Goal: Information Seeking & Learning: Learn about a topic

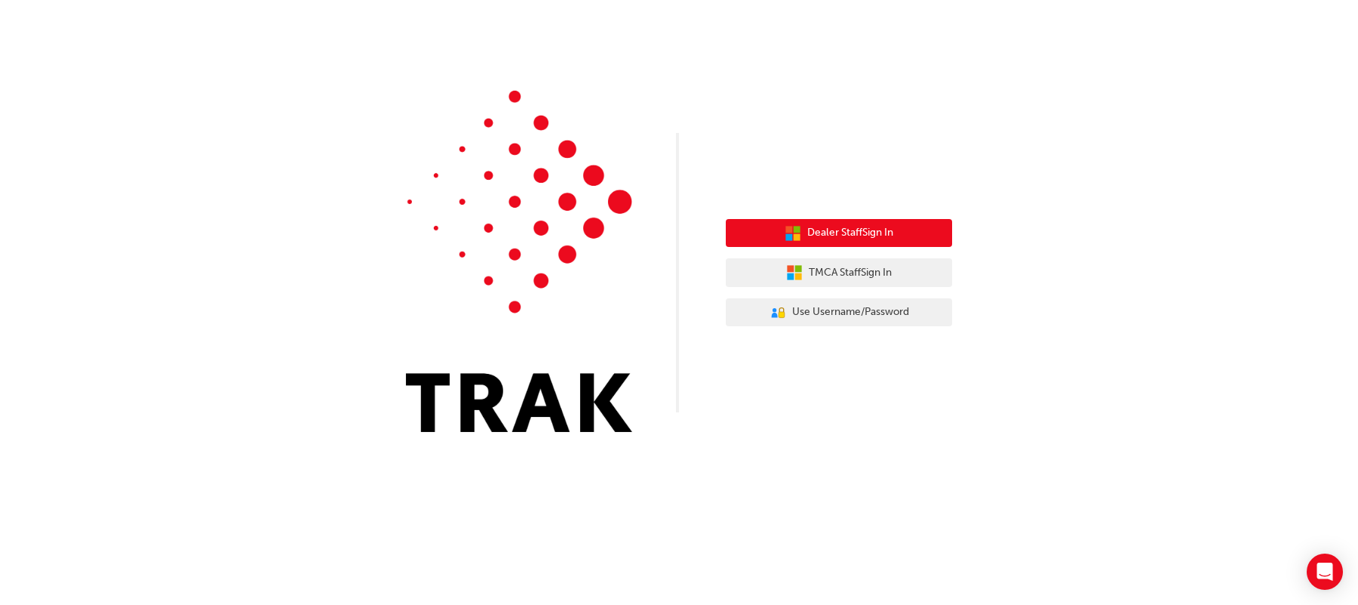
click at [802, 231] on button "Dealer Staff Sign In" at bounding box center [839, 233] width 226 height 29
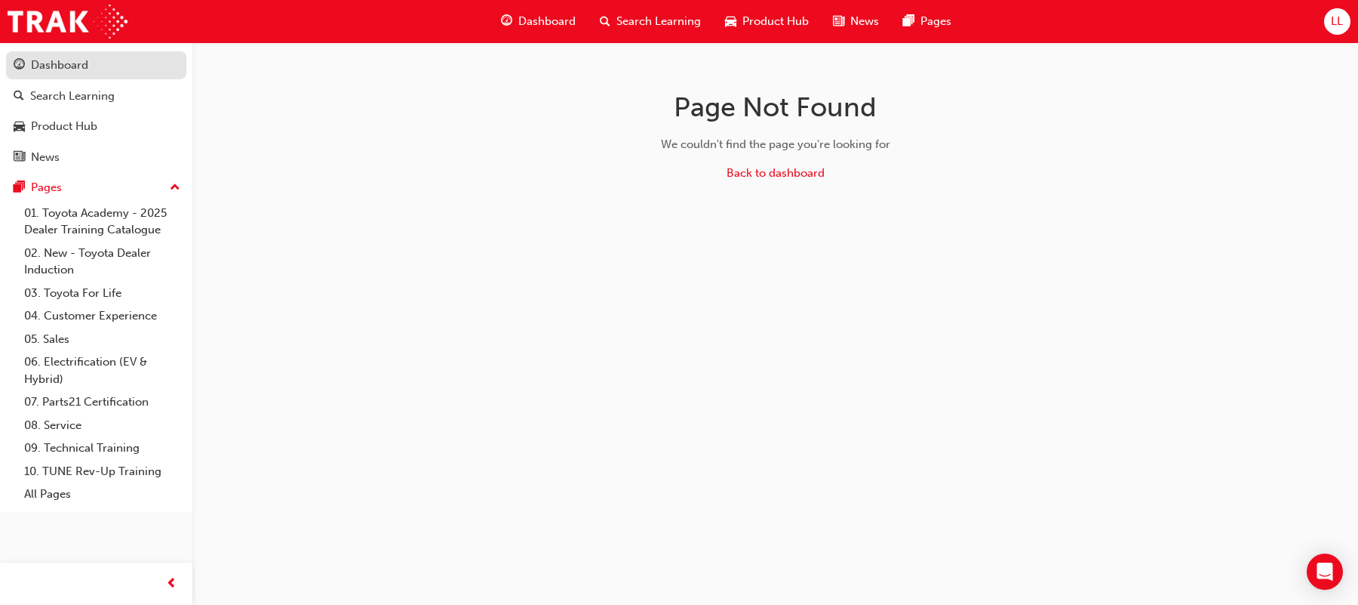
click at [57, 57] on div "Dashboard" at bounding box center [59, 65] width 57 height 17
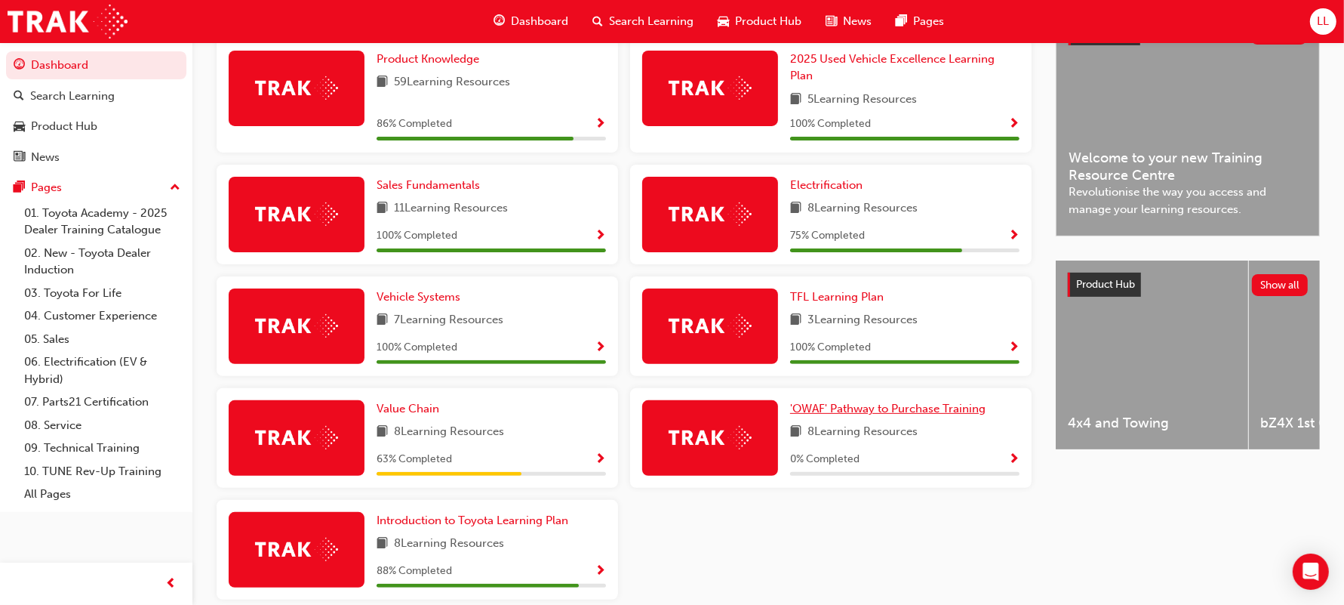
scroll to position [435, 0]
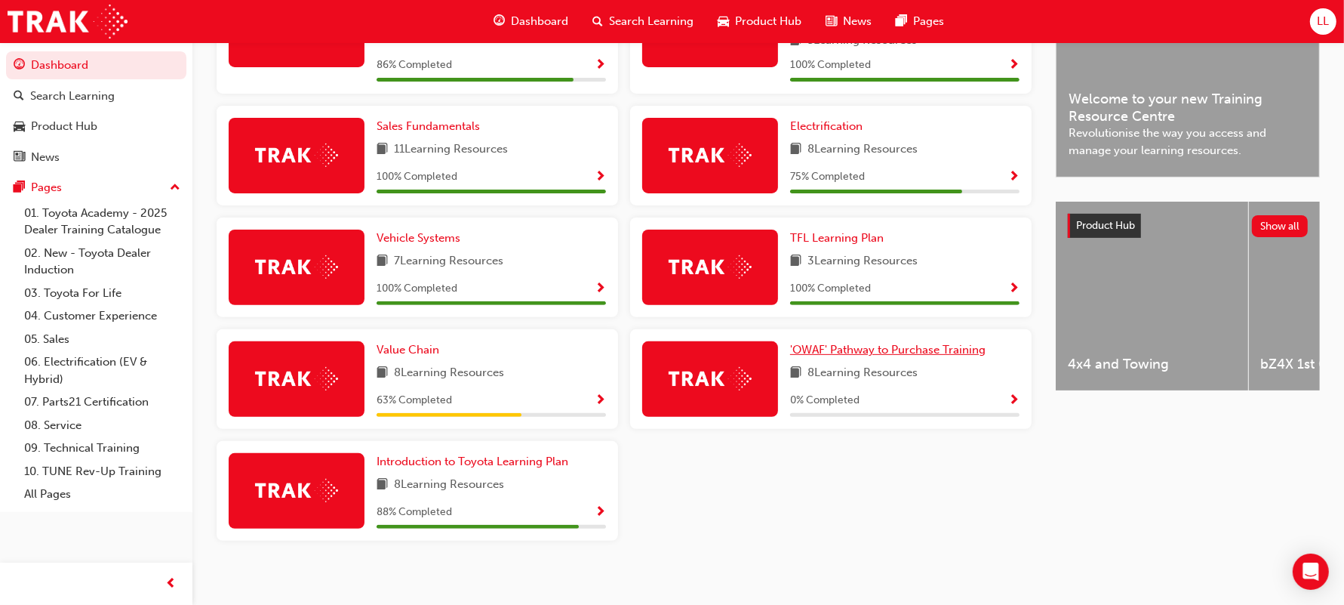
click at [839, 351] on span "'OWAF' Pathway to Purchase Training" at bounding box center [887, 350] width 195 height 14
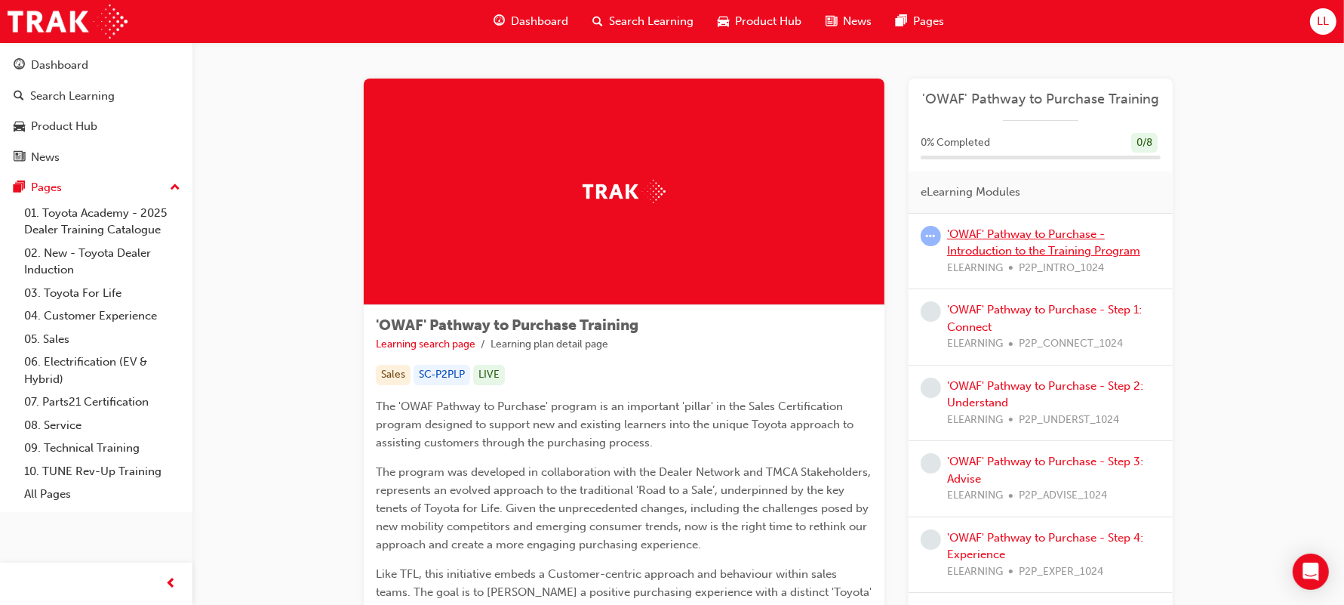
click at [998, 248] on link "'OWAF' Pathway to Purchase - Introduction to the Training Program" at bounding box center [1043, 242] width 193 height 31
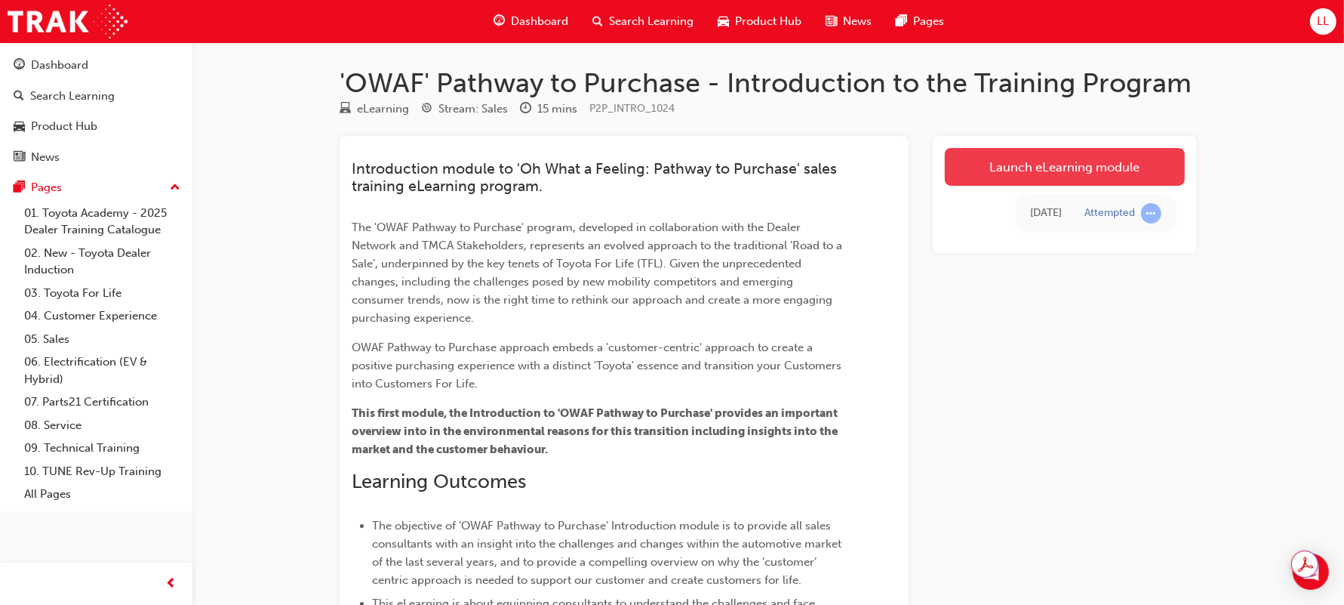
click at [1094, 176] on link "Launch eLearning module" at bounding box center [1065, 167] width 240 height 38
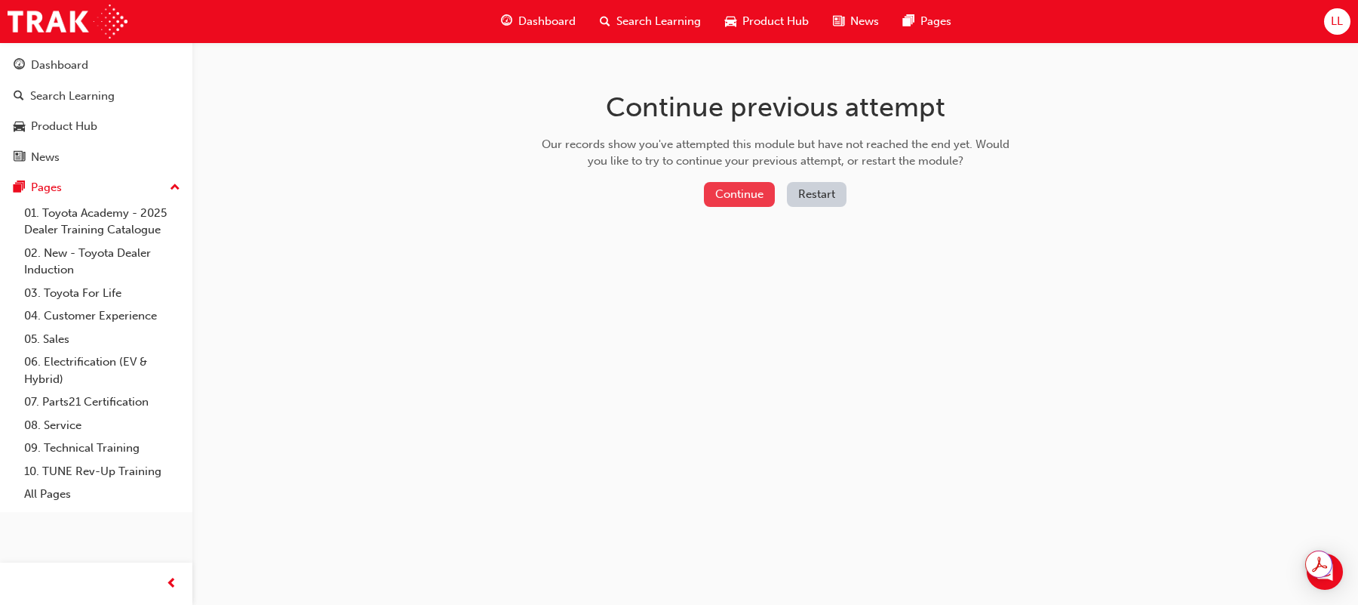
click at [747, 193] on button "Continue" at bounding box center [739, 194] width 71 height 25
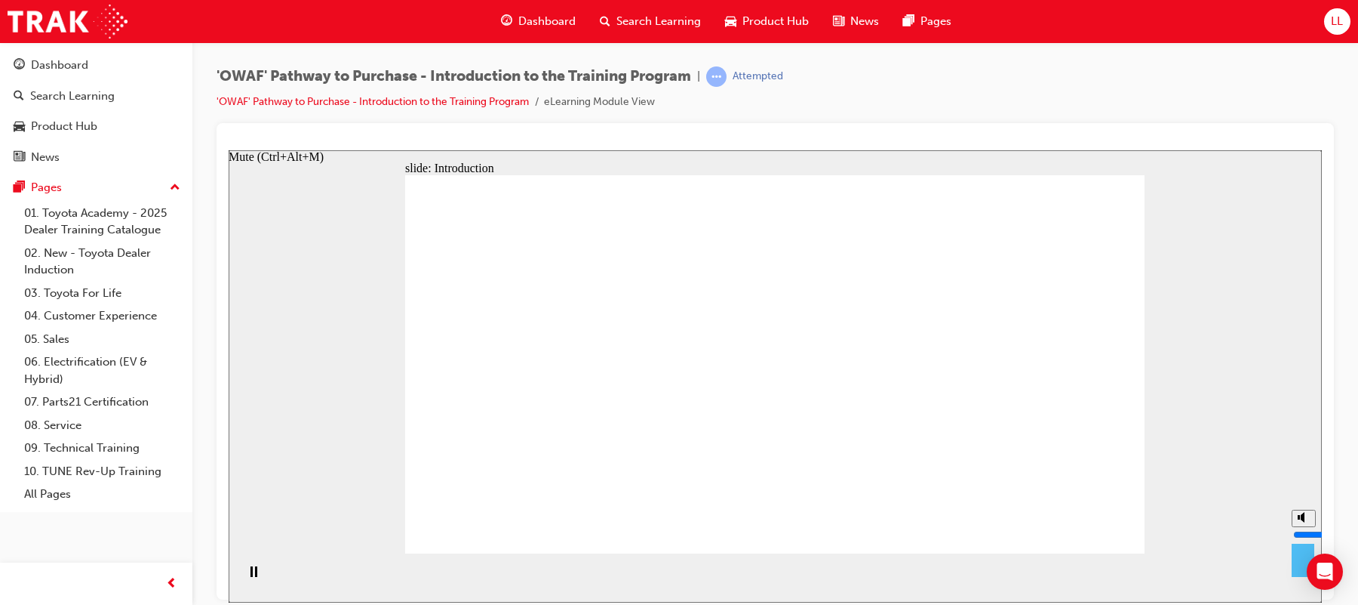
click at [1298, 522] on icon "Mute (Ctrl+Alt+M)" at bounding box center [1304, 516] width 12 height 11
type input "0"
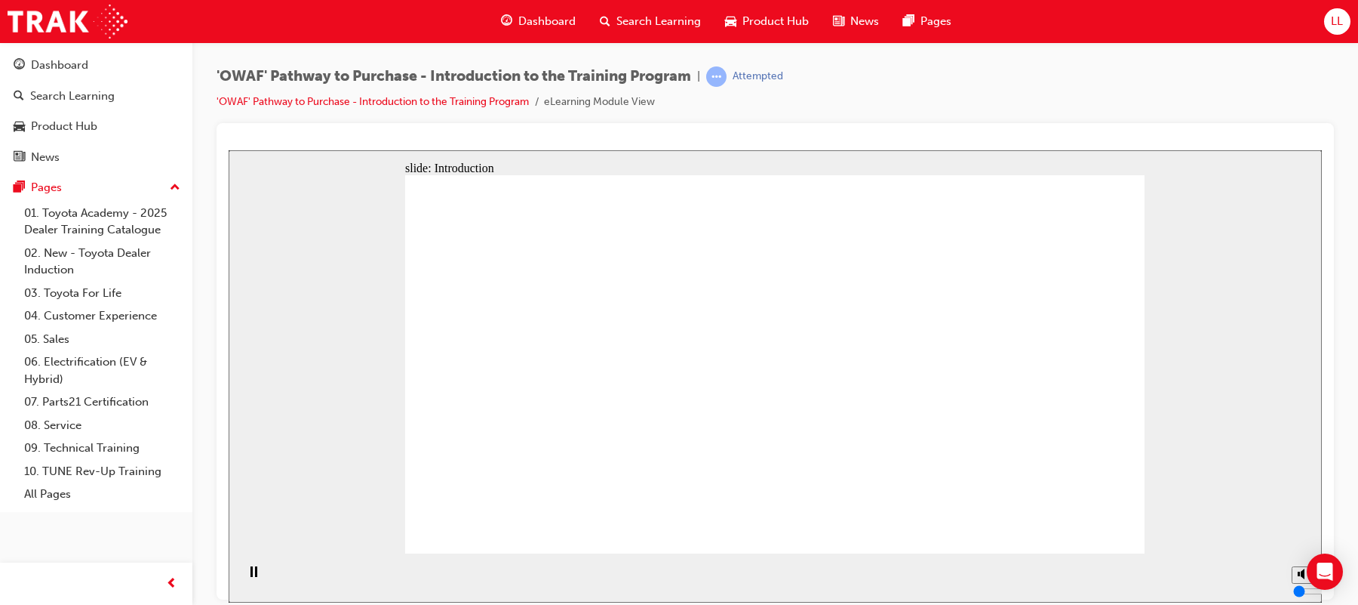
drag, startPoint x: 825, startPoint y: 334, endPoint x: 817, endPoint y: 402, distance: 69.2
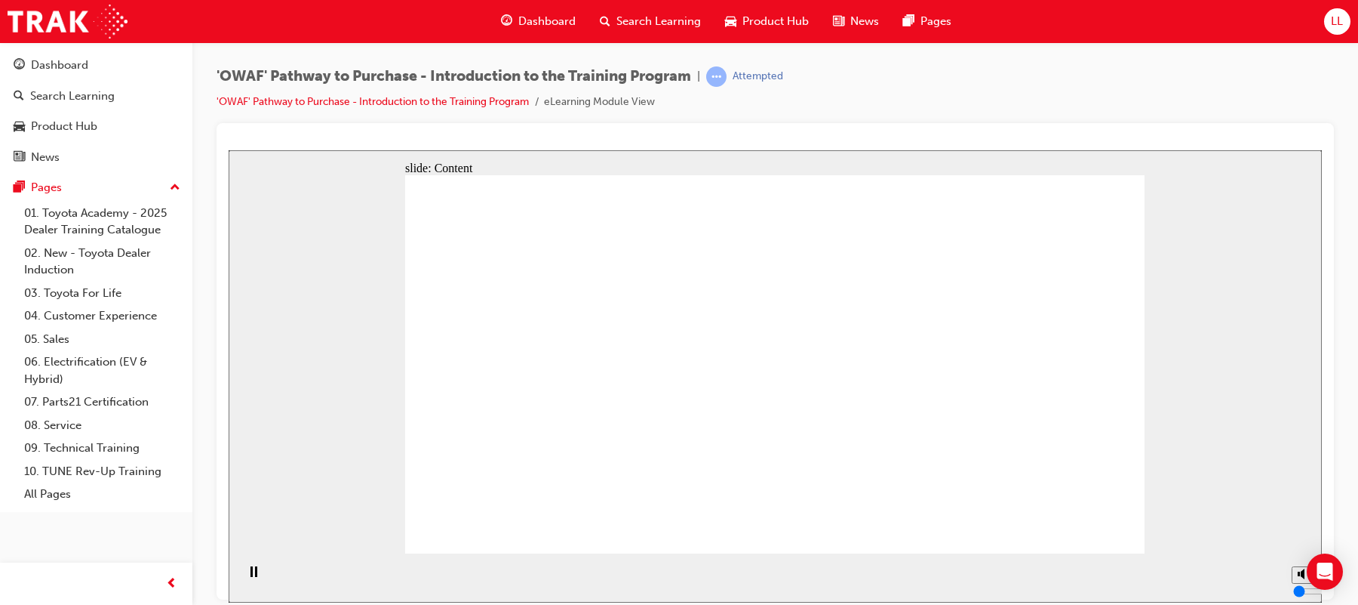
drag, startPoint x: 786, startPoint y: 389, endPoint x: 657, endPoint y: 394, distance: 129.2
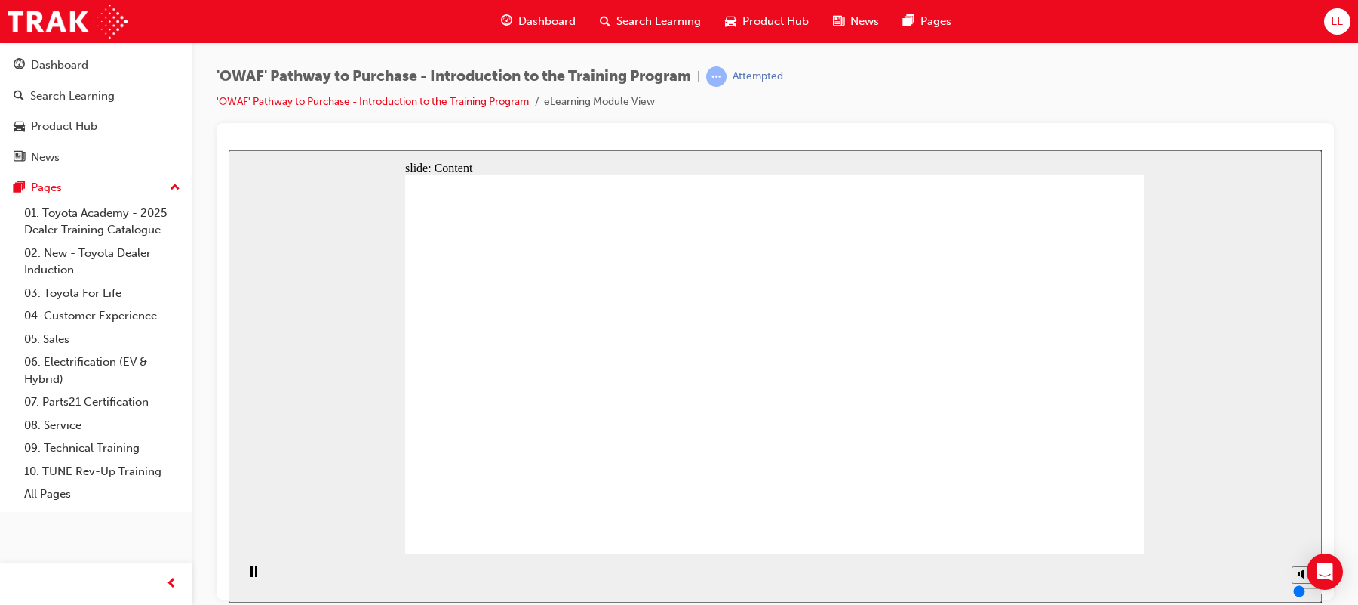
drag, startPoint x: 632, startPoint y: 395, endPoint x: 645, endPoint y: 393, distance: 12.9
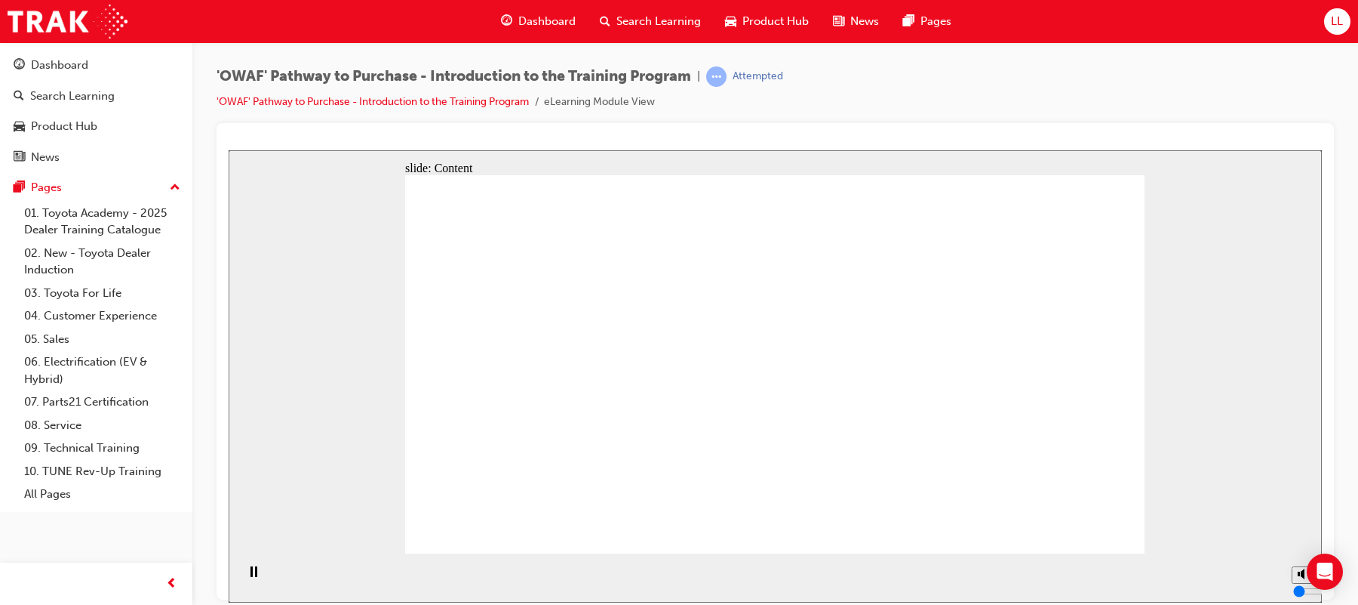
drag, startPoint x: 698, startPoint y: 294, endPoint x: 715, endPoint y: 292, distance: 16.8
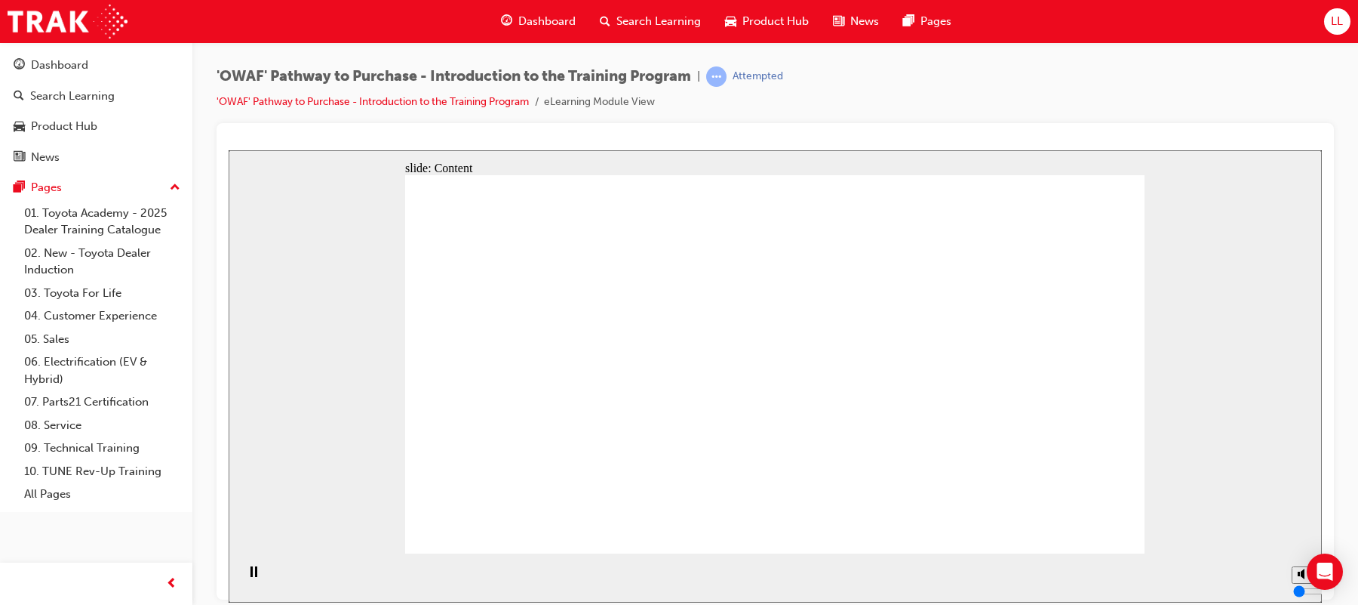
drag, startPoint x: 888, startPoint y: 304, endPoint x: 986, endPoint y: 300, distance: 98.2
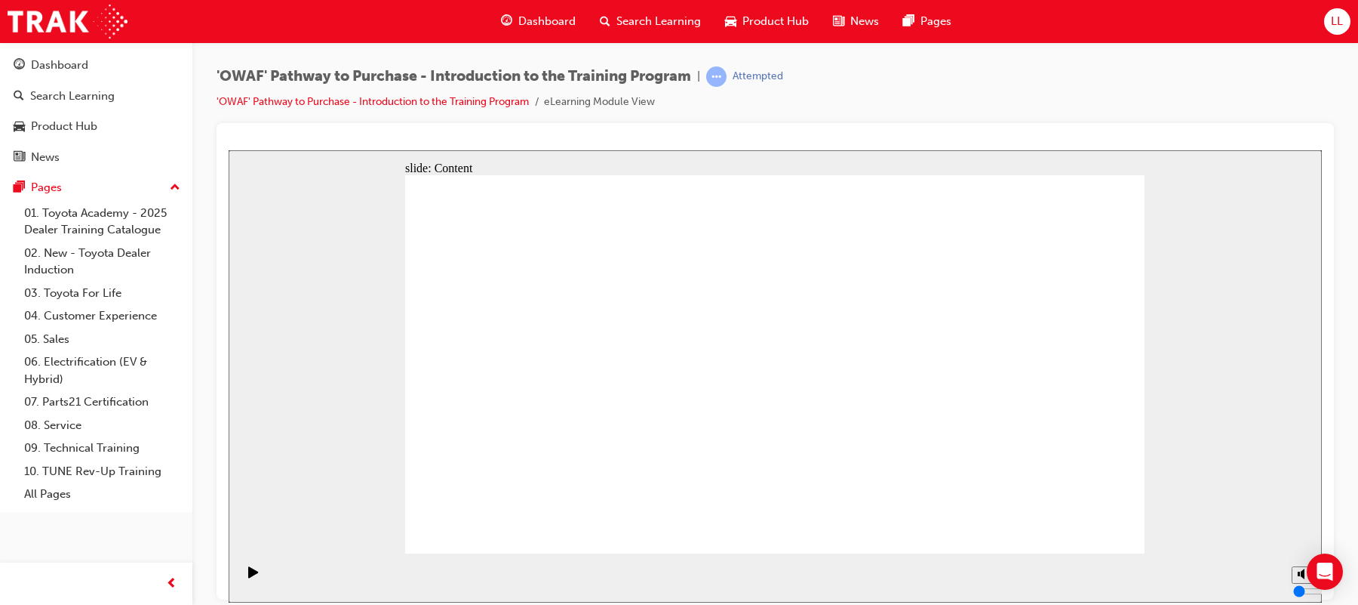
drag, startPoint x: 906, startPoint y: 478, endPoint x: 898, endPoint y: 478, distance: 8.3
drag, startPoint x: 919, startPoint y: 157, endPoint x: 282, endPoint y: 368, distance: 671.1
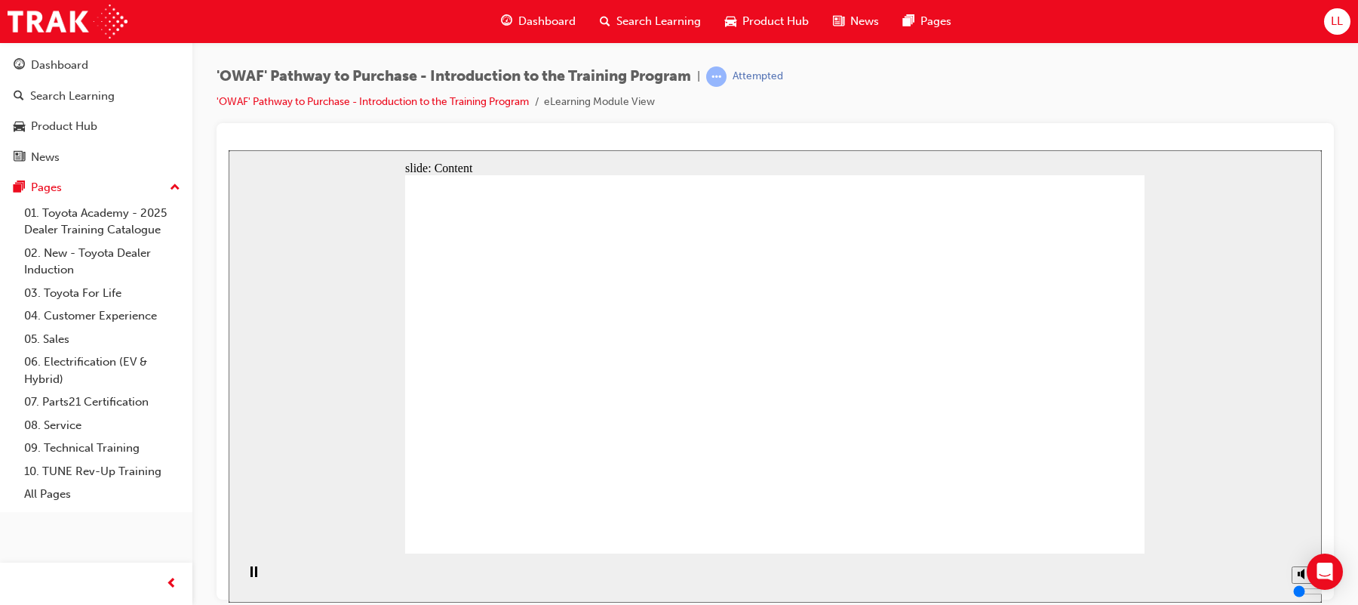
click at [282, 368] on div "slide: Content Rectangle 1 Toyota Value Chain opportunities + + + + + arrow_red…" at bounding box center [776, 375] width 1094 height 452
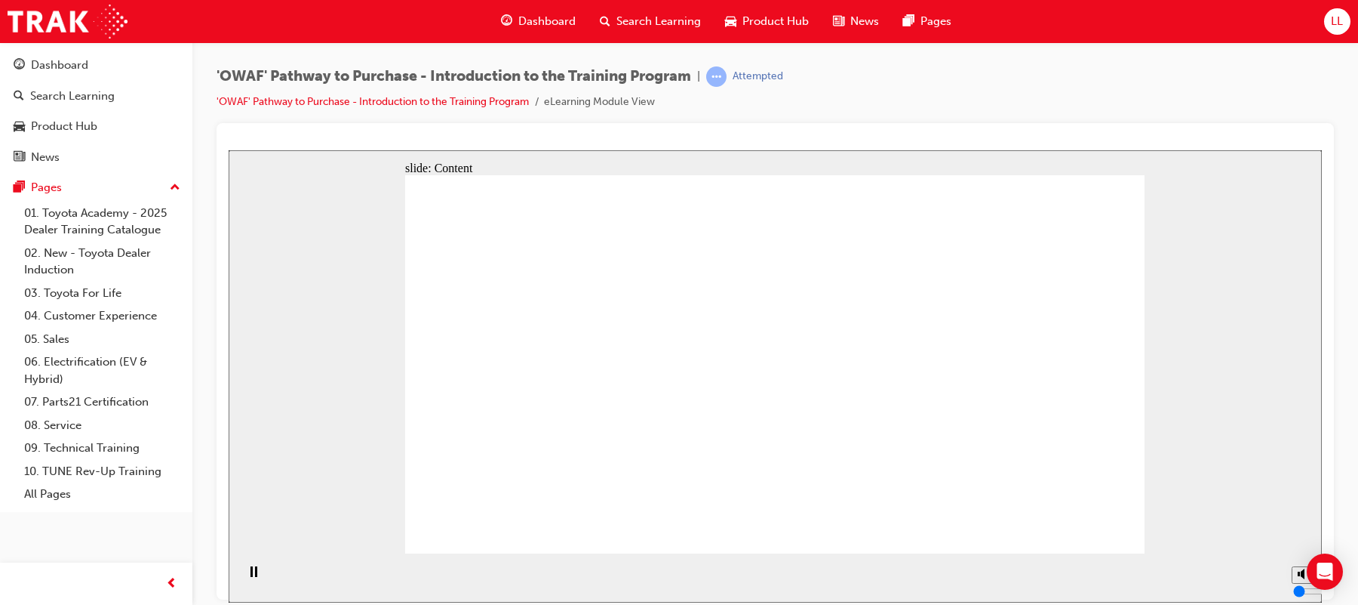
drag, startPoint x: 1038, startPoint y: 288, endPoint x: 928, endPoint y: 313, distance: 113.0
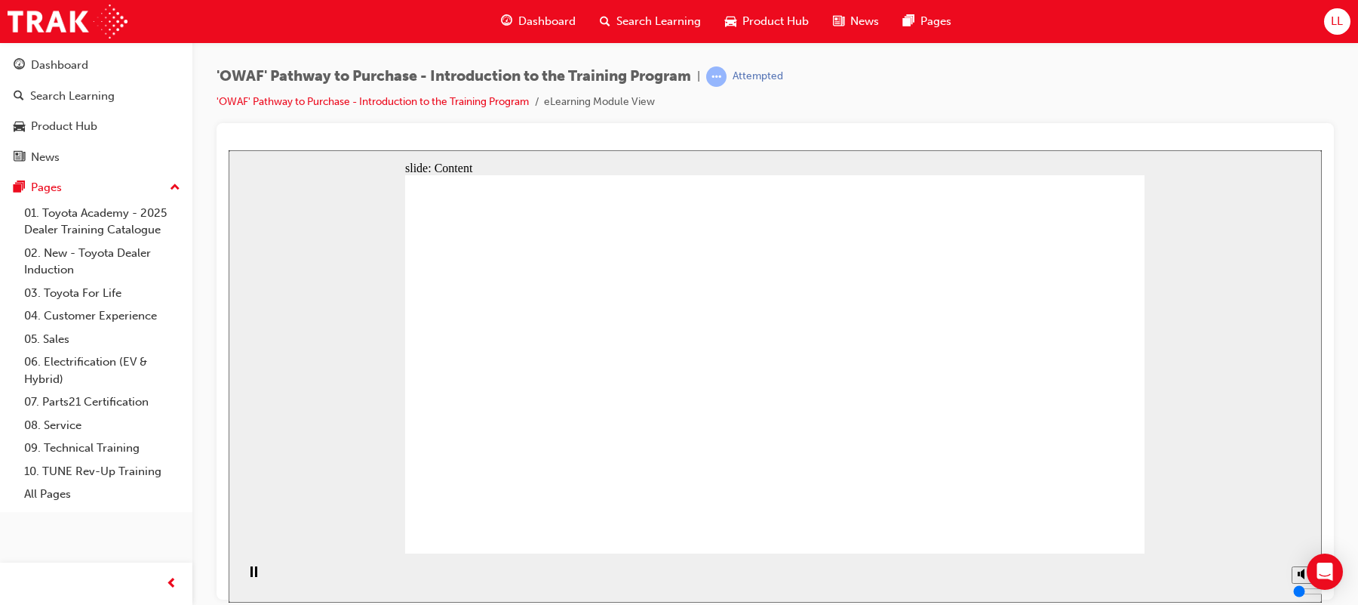
drag, startPoint x: 748, startPoint y: 363, endPoint x: 758, endPoint y: 366, distance: 11.0
drag, startPoint x: 802, startPoint y: 380, endPoint x: 825, endPoint y: 398, distance: 29.0
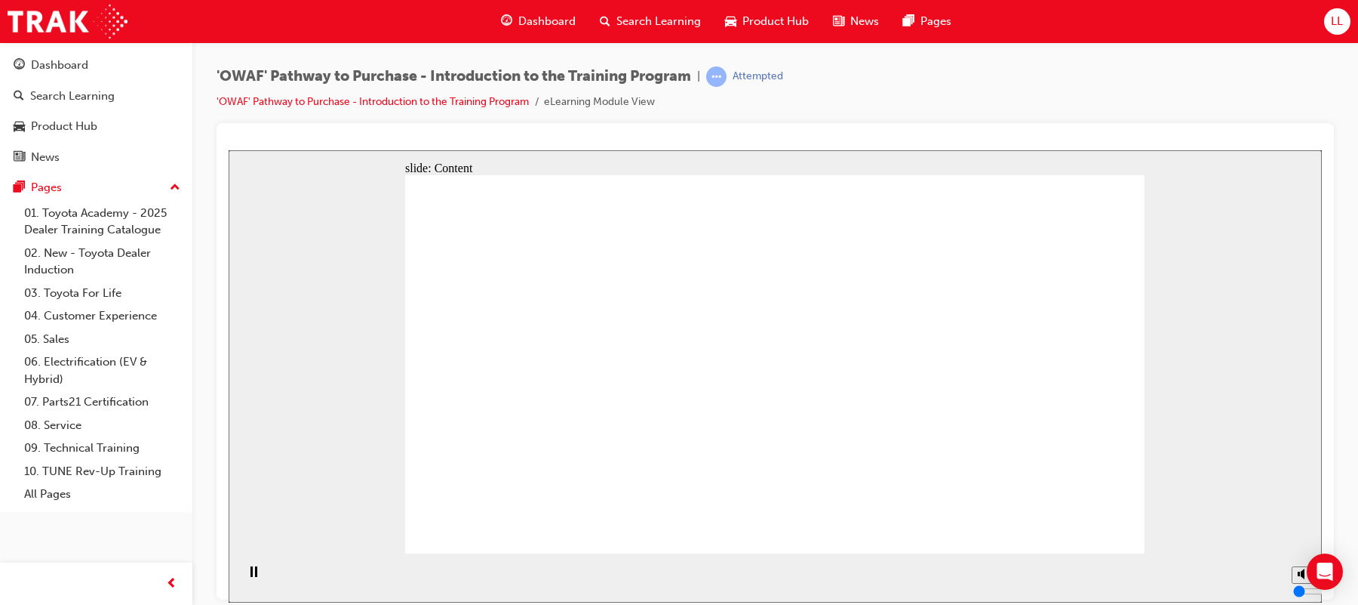
drag, startPoint x: 635, startPoint y: 329, endPoint x: 660, endPoint y: 328, distance: 25.0
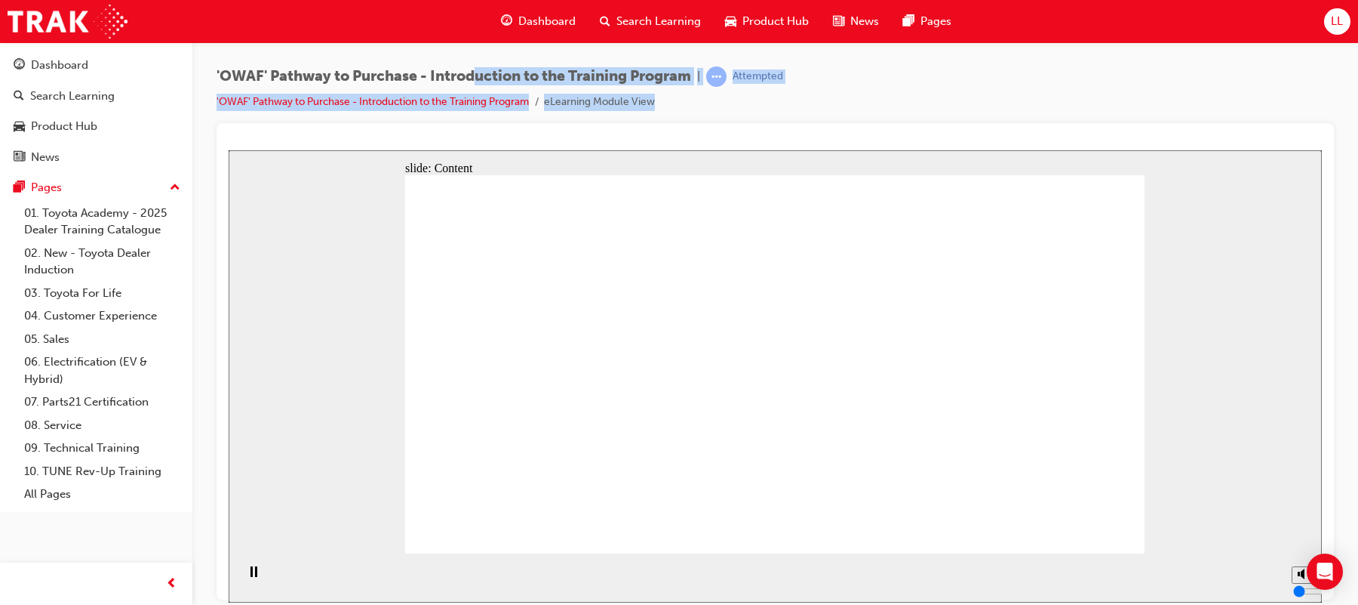
drag, startPoint x: 483, startPoint y: 72, endPoint x: 685, endPoint y: 91, distance: 203.1
click at [685, 91] on div "'OWAF' Pathway to Purchase - Introduction to the Training Program | Attempted '…" at bounding box center [500, 88] width 567 height 45
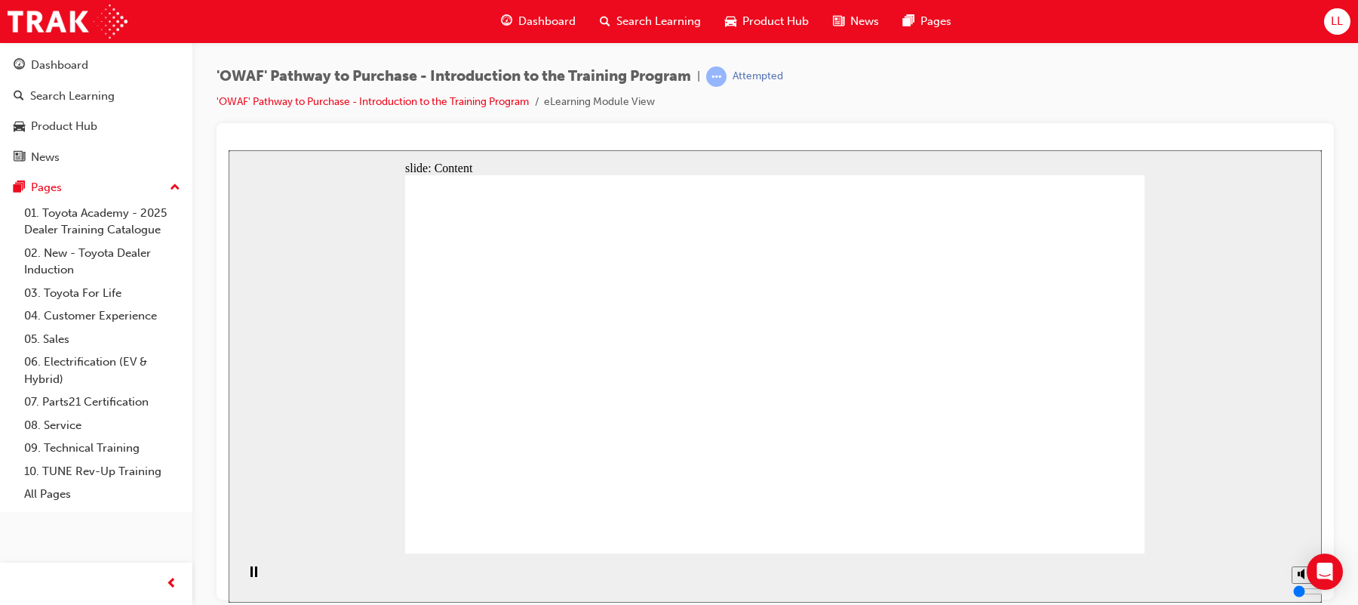
click at [697, 117] on div "'OWAF' Pathway to Purchase - Introduction to the Training Program | Attempted '…" at bounding box center [776, 94] width 1118 height 57
drag, startPoint x: 1170, startPoint y: 288, endPoint x: 1178, endPoint y: 287, distance: 8.3
click at [1178, 287] on div "slide: Content Rectangle 1 arrow_red.png BACK NEXT BACK NEXT Back to top Playba…" at bounding box center [776, 375] width 1094 height 452
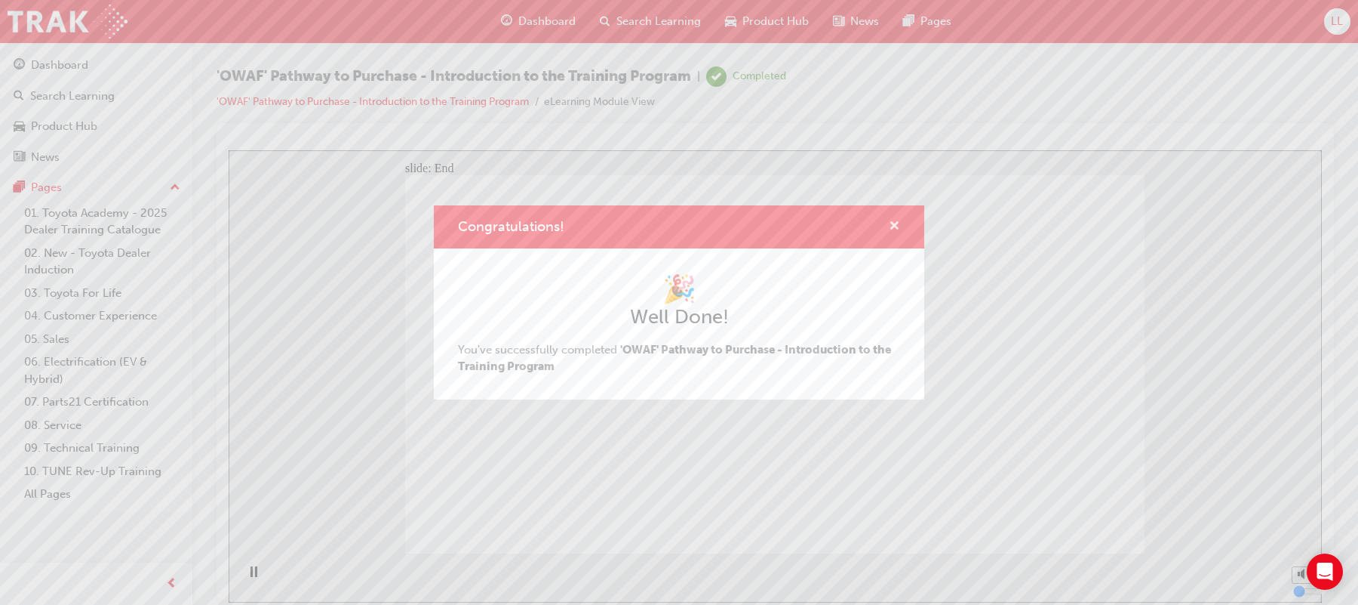
drag, startPoint x: 899, startPoint y: 225, endPoint x: 671, endPoint y: 76, distance: 272.1
click at [900, 226] on span "cross-icon" at bounding box center [894, 227] width 11 height 14
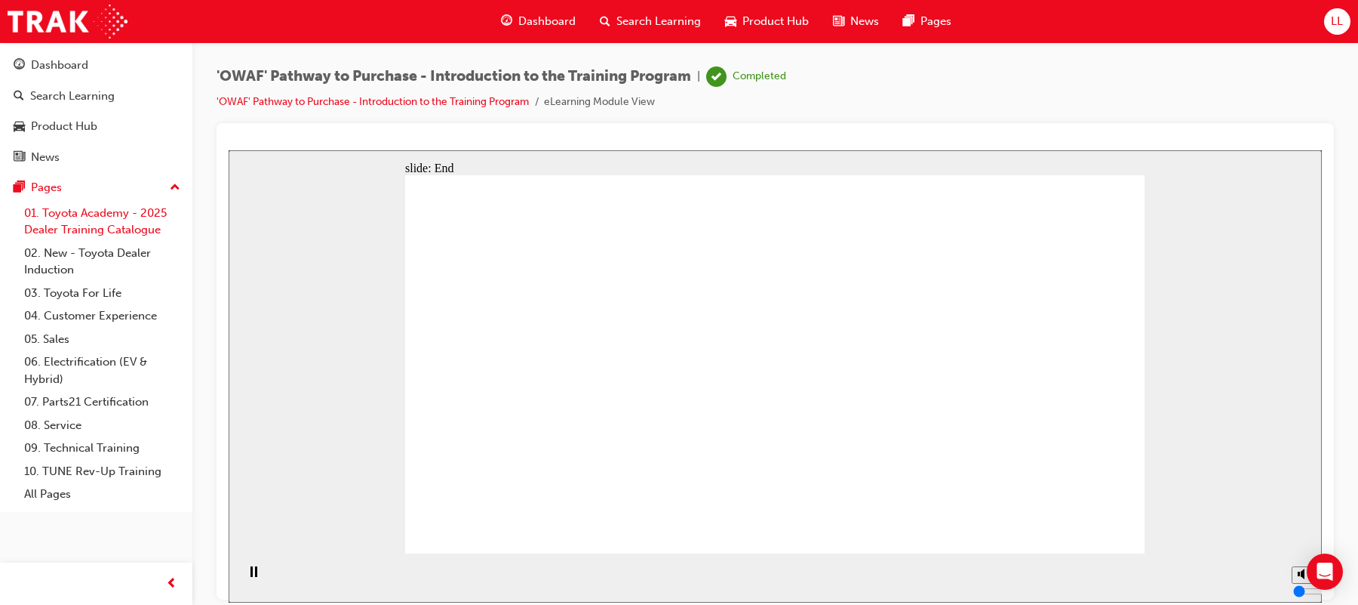
click at [72, 215] on link "01. Toyota Academy - 2025 Dealer Training Catalogue" at bounding box center [102, 222] width 168 height 40
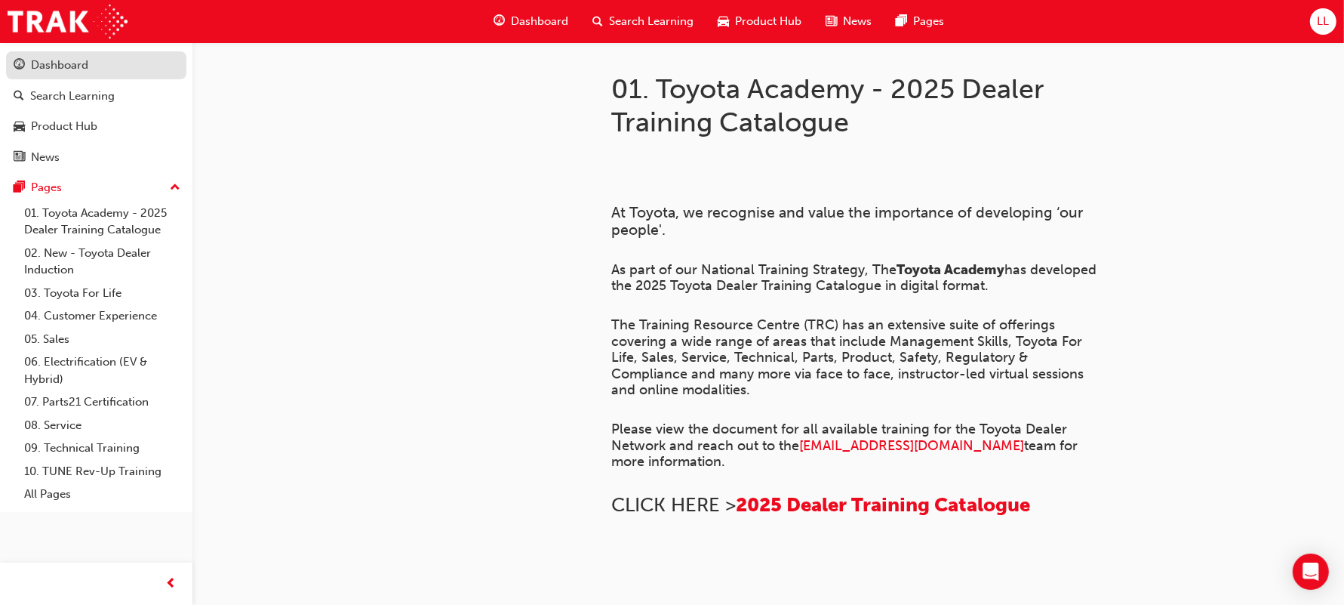
drag, startPoint x: 63, startPoint y: 72, endPoint x: 95, endPoint y: 79, distance: 32.4
click at [64, 72] on div "Dashboard" at bounding box center [59, 65] width 57 height 17
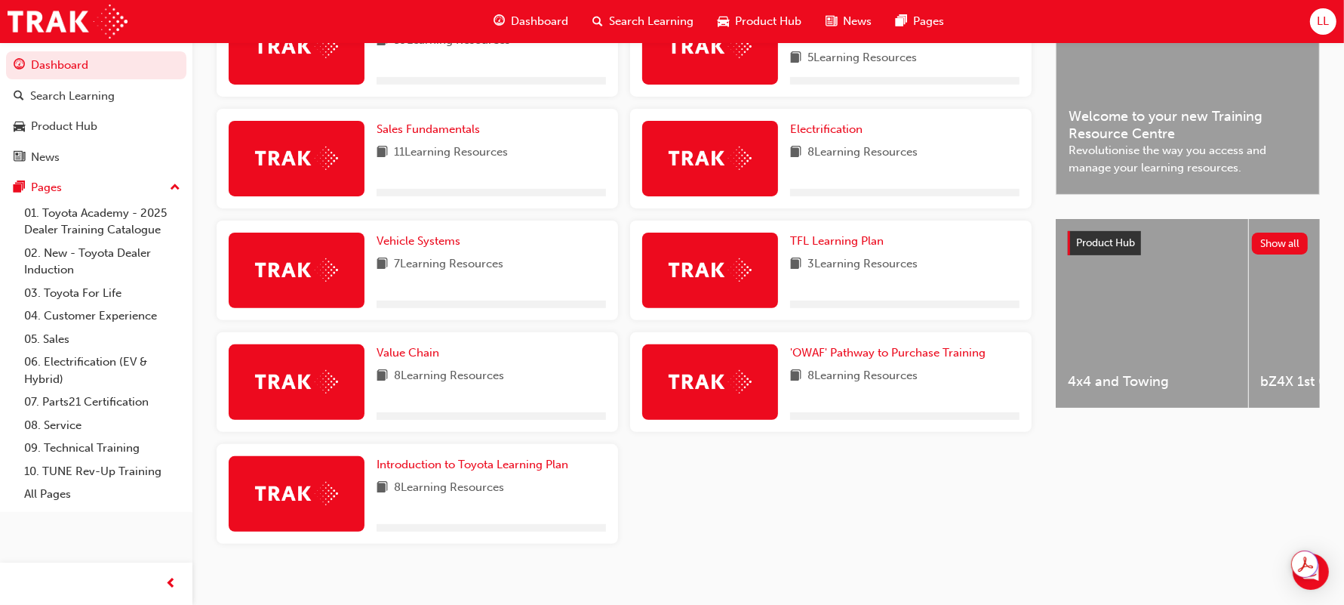
scroll to position [435, 0]
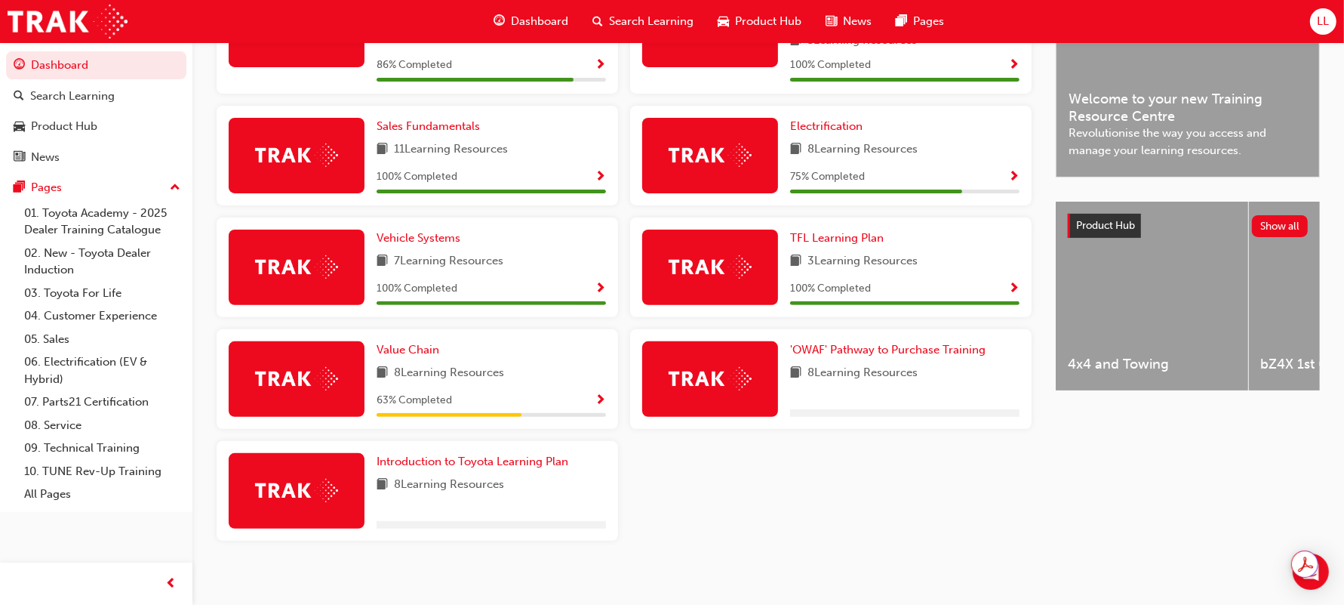
click at [878, 338] on div "'OWAF' Pathway to Purchase Training 8 Learning Resources" at bounding box center [831, 379] width 402 height 100
click at [872, 354] on span "'OWAF' Pathway to Purchase Training" at bounding box center [887, 350] width 195 height 14
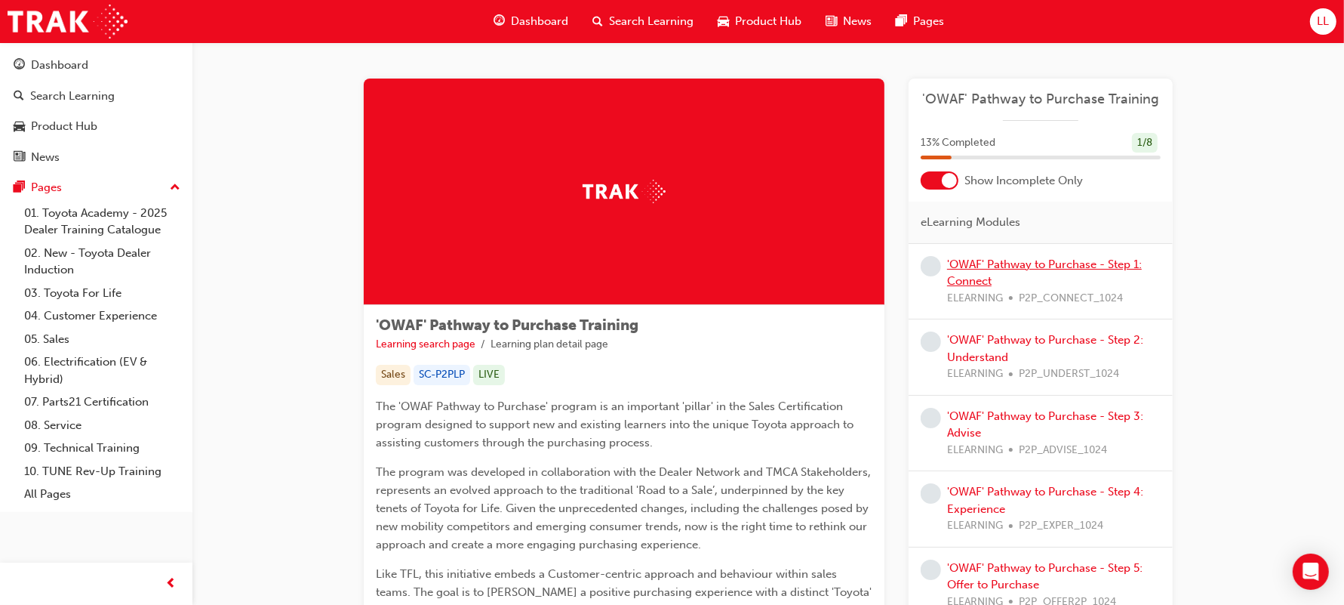
click at [1026, 257] on link "'OWAF' Pathway to Purchase - Step 1: Connect" at bounding box center [1044, 272] width 195 height 31
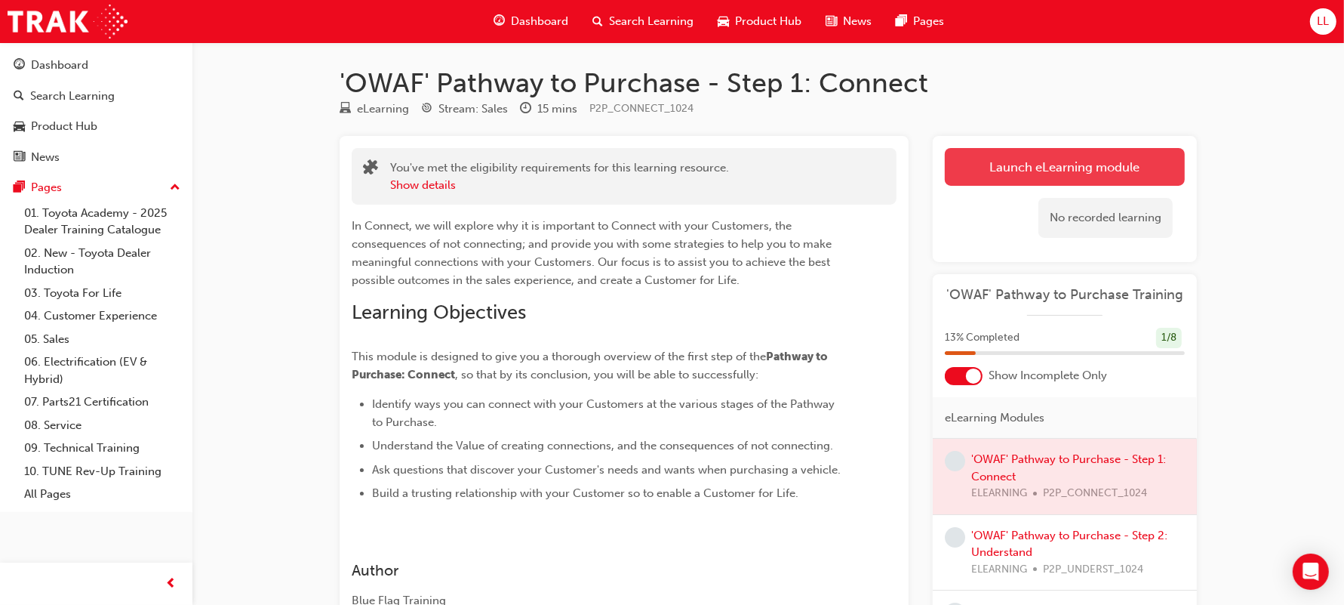
click at [1008, 155] on link "Launch eLearning module" at bounding box center [1065, 167] width 240 height 38
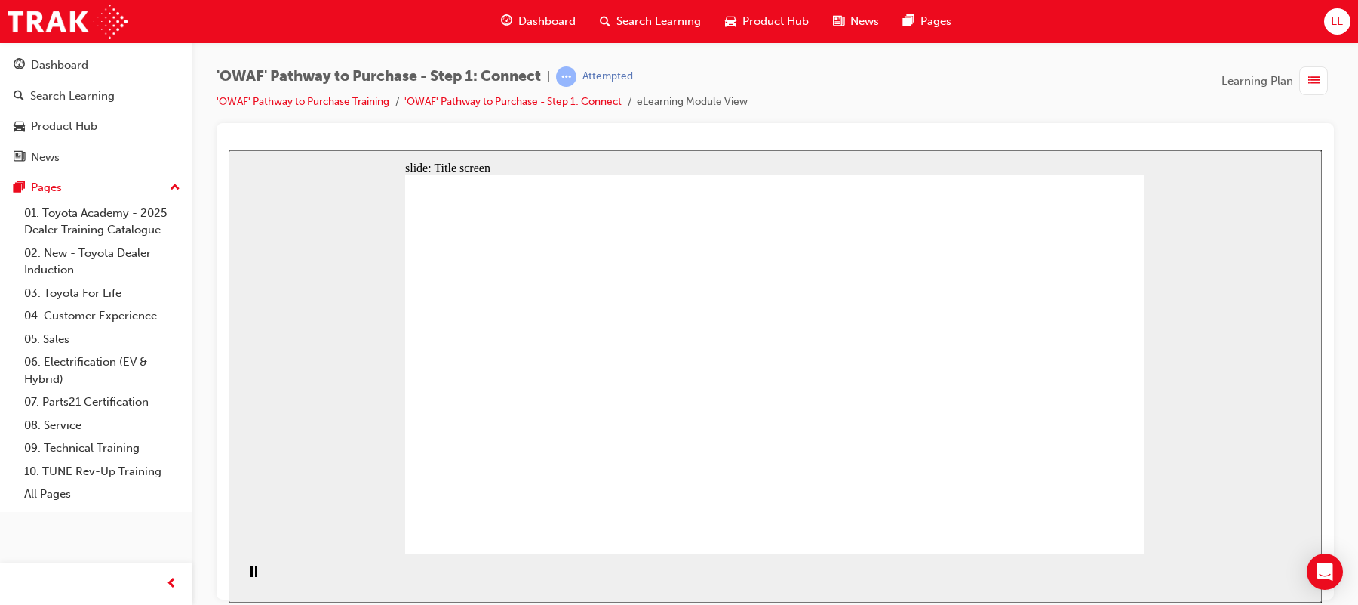
click at [1355, 453] on div "'OWAF' Pathway to Purchase - Step 1: Connect | Attempted 'OWAF' Pathway to Purc…" at bounding box center [775, 304] width 1166 height 525
click at [253, 580] on div "Pause (Ctrl+Alt+P)" at bounding box center [254, 578] width 26 height 26
click at [1357, 516] on div "'OWAF' Pathway to Purchase - Step 1: Connect | Attempted 'OWAF' Pathway to Purc…" at bounding box center [775, 304] width 1166 height 525
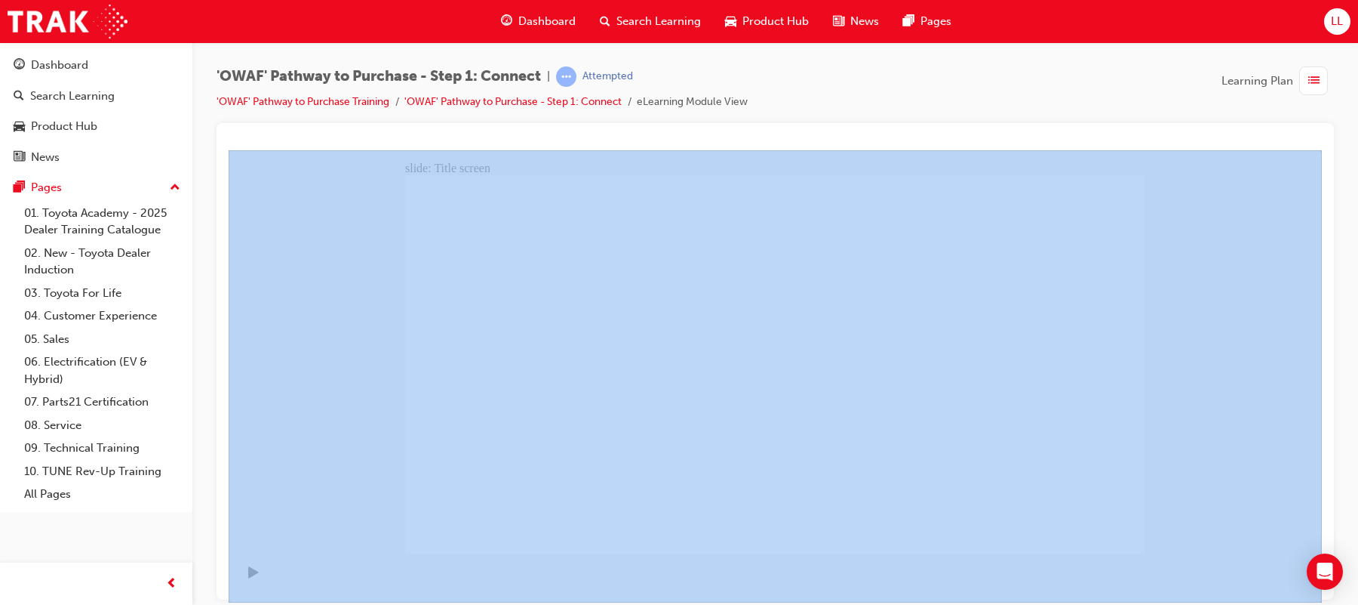
drag, startPoint x: 1358, startPoint y: 85, endPoint x: 1325, endPoint y: 217, distance: 136.7
click at [1353, 216] on div "'OWAF' Pathway to Purchase - Step 1: Connect | Attempted 'OWAF' Pathway to Purc…" at bounding box center [775, 304] width 1166 height 525
click at [1358, 260] on div "'OWAF' Pathway to Purchase - Step 1: Connect | Attempted 'OWAF' Pathway to Purc…" at bounding box center [775, 304] width 1166 height 525
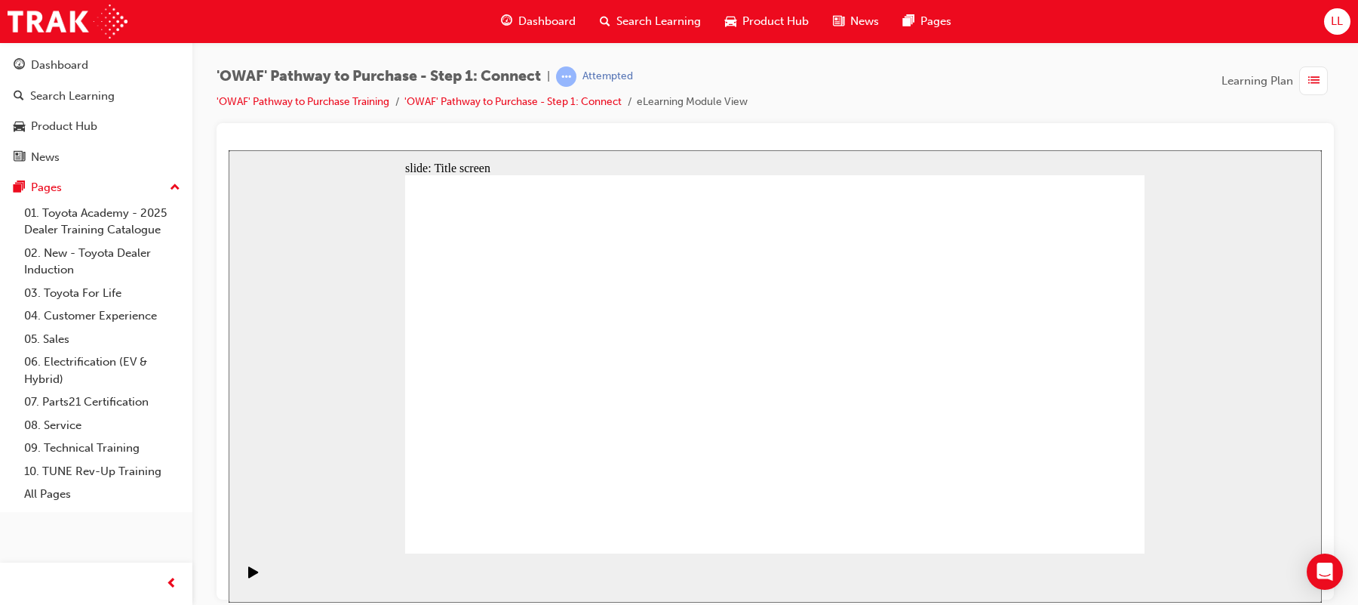
click at [1215, 362] on div "slide: Title screen Oval 1 Rectangle OWAF Pathway to Purchase Step 1: Connect H…" at bounding box center [776, 375] width 1094 height 452
click at [254, 582] on div "Close navigation" at bounding box center [237, 584] width 83 height 26
click at [242, 580] on div "Play (Ctrl+Alt+P)" at bounding box center [254, 578] width 26 height 26
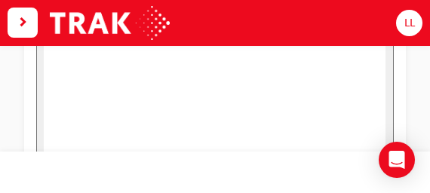
scroll to position [256, 0]
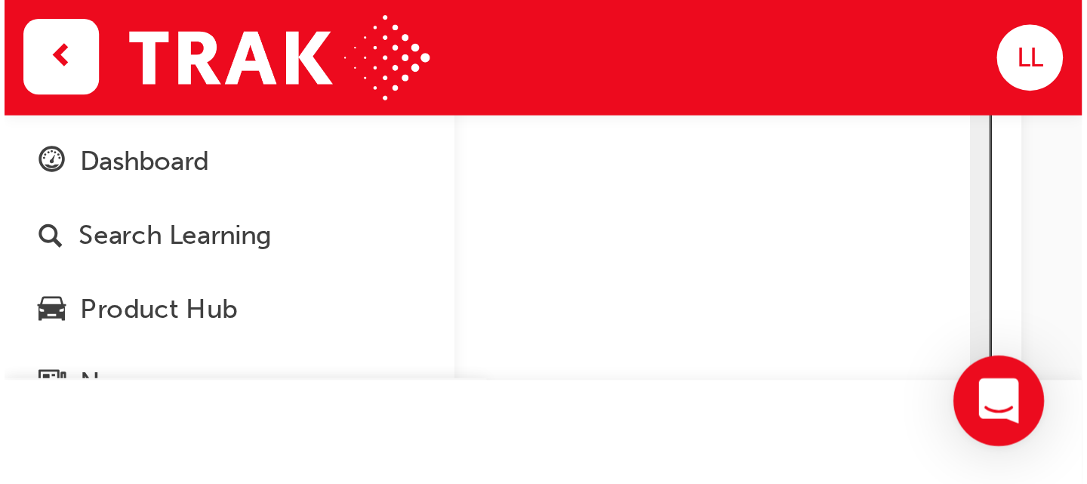
scroll to position [0, 0]
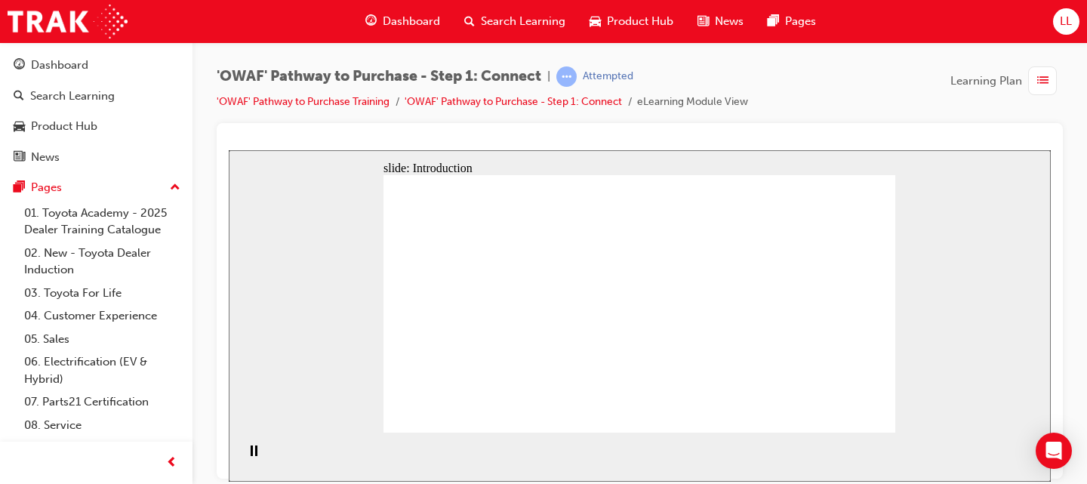
drag, startPoint x: 1071, startPoint y: 2, endPoint x: 802, endPoint y: 76, distance: 279.4
click at [802, 76] on div "'OWAF' Pathway to Purchase - Step 1: Connect | Attempted 'OWAF' Pathway to Purc…" at bounding box center [640, 94] width 846 height 57
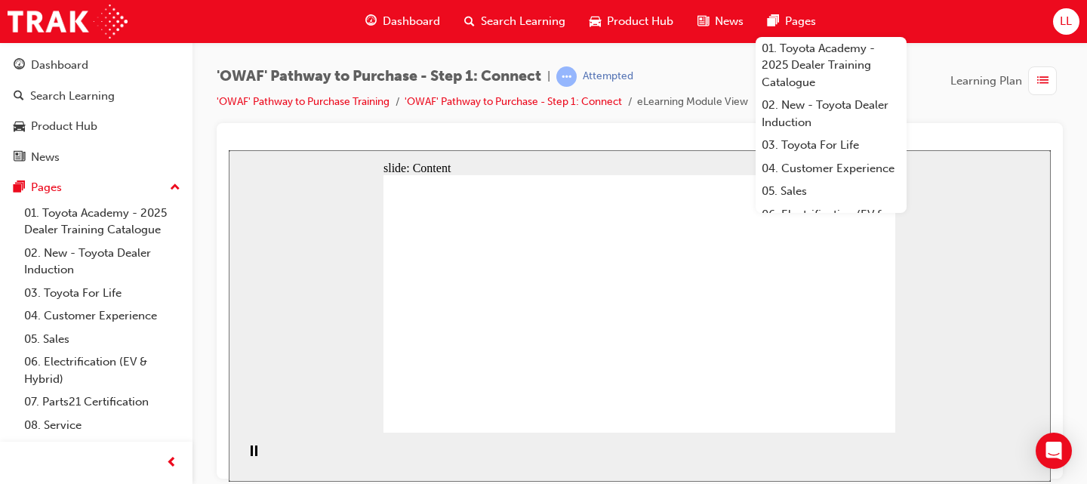
click at [962, 343] on div "slide: Content Rectangle 1 Introduction The Value of Connection Connecting with…" at bounding box center [640, 314] width 822 height 331
drag, startPoint x: 396, startPoint y: 318, endPoint x: 410, endPoint y: 380, distance: 64.1
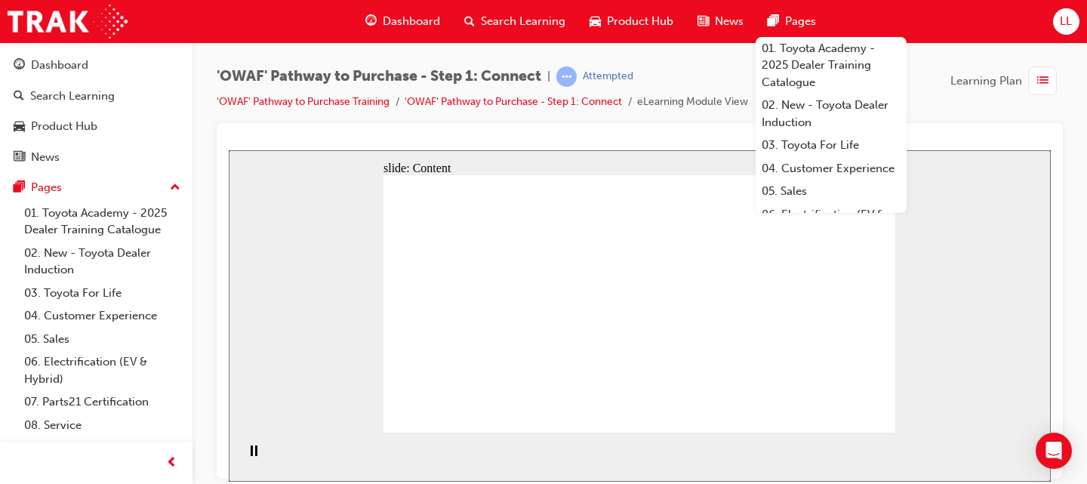
drag, startPoint x: 718, startPoint y: 237, endPoint x: 728, endPoint y: 164, distance: 73.8
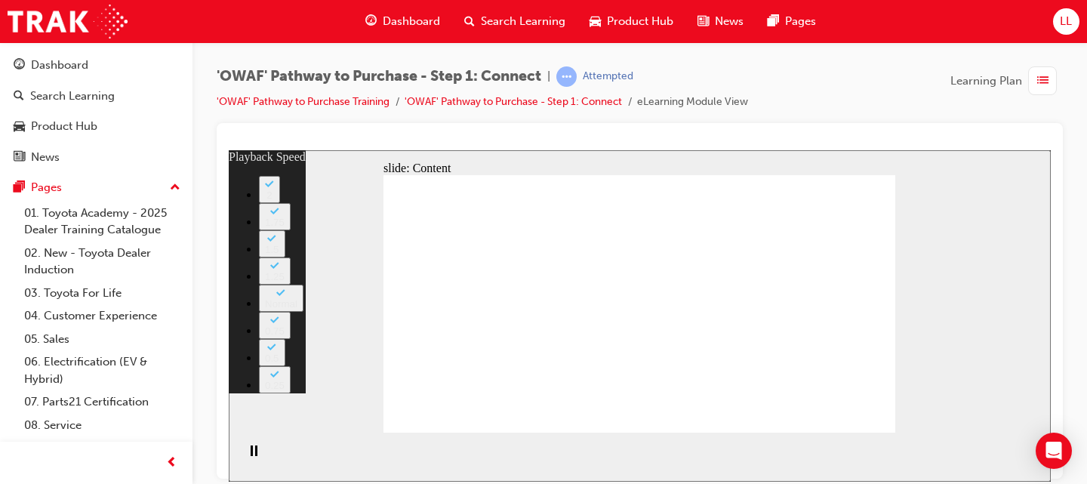
type input "3"
type input "0"
type input "76"
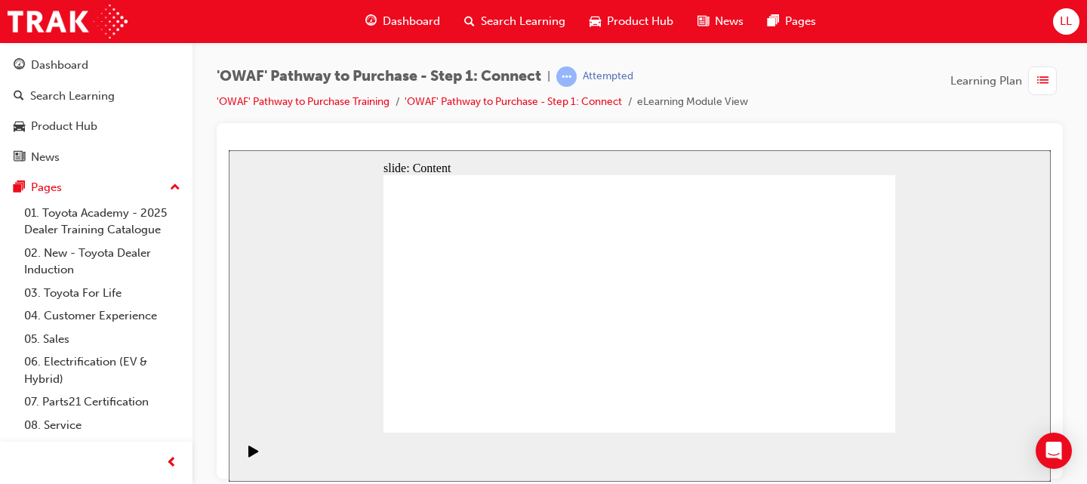
drag, startPoint x: 810, startPoint y: 219, endPoint x: 809, endPoint y: 232, distance: 12.9
drag, startPoint x: 823, startPoint y: 248, endPoint x: 830, endPoint y: 272, distance: 25.8
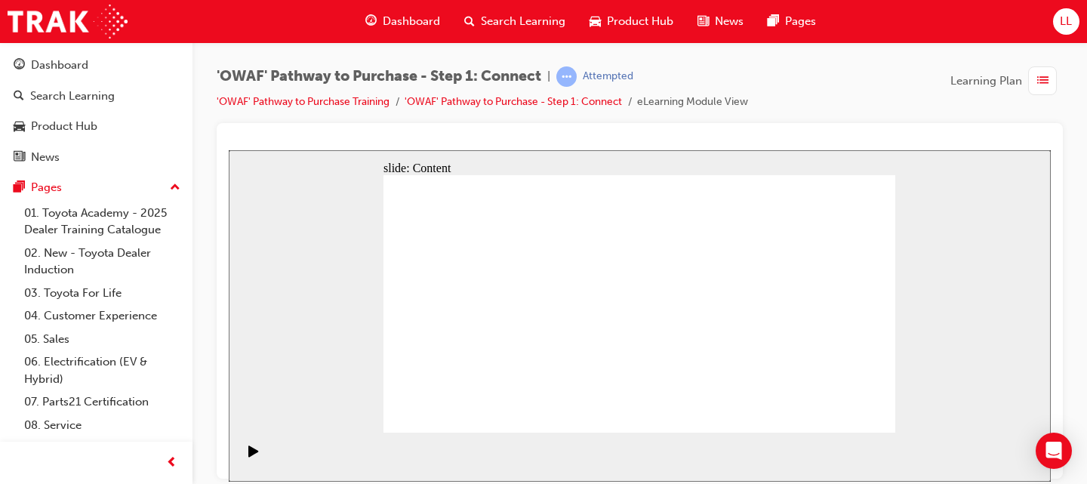
drag, startPoint x: 822, startPoint y: 299, endPoint x: 811, endPoint y: 303, distance: 11.2
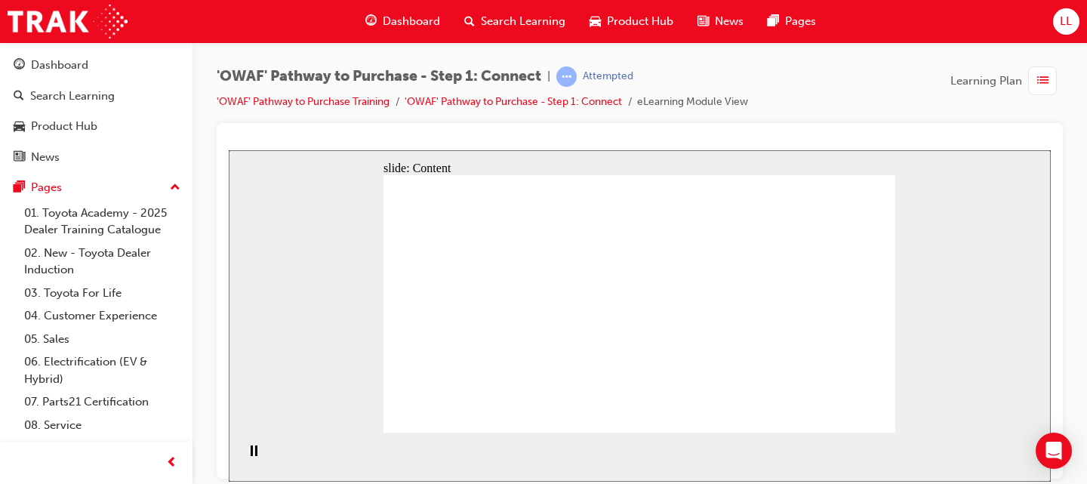
drag, startPoint x: 588, startPoint y: 300, endPoint x: 640, endPoint y: 321, distance: 55.9
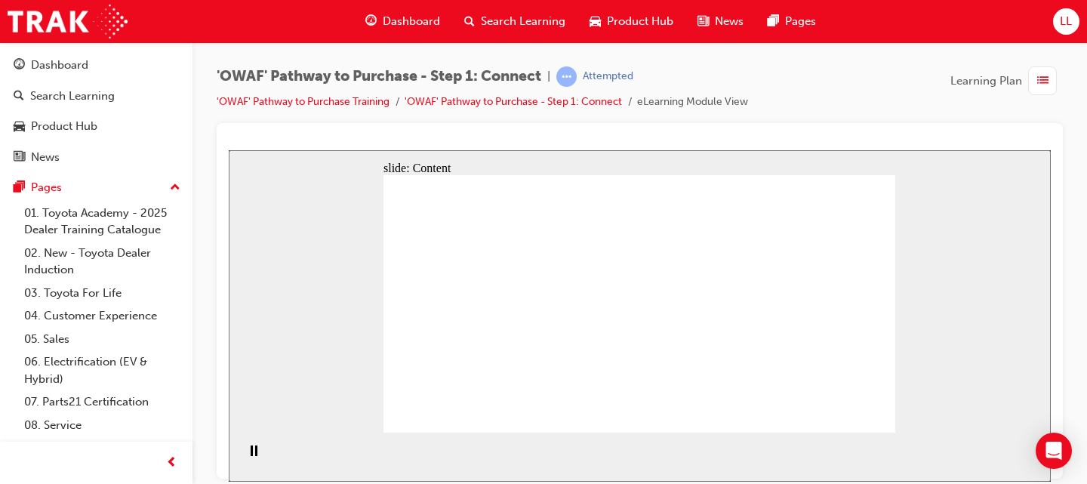
drag, startPoint x: 829, startPoint y: 410, endPoint x: 863, endPoint y: 416, distance: 35.2
drag, startPoint x: 625, startPoint y: 291, endPoint x: 666, endPoint y: 291, distance: 41.5
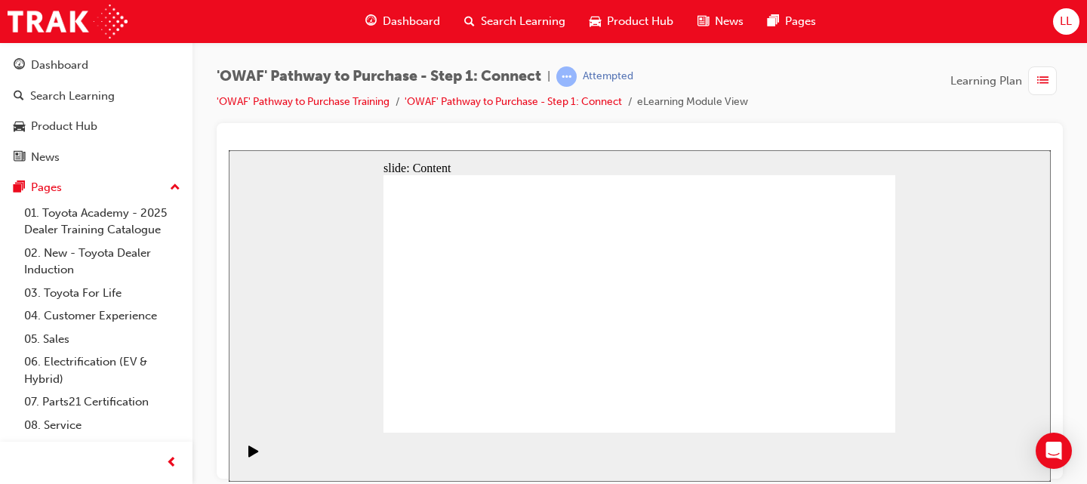
drag, startPoint x: 658, startPoint y: 386, endPoint x: 725, endPoint y: 378, distance: 66.9
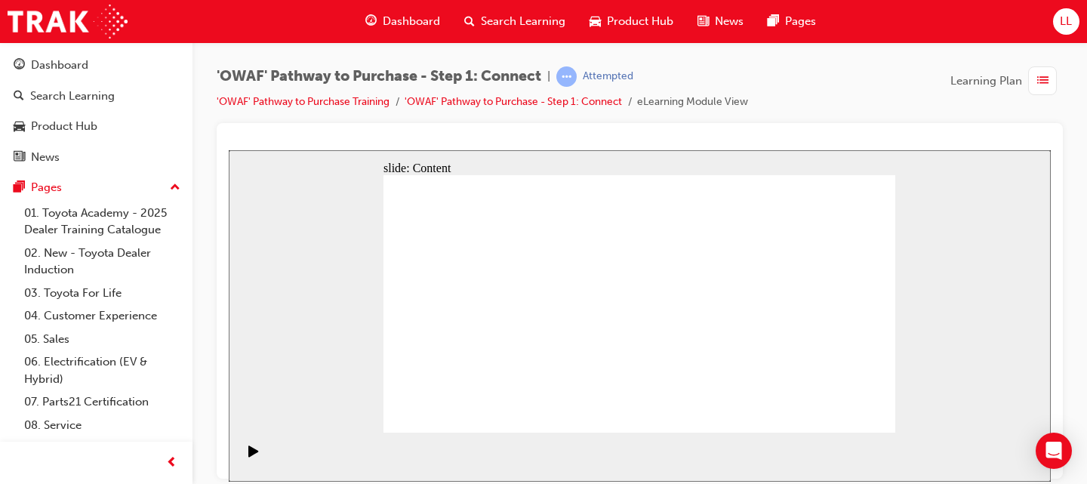
drag, startPoint x: 620, startPoint y: 331, endPoint x: 626, endPoint y: 318, distance: 13.9
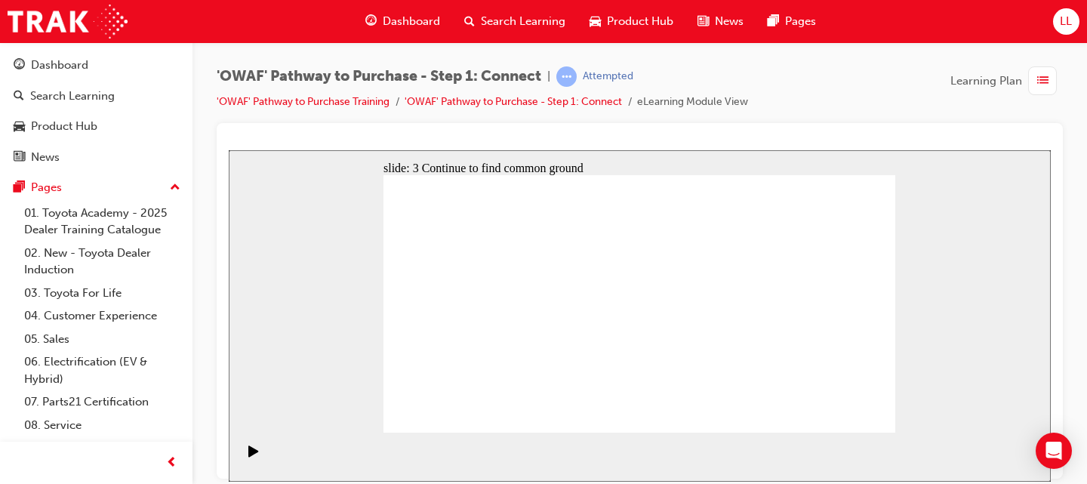
drag, startPoint x: 691, startPoint y: 273, endPoint x: 595, endPoint y: 315, distance: 104.8
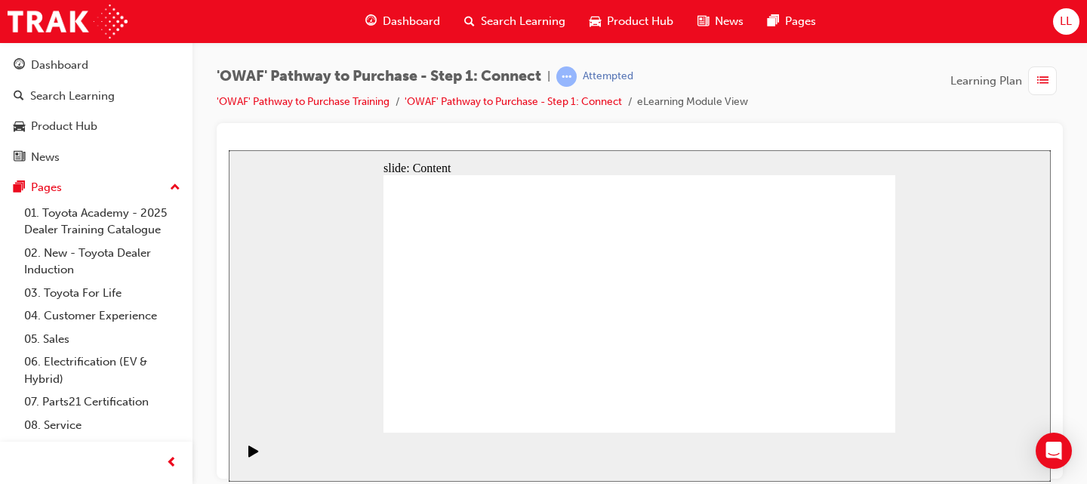
drag, startPoint x: 476, startPoint y: 303, endPoint x: 449, endPoint y: 339, distance: 45.3
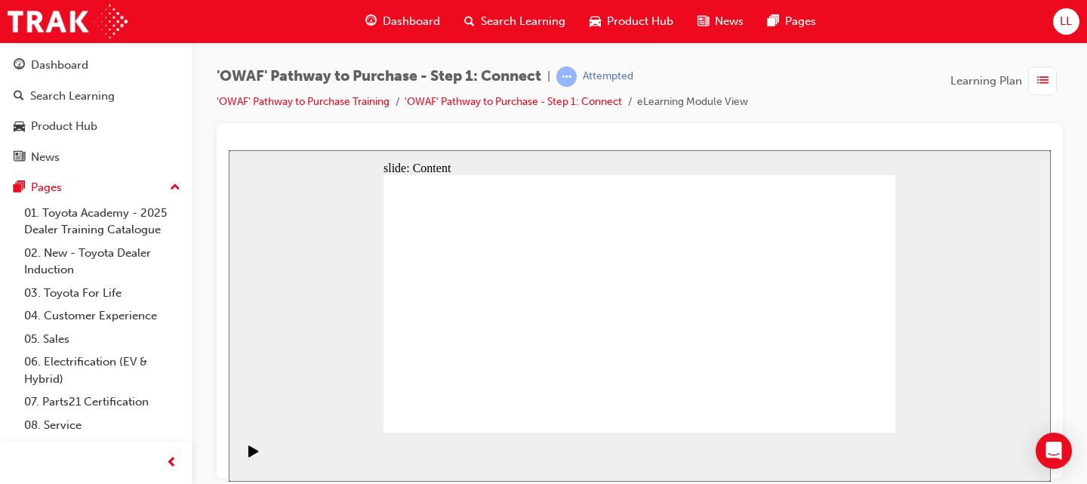
drag, startPoint x: 749, startPoint y: 266, endPoint x: 726, endPoint y: 265, distance: 22.7
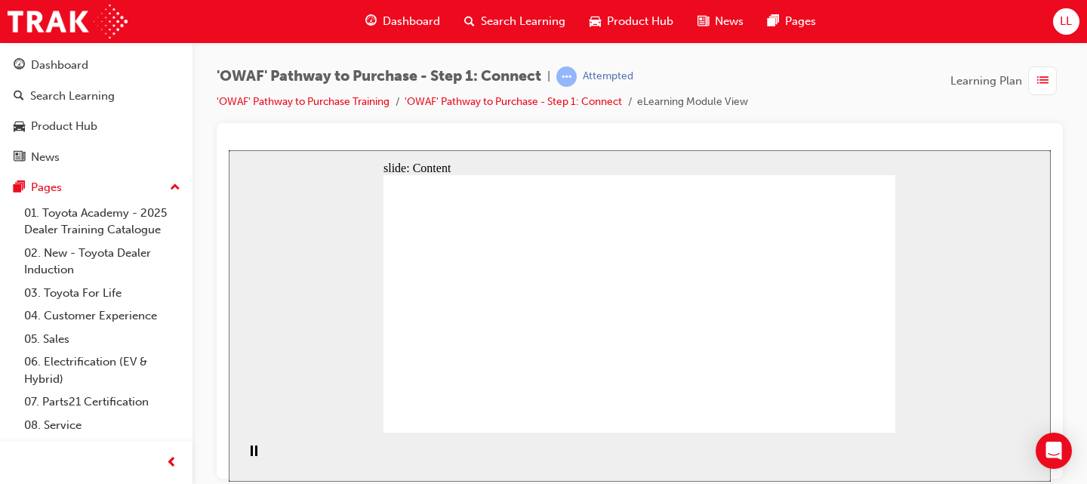
drag, startPoint x: 660, startPoint y: 251, endPoint x: 518, endPoint y: 323, distance: 159.0
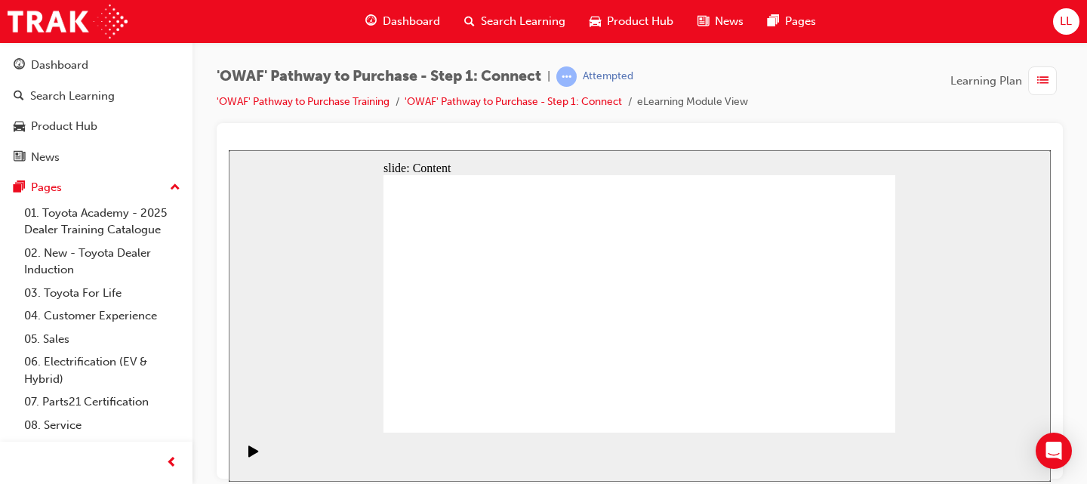
drag, startPoint x: 643, startPoint y: 353, endPoint x: 637, endPoint y: 367, distance: 14.9
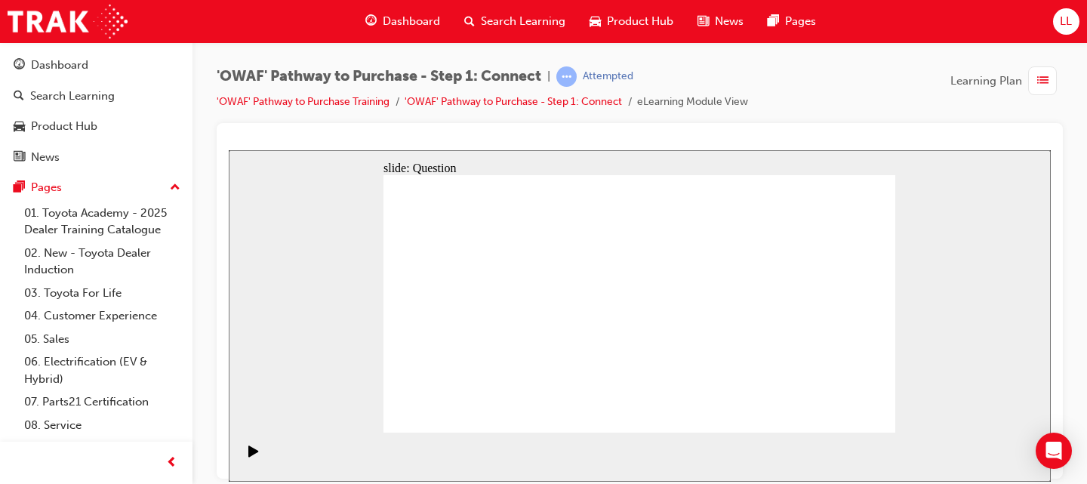
drag, startPoint x: 528, startPoint y: 380, endPoint x: 774, endPoint y: 211, distance: 298.3
drag, startPoint x: 602, startPoint y: 386, endPoint x: 846, endPoint y: 248, distance: 280.6
drag, startPoint x: 553, startPoint y: 323, endPoint x: 848, endPoint y: 308, distance: 295.5
drag, startPoint x: 520, startPoint y: 345, endPoint x: 801, endPoint y: 365, distance: 281.5
drag, startPoint x: 621, startPoint y: 322, endPoint x: 443, endPoint y: 348, distance: 180.0
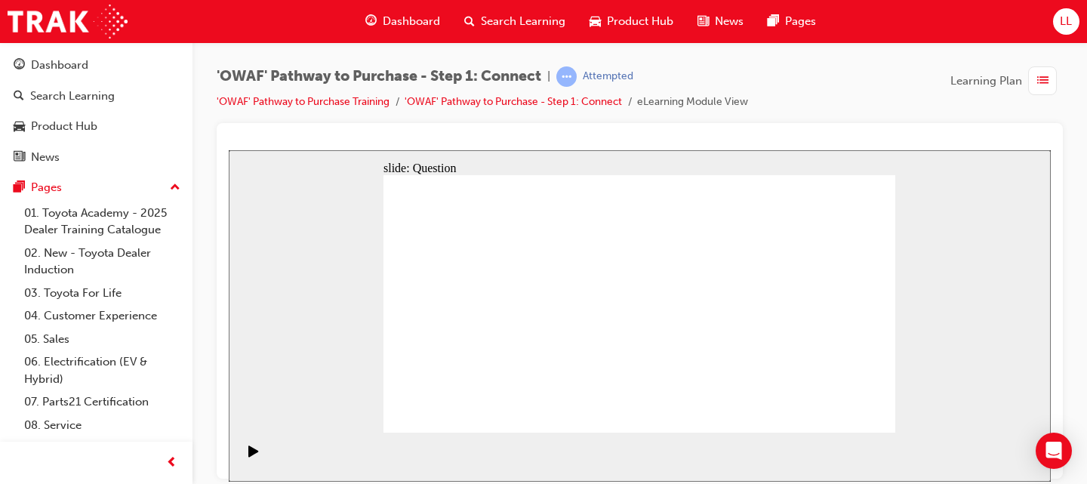
drag, startPoint x: 477, startPoint y: 386, endPoint x: 606, endPoint y: 356, distance: 132.5
drag, startPoint x: 618, startPoint y: 325, endPoint x: 691, endPoint y: 314, distance: 73.3
drag, startPoint x: 442, startPoint y: 328, endPoint x: 720, endPoint y: 255, distance: 287.9
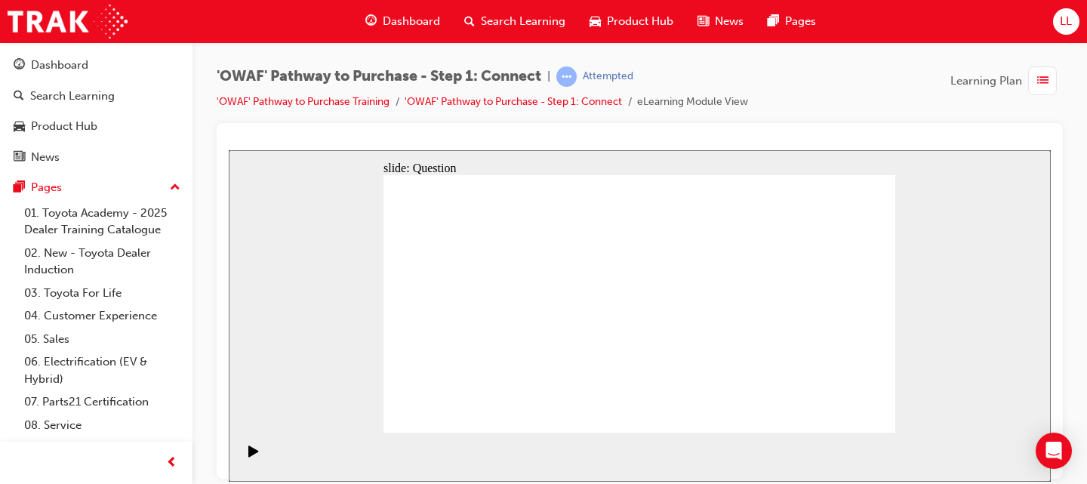
drag, startPoint x: 833, startPoint y: 318, endPoint x: 645, endPoint y: 333, distance: 189.3
drag, startPoint x: 825, startPoint y: 334, endPoint x: 483, endPoint y: 338, distance: 341.9
drag, startPoint x: 840, startPoint y: 338, endPoint x: 652, endPoint y: 355, distance: 188.7
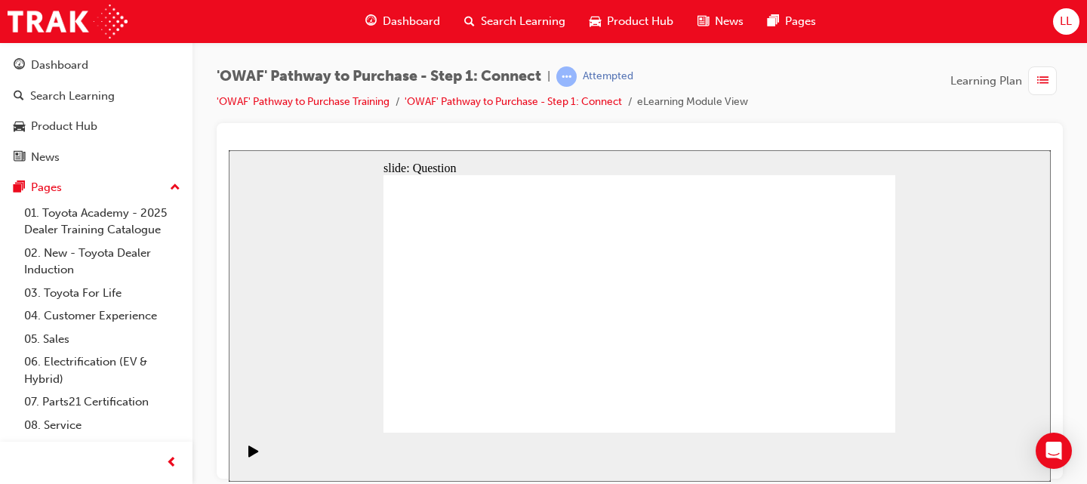
drag, startPoint x: 824, startPoint y: 345, endPoint x: 654, endPoint y: 351, distance: 170.7
drag, startPoint x: 840, startPoint y: 306, endPoint x: 663, endPoint y: 328, distance: 178.8
drag, startPoint x: 808, startPoint y: 340, endPoint x: 494, endPoint y: 340, distance: 314.7
drag, startPoint x: 808, startPoint y: 321, endPoint x: 483, endPoint y: 335, distance: 325.6
drag, startPoint x: 823, startPoint y: 345, endPoint x: 507, endPoint y: 349, distance: 316.2
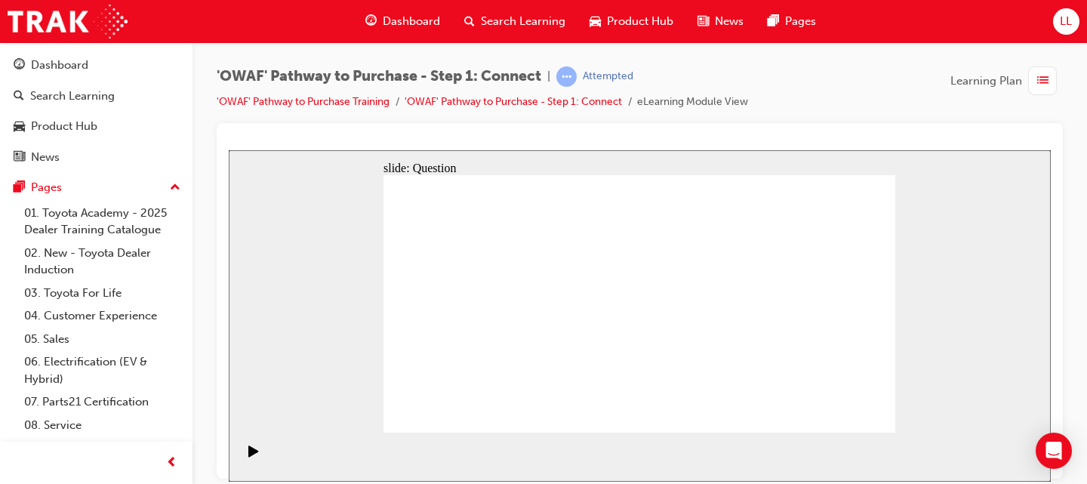
radio input "true"
checkbox input "true"
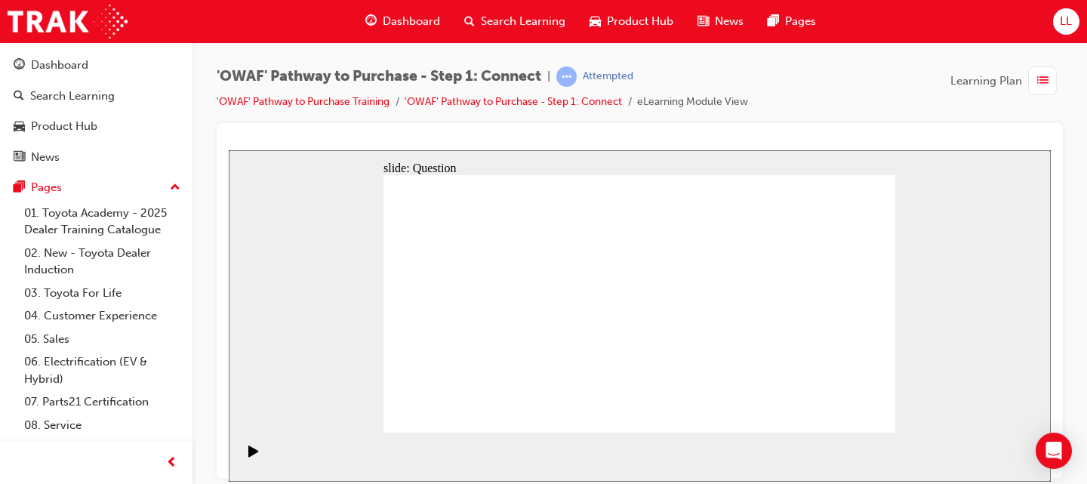
checkbox input "true"
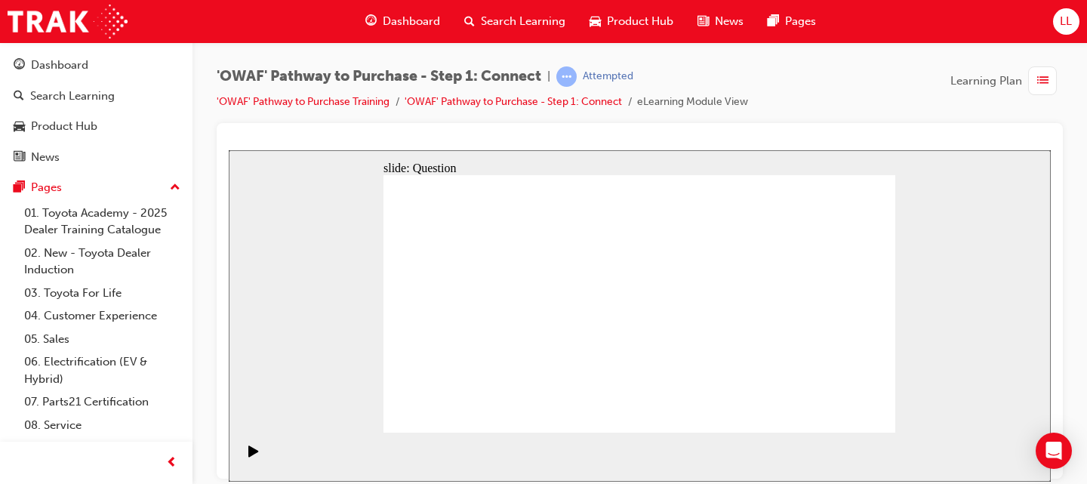
drag, startPoint x: 860, startPoint y: 405, endPoint x: 866, endPoint y: 420, distance: 15.6
checkbox input "false"
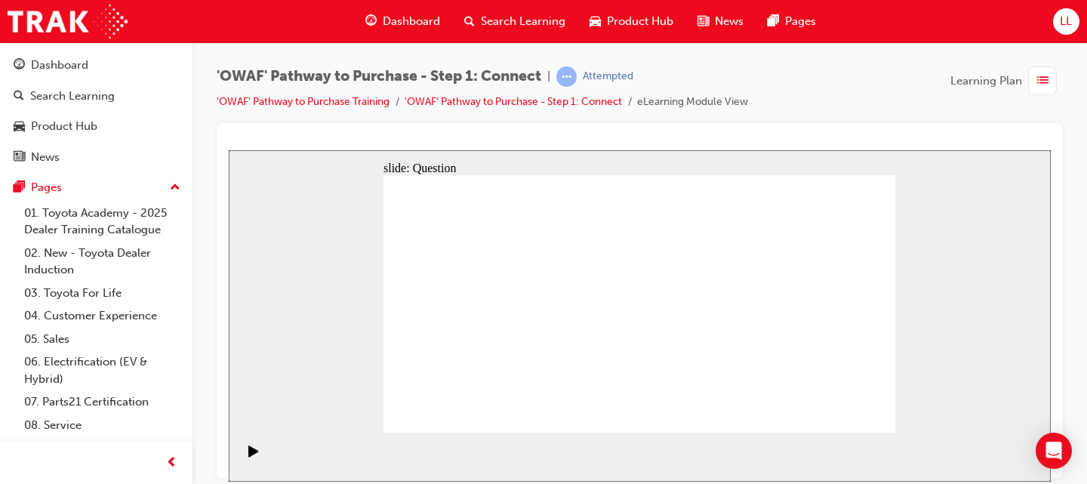
drag, startPoint x: 472, startPoint y: 380, endPoint x: 652, endPoint y: 269, distance: 211.5
drag, startPoint x: 671, startPoint y: 378, endPoint x: 476, endPoint y: 291, distance: 213.2
drag, startPoint x: 764, startPoint y: 358, endPoint x: 598, endPoint y: 297, distance: 176.0
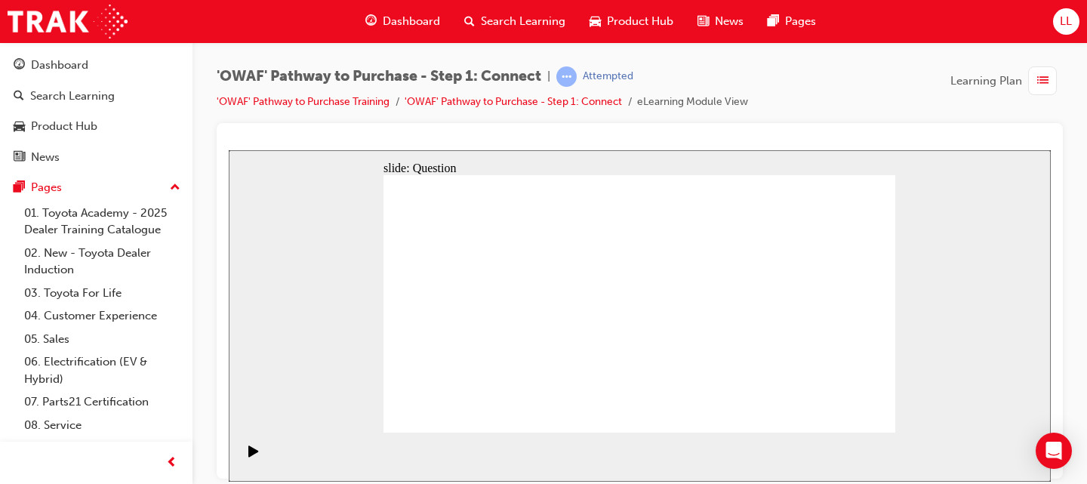
drag, startPoint x: 575, startPoint y: 407, endPoint x: 768, endPoint y: 266, distance: 238.8
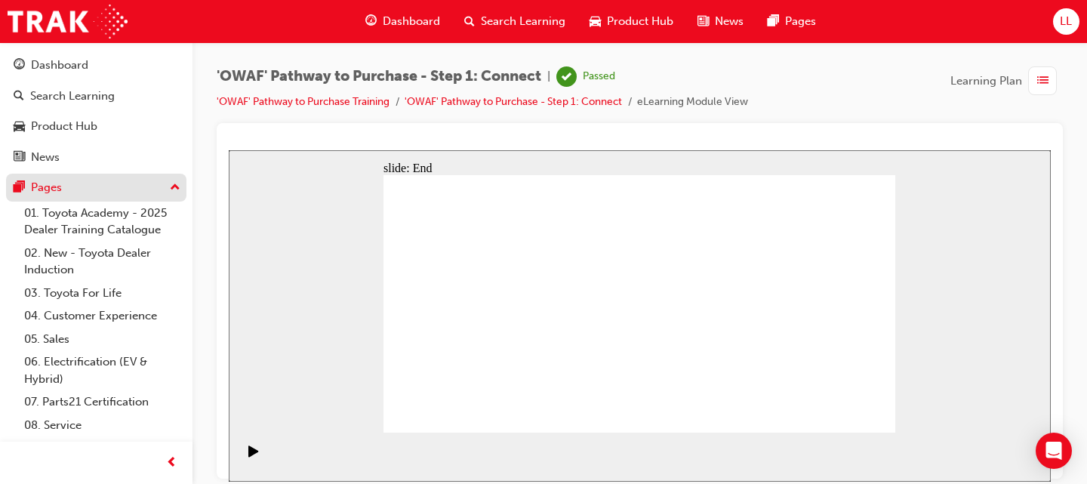
click at [71, 180] on div "Pages" at bounding box center [96, 187] width 165 height 19
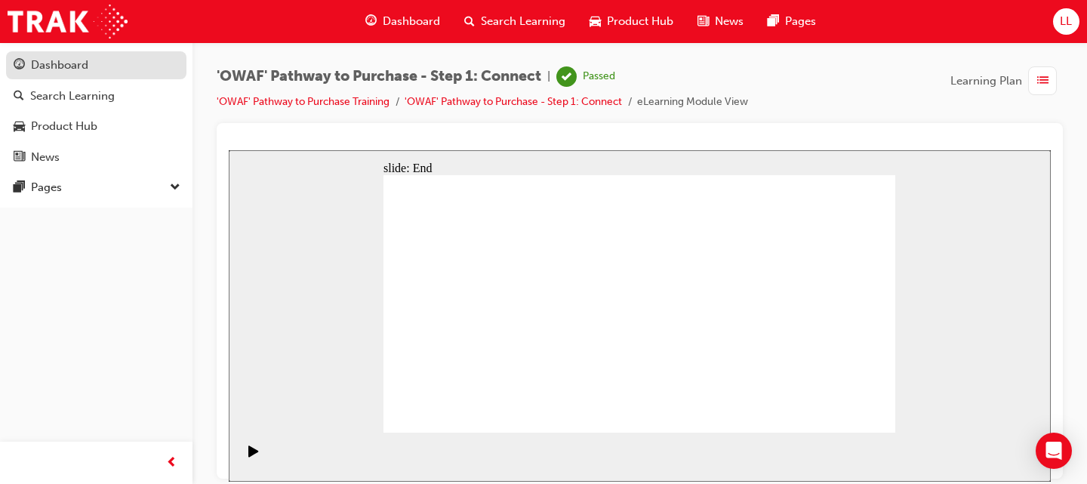
click at [74, 67] on div "Dashboard" at bounding box center [59, 65] width 57 height 17
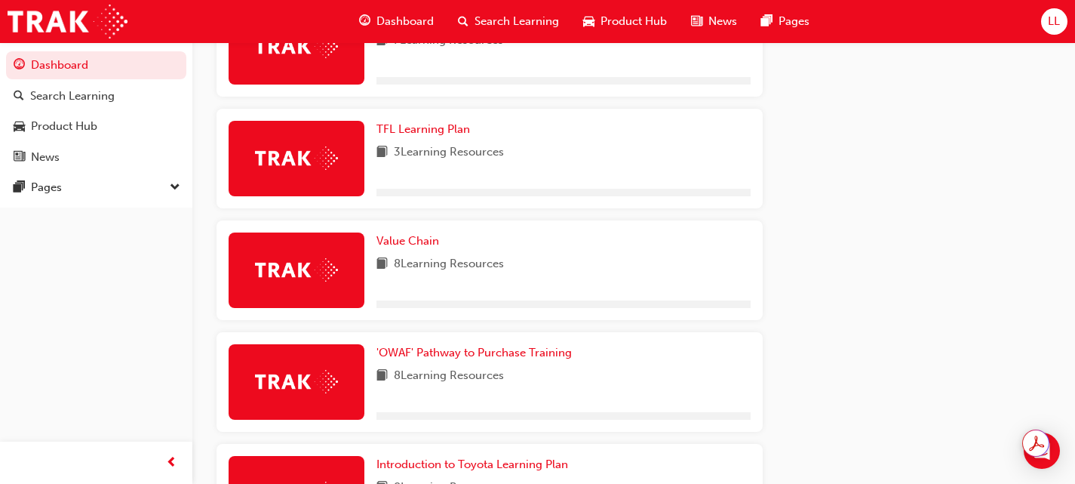
scroll to position [906, 0]
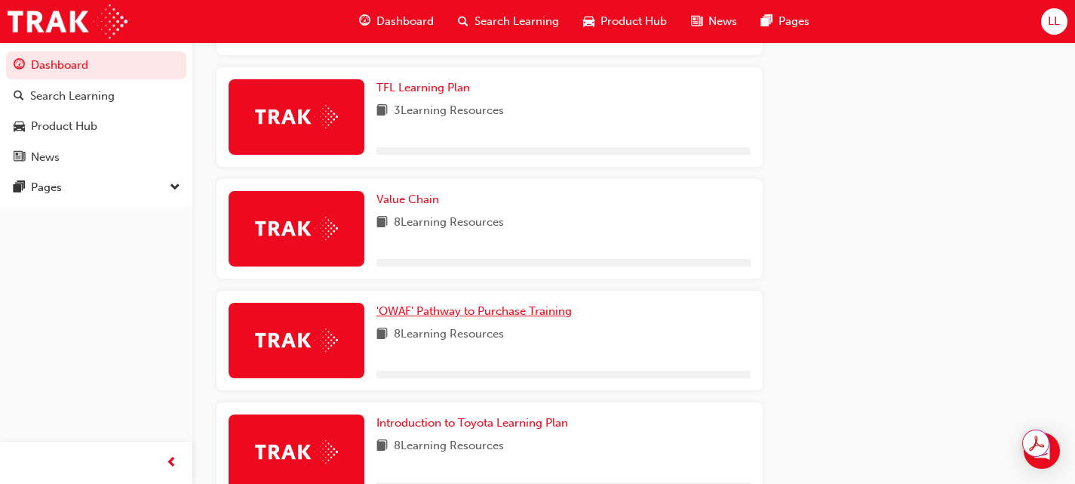
click at [522, 320] on link "'OWAF' Pathway to Purchase Training" at bounding box center [478, 311] width 202 height 17
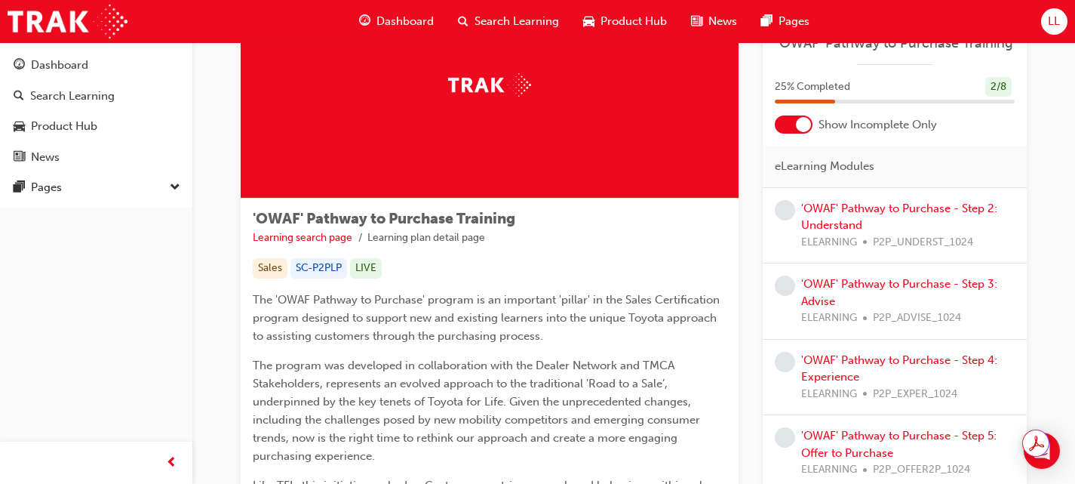
scroll to position [75, 0]
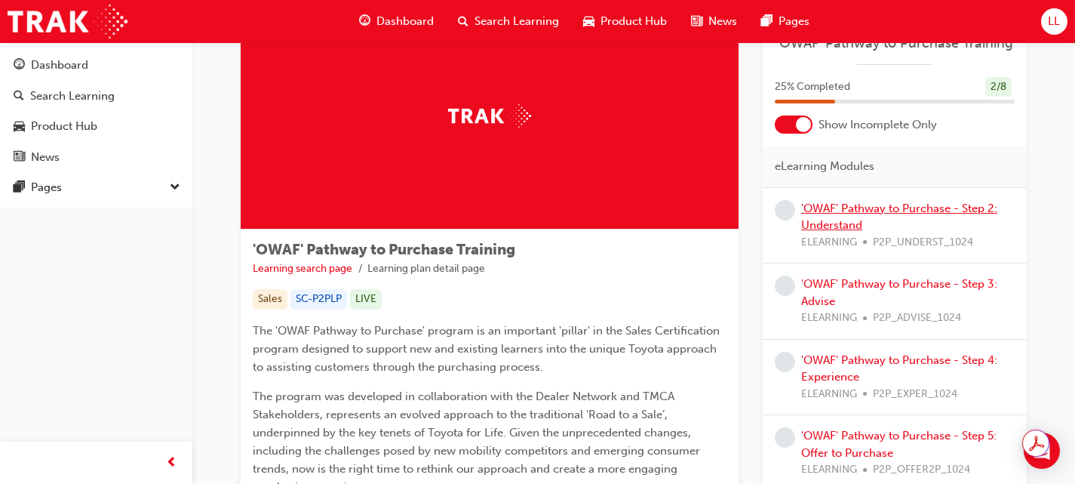
click at [833, 219] on link "'OWAF' Pathway to Purchase - Step 2: Understand" at bounding box center [900, 217] width 196 height 31
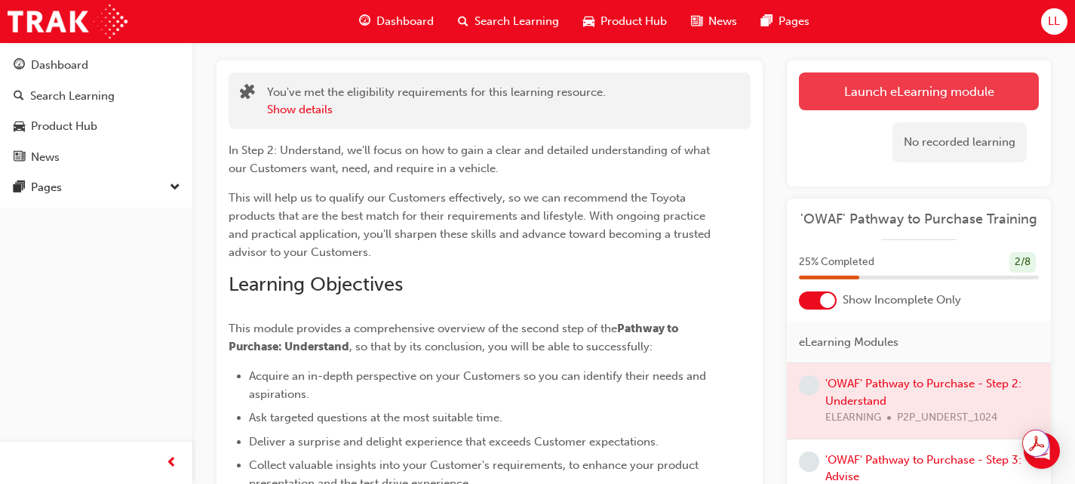
click at [830, 94] on link "Launch eLearning module" at bounding box center [919, 91] width 240 height 38
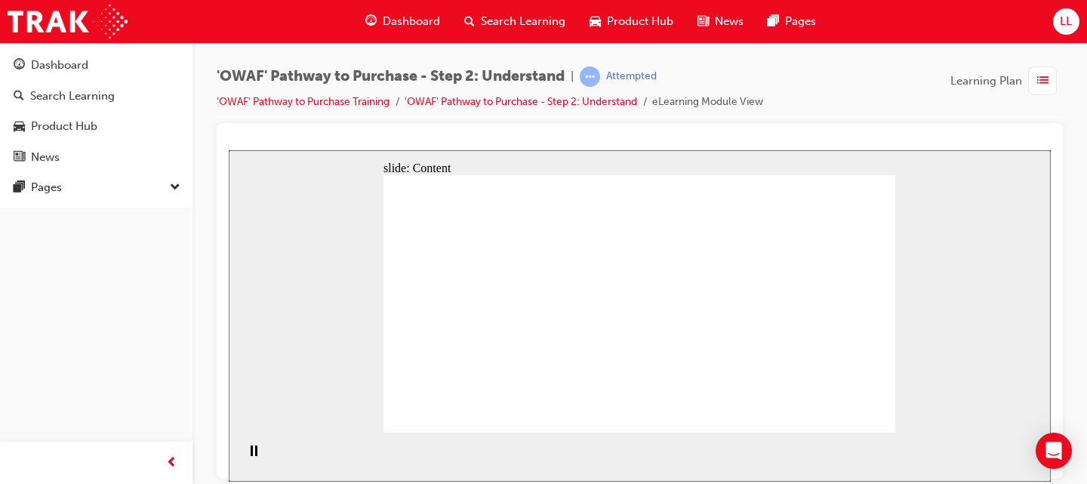
drag, startPoint x: 414, startPoint y: 183, endPoint x: 500, endPoint y: 187, distance: 86.2
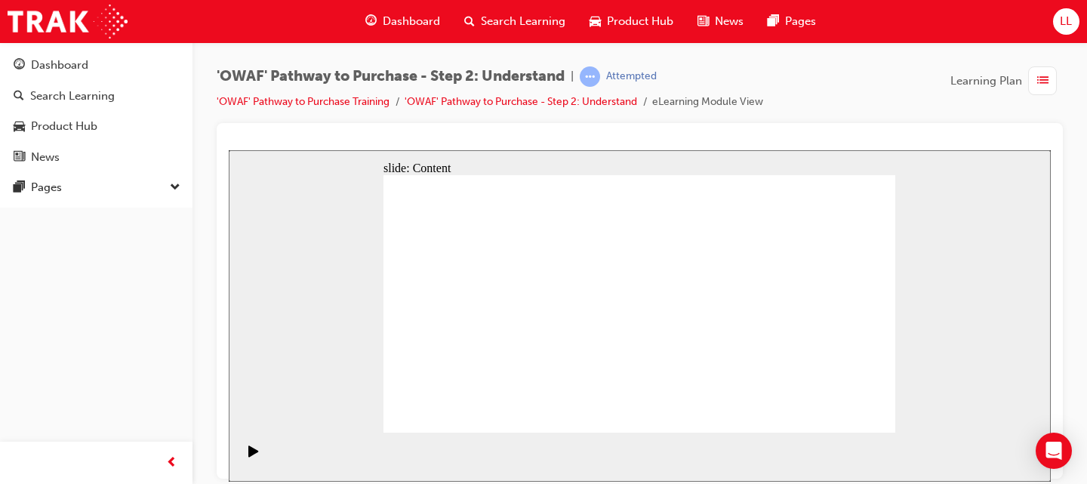
drag, startPoint x: 268, startPoint y: 305, endPoint x: 1, endPoint y: 407, distance: 285.9
drag, startPoint x: 1, startPoint y: 407, endPoint x: 1041, endPoint y: 275, distance: 1048.3
click at [1041, 275] on div "slide: Content Rectangle 1 Introduction Mastering effective questioning and act…" at bounding box center [640, 314] width 822 height 331
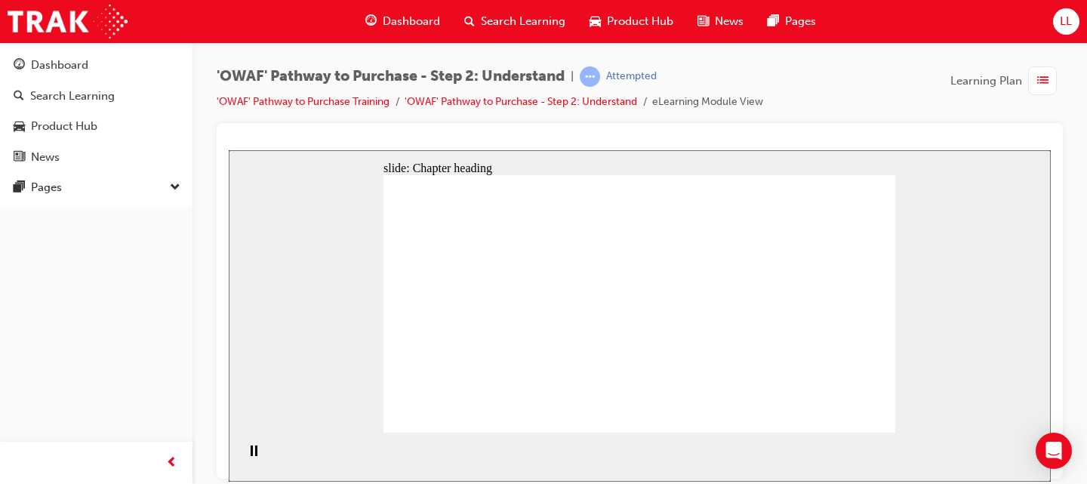
drag, startPoint x: 480, startPoint y: 212, endPoint x: 488, endPoint y: 213, distance: 7.6
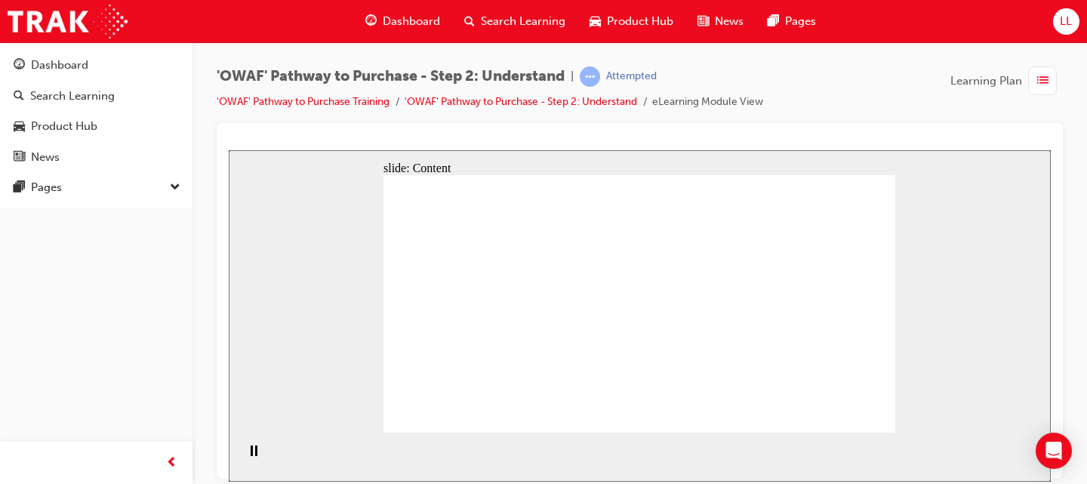
drag, startPoint x: 758, startPoint y: 285, endPoint x: 735, endPoint y: 300, distance: 26.8
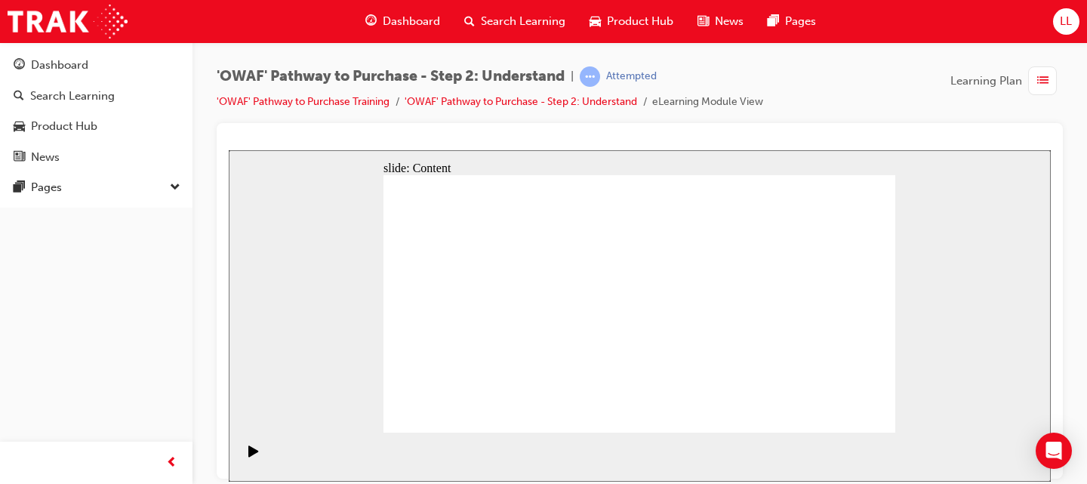
drag, startPoint x: 769, startPoint y: 293, endPoint x: 841, endPoint y: 246, distance: 85.6
drag, startPoint x: 857, startPoint y: 226, endPoint x: 866, endPoint y: 288, distance: 62.4
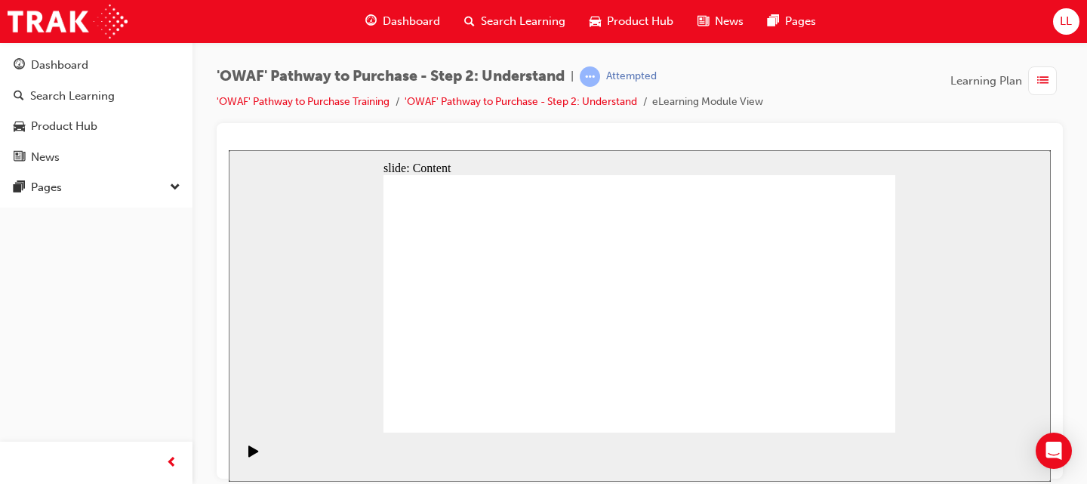
drag, startPoint x: 497, startPoint y: 276, endPoint x: 534, endPoint y: 272, distance: 37.9
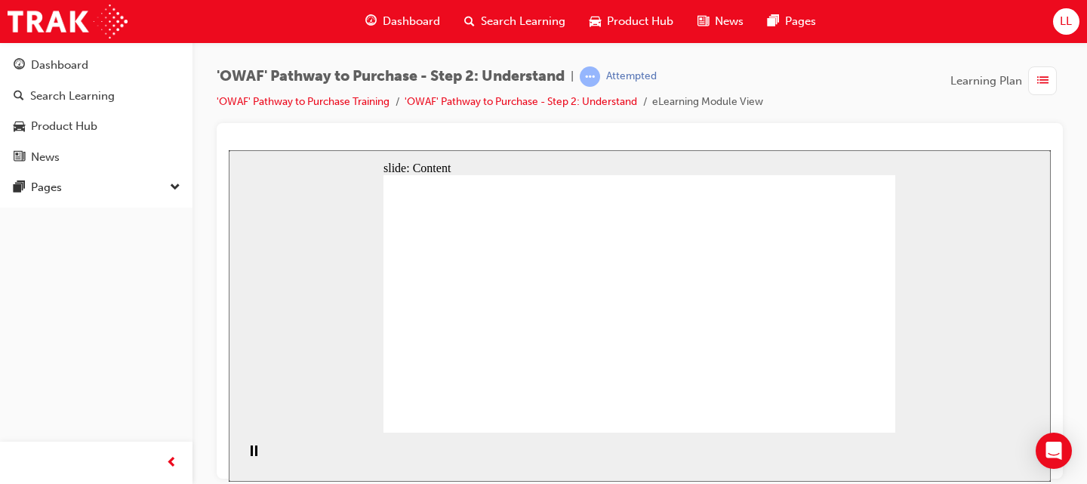
click at [542, 137] on div at bounding box center [640, 142] width 822 height 15
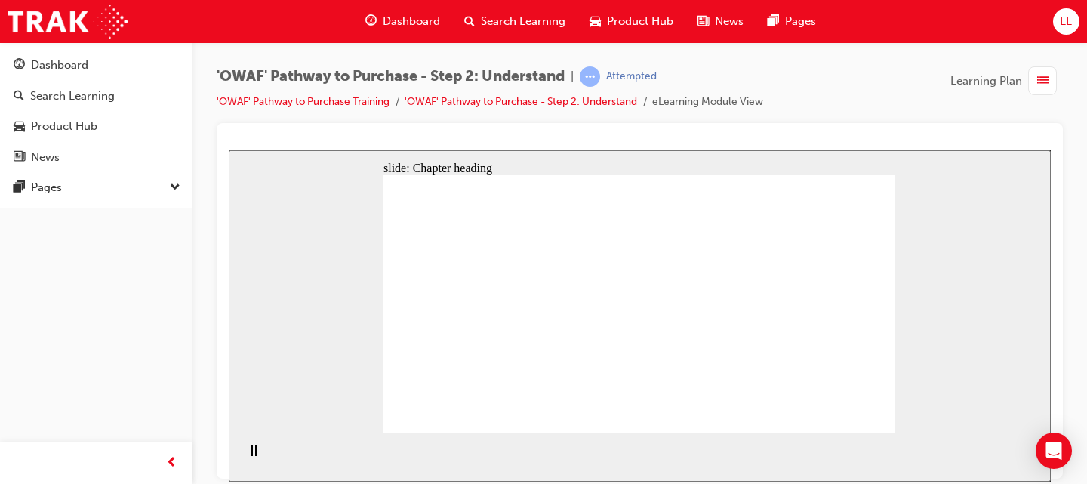
drag, startPoint x: 823, startPoint y: 279, endPoint x: 742, endPoint y: 273, distance: 81.0
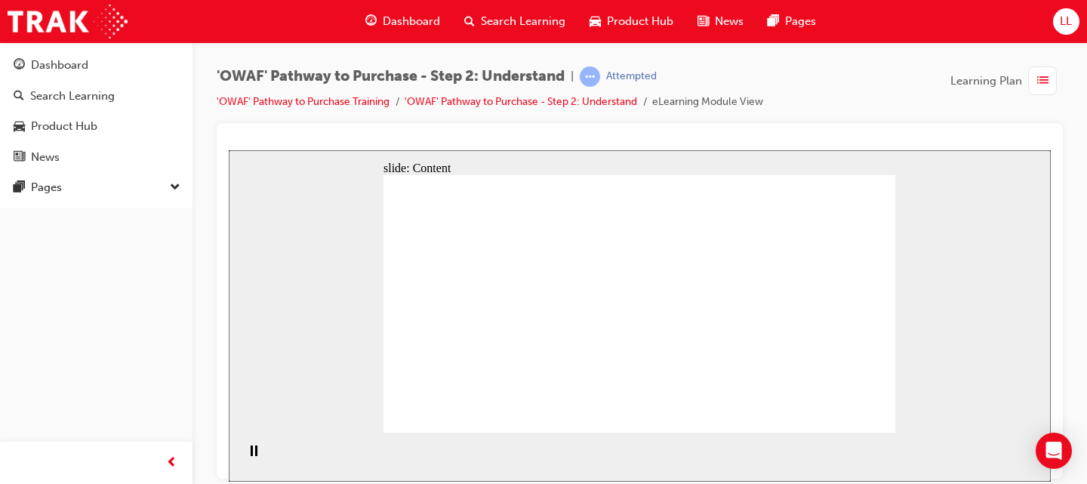
drag, startPoint x: 709, startPoint y: 276, endPoint x: 574, endPoint y: 276, distance: 135.1
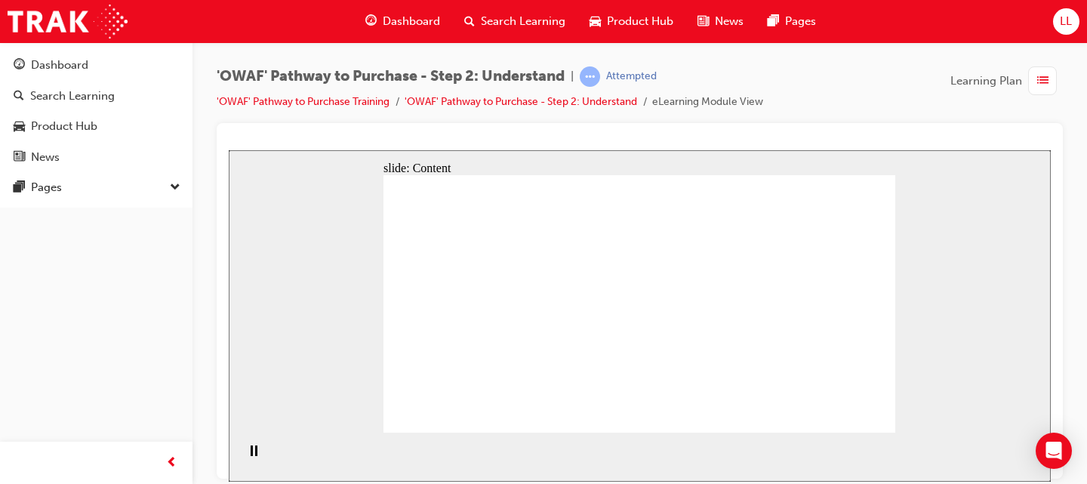
drag, startPoint x: 839, startPoint y: 275, endPoint x: 808, endPoint y: 275, distance: 30.9
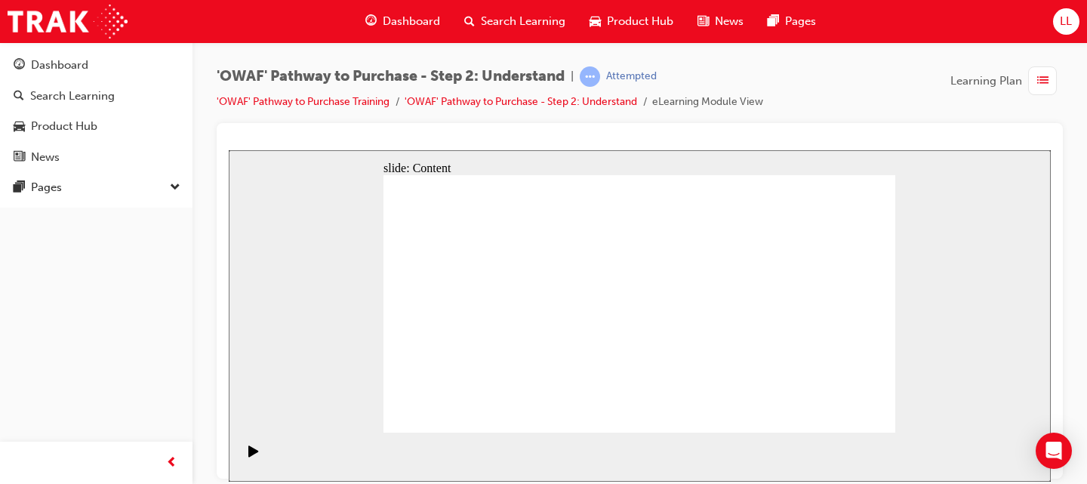
drag, startPoint x: 753, startPoint y: 278, endPoint x: 497, endPoint y: 290, distance: 256.1
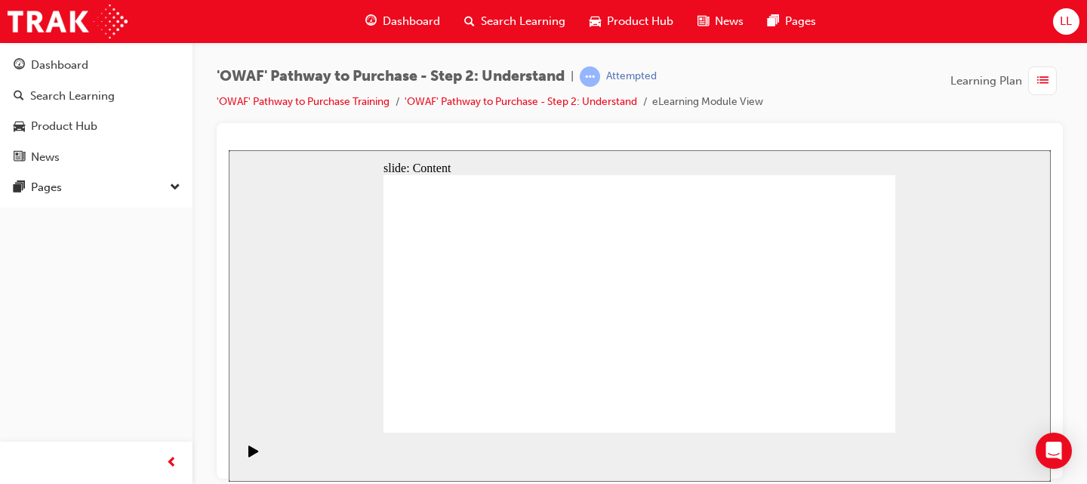
drag, startPoint x: 469, startPoint y: 275, endPoint x: 494, endPoint y: 274, distance: 25.7
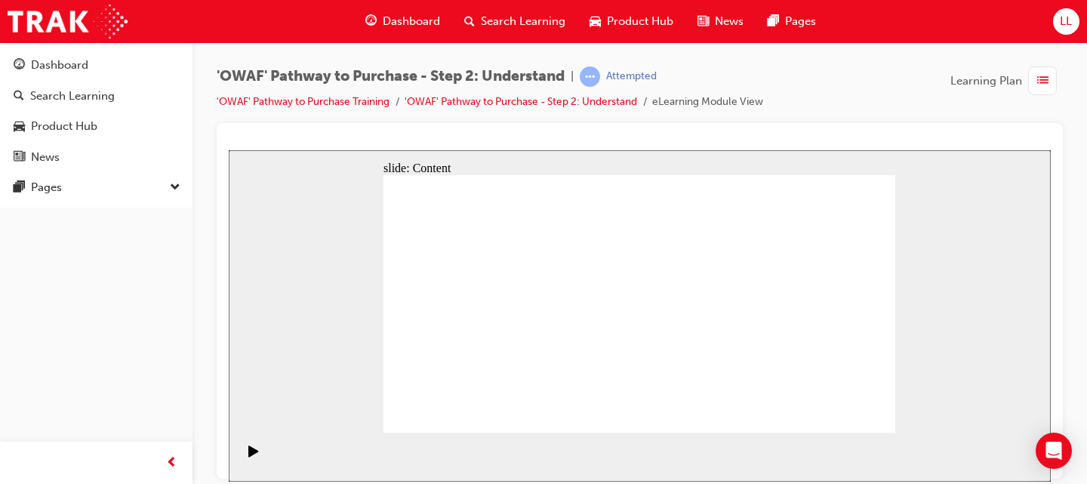
drag, startPoint x: 382, startPoint y: 288, endPoint x: 409, endPoint y: 286, distance: 27.2
click at [383, 288] on div "slide: Content Rectangle 1 Rectangle 4 A Ask questions to learn about them, the…" at bounding box center [640, 314] width 822 height 331
drag, startPoint x: 675, startPoint y: 263, endPoint x: 472, endPoint y: 280, distance: 203.0
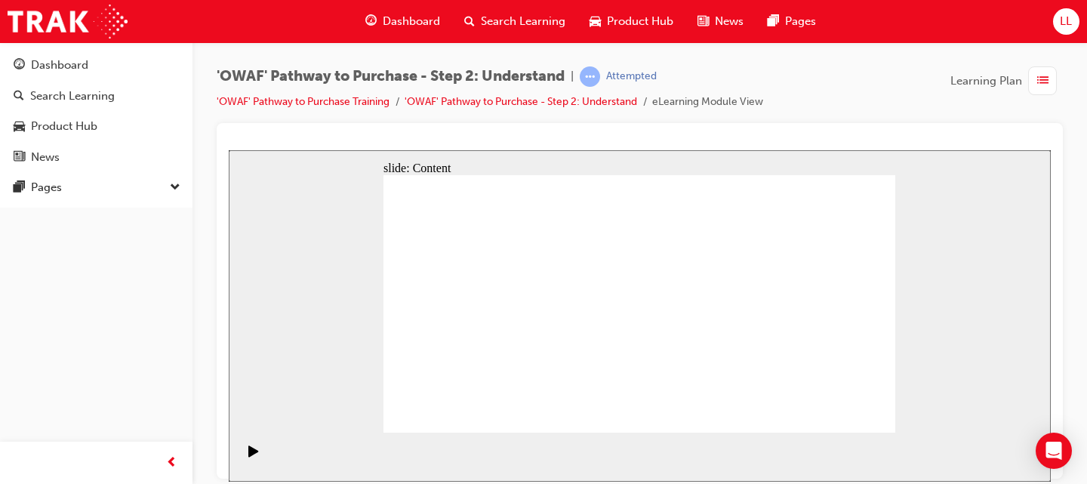
drag, startPoint x: 848, startPoint y: 260, endPoint x: 794, endPoint y: 264, distance: 54.5
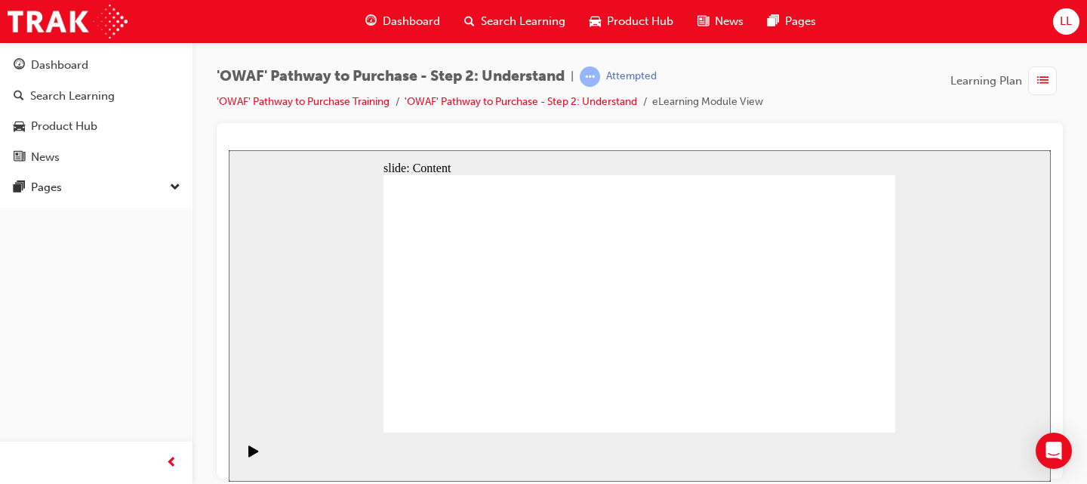
drag, startPoint x: 820, startPoint y: 265, endPoint x: 717, endPoint y: 271, distance: 103.6
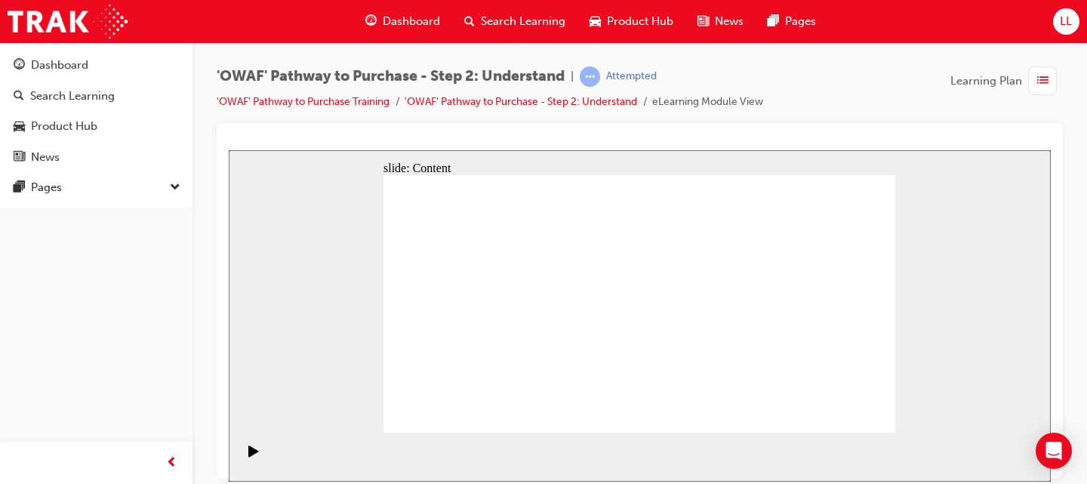
drag, startPoint x: 722, startPoint y: 272, endPoint x: 756, endPoint y: 270, distance: 34.0
drag, startPoint x: 805, startPoint y: 268, endPoint x: 730, endPoint y: 269, distance: 75.5
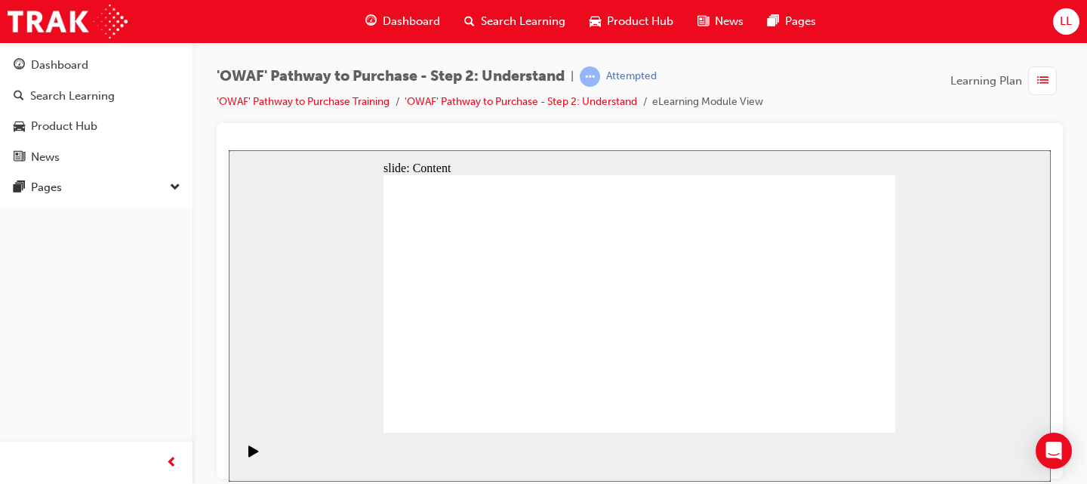
drag, startPoint x: 804, startPoint y: 266, endPoint x: 734, endPoint y: 270, distance: 69.5
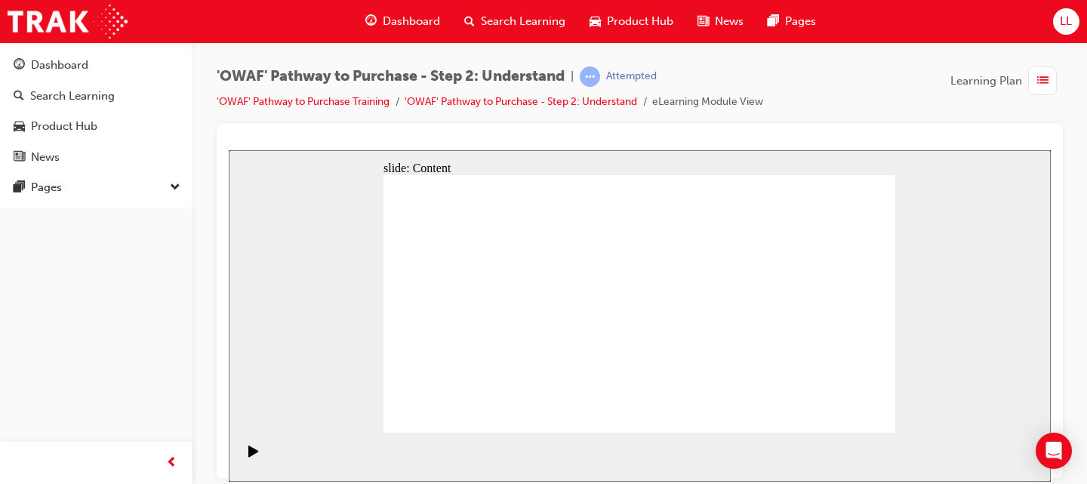
drag, startPoint x: 789, startPoint y: 269, endPoint x: 771, endPoint y: 273, distance: 18.5
drag, startPoint x: 812, startPoint y: 273, endPoint x: 754, endPoint y: 275, distance: 58.2
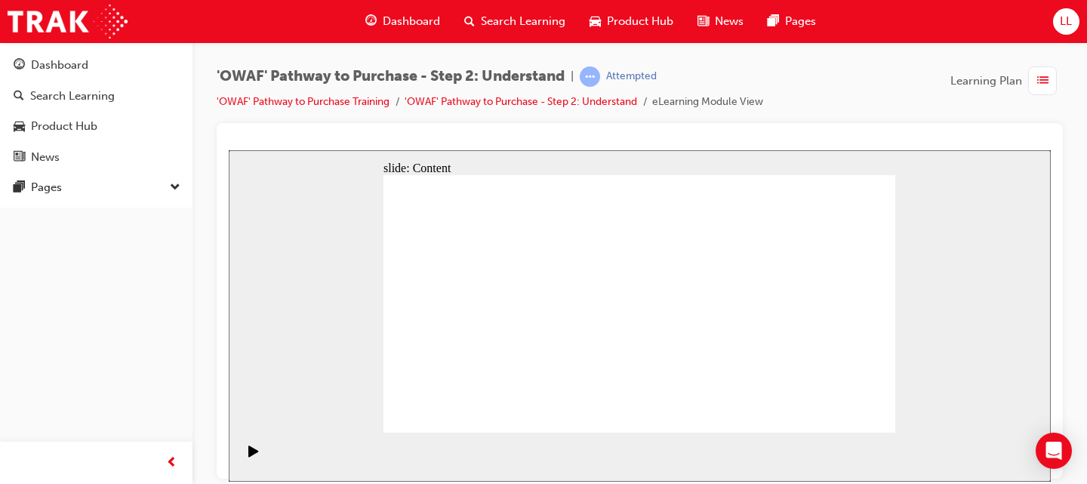
drag, startPoint x: 851, startPoint y: 272, endPoint x: 825, endPoint y: 272, distance: 26.4
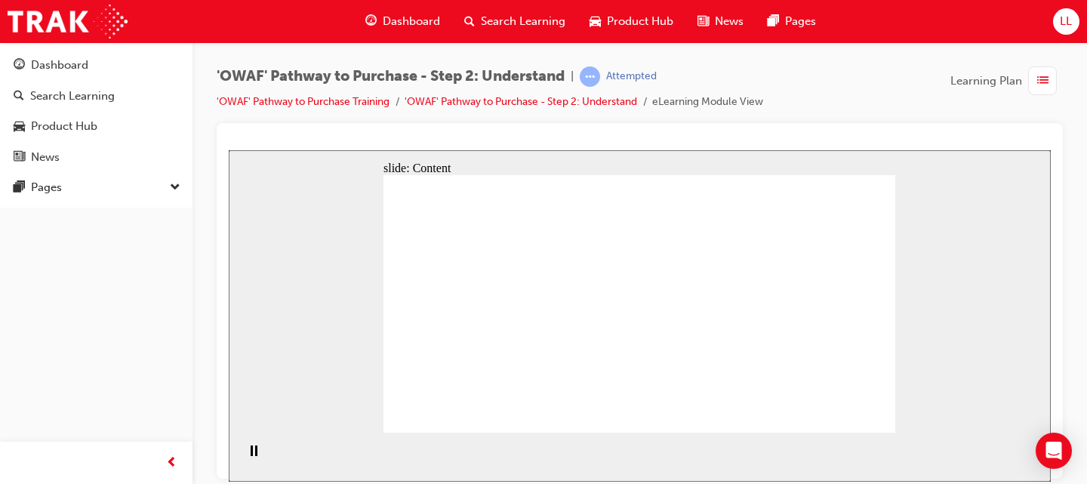
drag, startPoint x: 664, startPoint y: 269, endPoint x: 673, endPoint y: 266, distance: 9.5
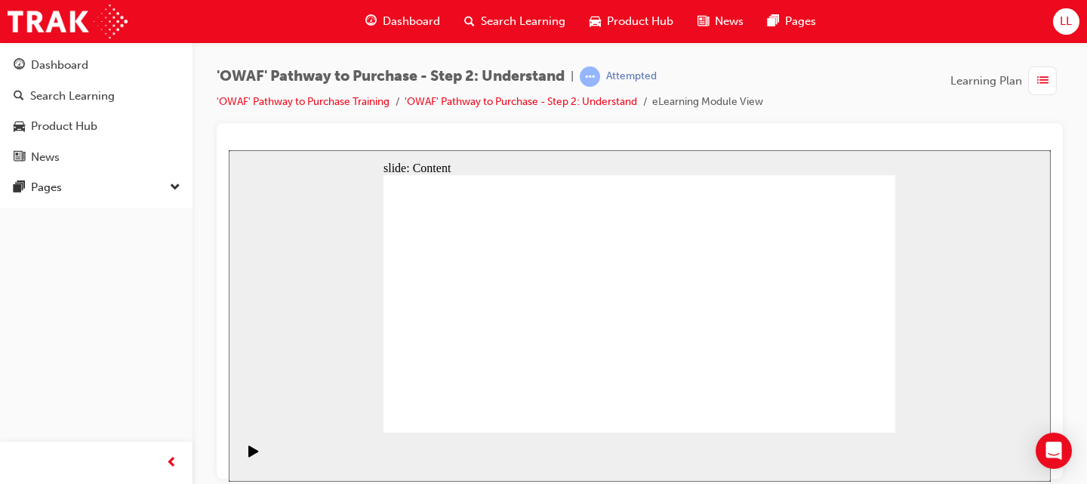
drag, startPoint x: 555, startPoint y: 235, endPoint x: 642, endPoint y: 276, distance: 95.9
drag, startPoint x: 626, startPoint y: 282, endPoint x: 652, endPoint y: 283, distance: 25.7
drag, startPoint x: 223, startPoint y: 73, endPoint x: 286, endPoint y: 75, distance: 63.4
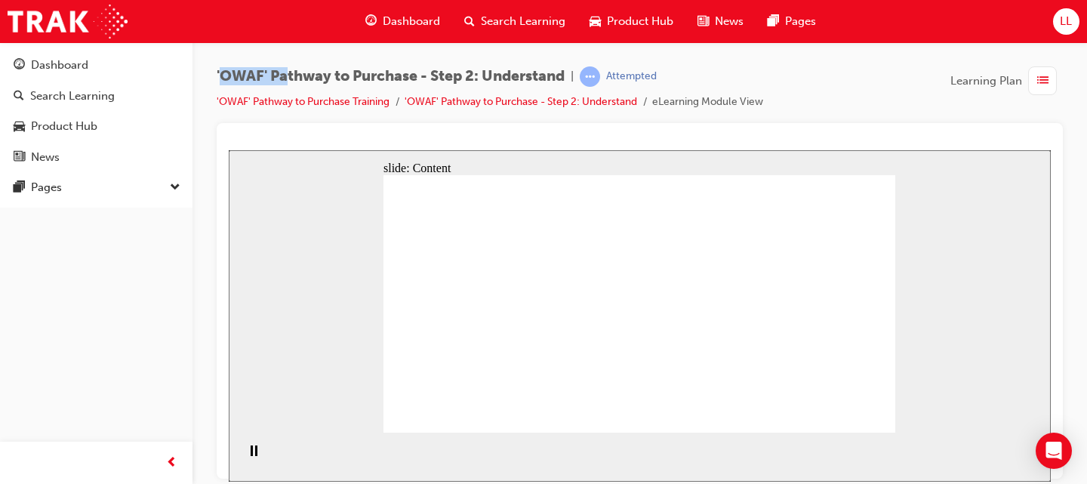
click at [286, 75] on span "'OWAF' Pathway to Purchase - Step 2: Understand" at bounding box center [391, 76] width 348 height 17
click at [289, 75] on span "'OWAF' Pathway to Purchase - Step 2: Understand" at bounding box center [391, 76] width 348 height 17
click at [306, 78] on span "'OWAF' Pathway to Purchase - Step 2: Understand" at bounding box center [391, 76] width 348 height 17
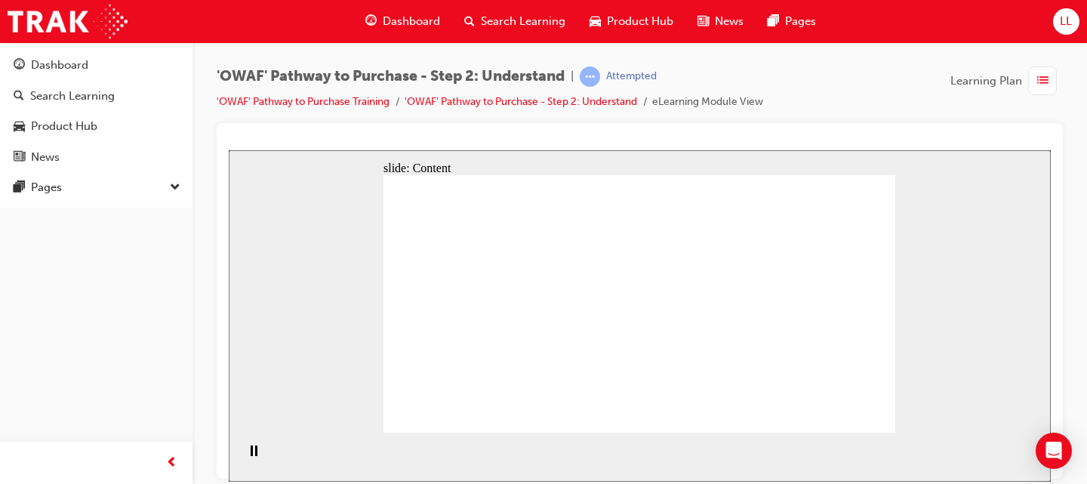
drag, startPoint x: 87, startPoint y: 182, endPoint x: 199, endPoint y: 350, distance: 202.4
click at [199, 350] on div "'OWAF' Pathway to Purchase - Step 2: Understand | Attempted 'OWAF' Pathway to P…" at bounding box center [639, 244] width 894 height 404
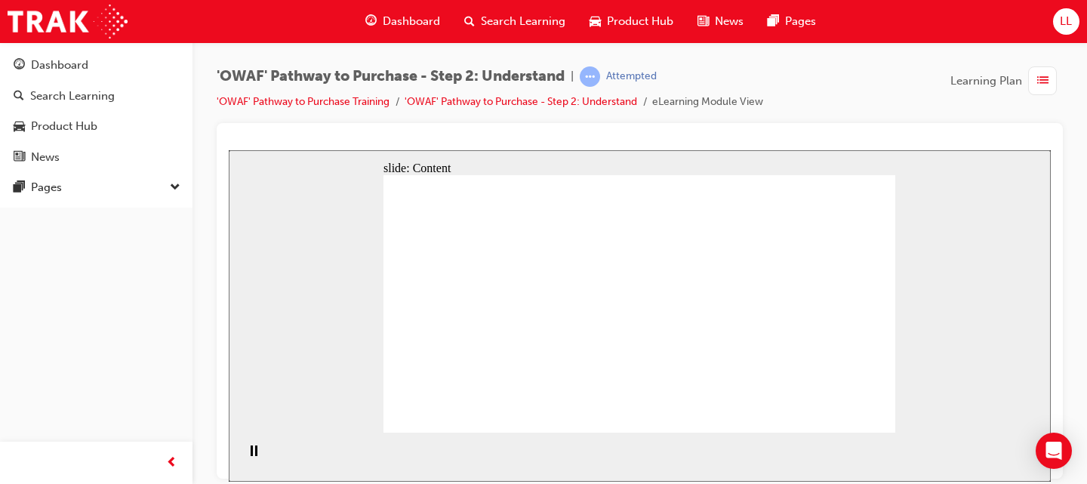
drag, startPoint x: 878, startPoint y: 308, endPoint x: 852, endPoint y: 308, distance: 25.7
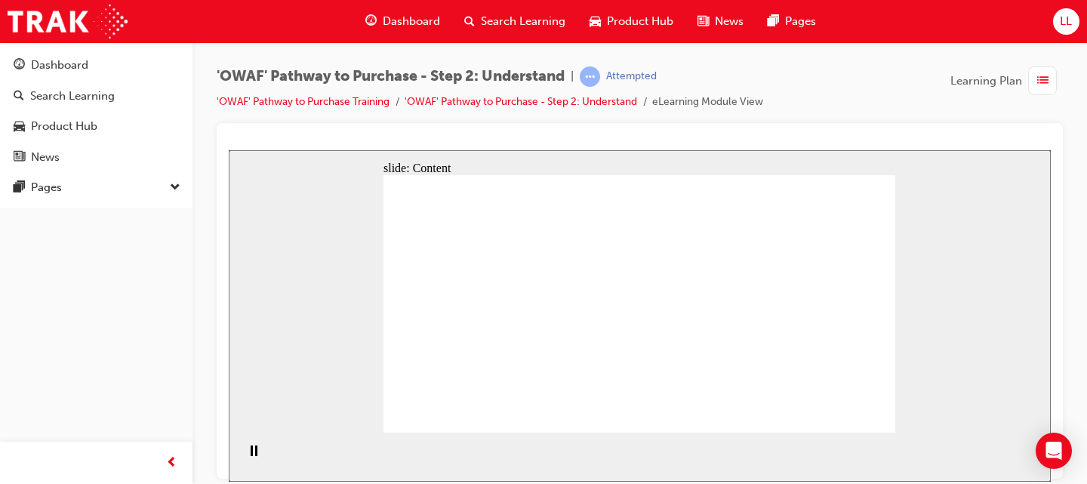
drag, startPoint x: 568, startPoint y: 297, endPoint x: 530, endPoint y: 296, distance: 37.8
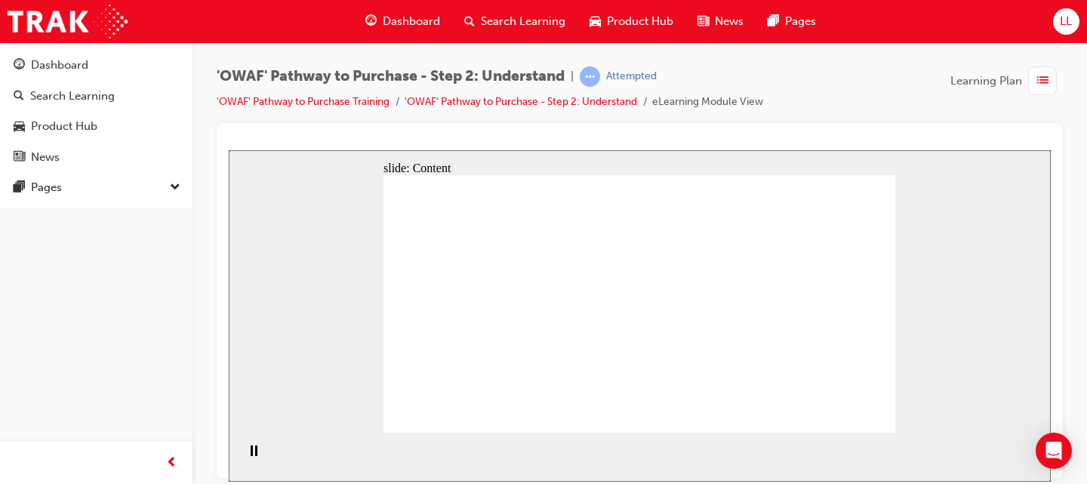
drag, startPoint x: 530, startPoint y: 296, endPoint x: 625, endPoint y: 291, distance: 95.2
drag, startPoint x: 629, startPoint y: 290, endPoint x: 677, endPoint y: 290, distance: 48.3
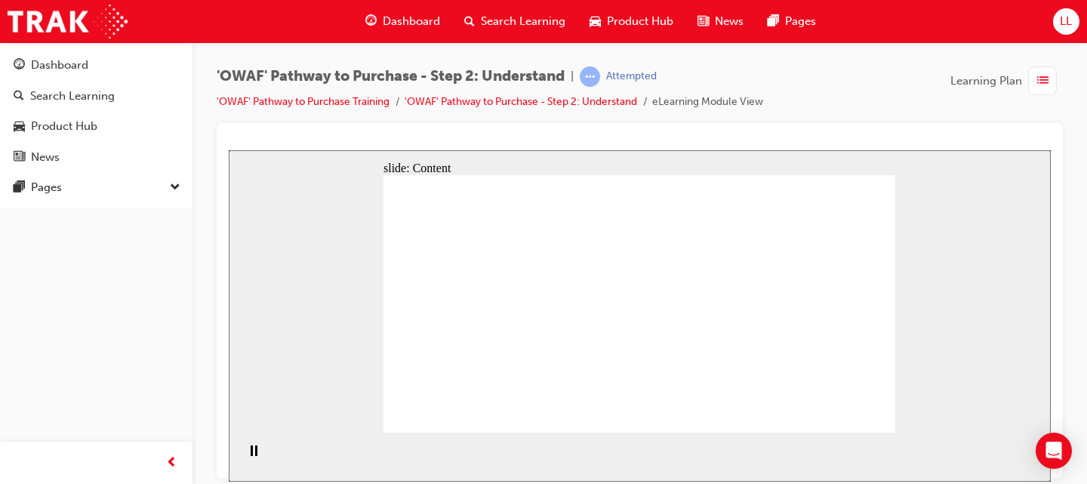
drag, startPoint x: 762, startPoint y: 290, endPoint x: 779, endPoint y: 291, distance: 17.4
drag, startPoint x: 789, startPoint y: 294, endPoint x: 839, endPoint y: 305, distance: 50.9
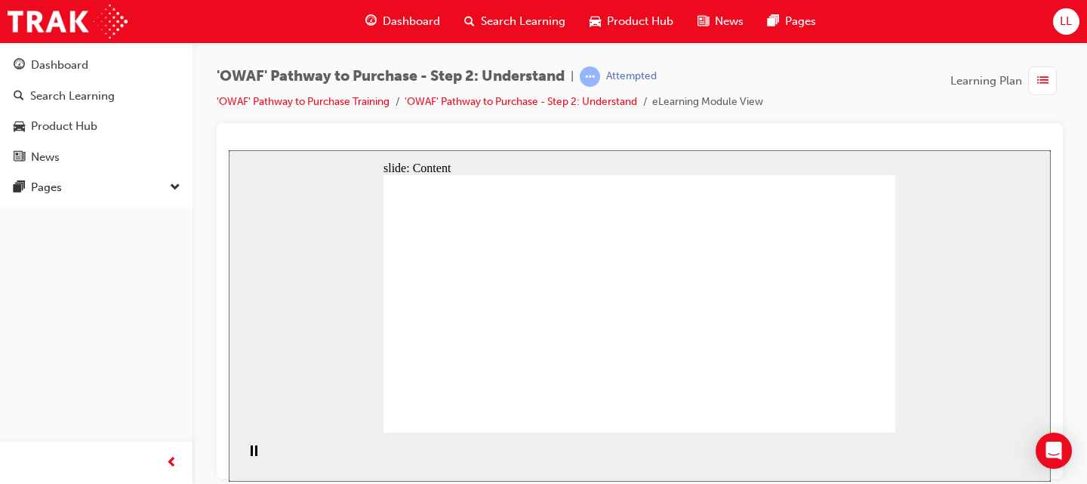
click at [882, 135] on div at bounding box center [640, 142] width 822 height 15
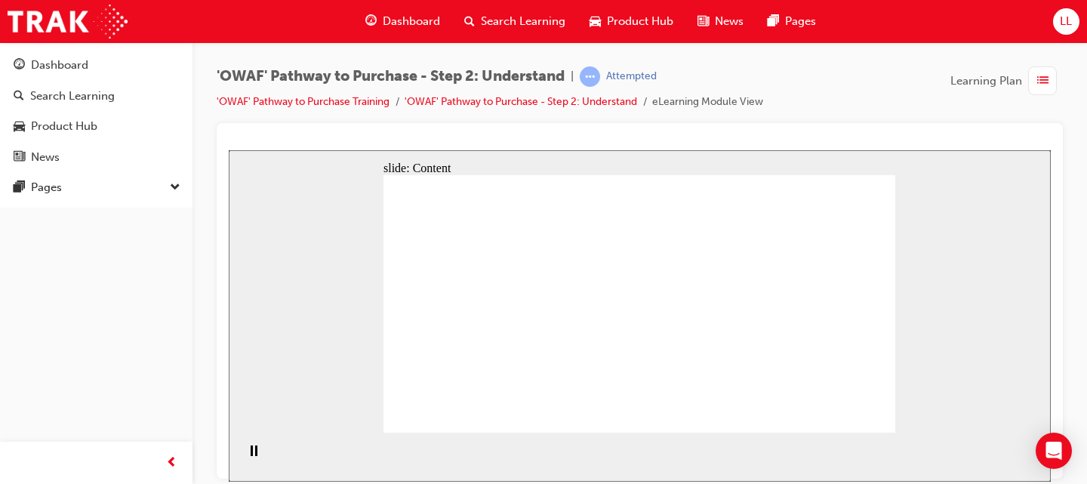
drag, startPoint x: 531, startPoint y: 342, endPoint x: 569, endPoint y: 342, distance: 38.5
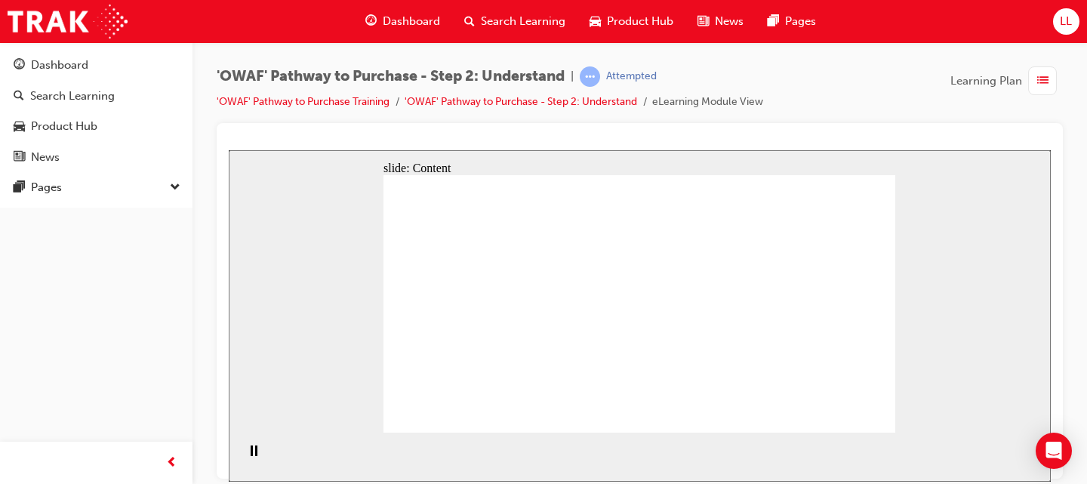
drag, startPoint x: 508, startPoint y: 282, endPoint x: 537, endPoint y: 275, distance: 29.7
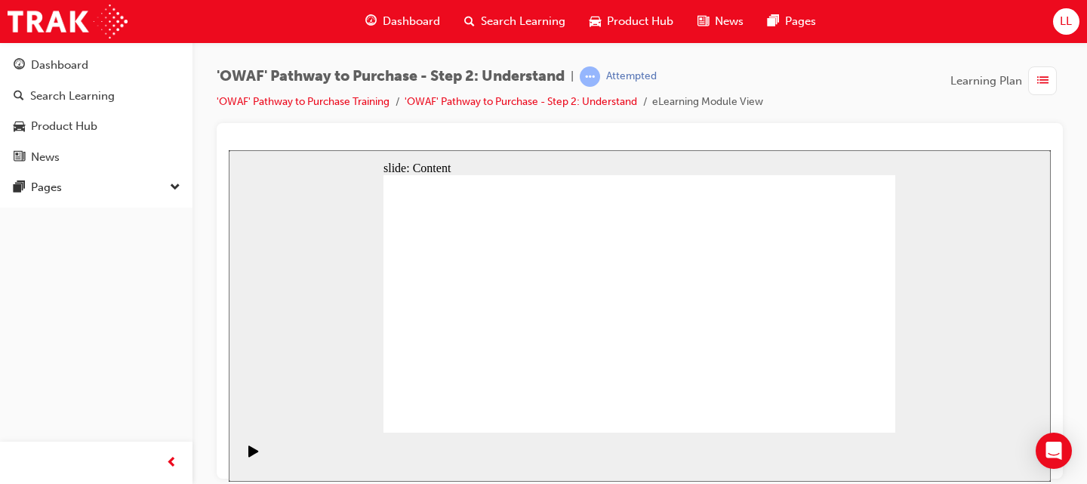
drag, startPoint x: 863, startPoint y: 85, endPoint x: 864, endPoint y: 101, distance: 16.6
click at [863, 86] on div "'OWAF' Pathway to Purchase - Step 2: Understand | Attempted 'OWAF' Pathway to P…" at bounding box center [640, 94] width 846 height 57
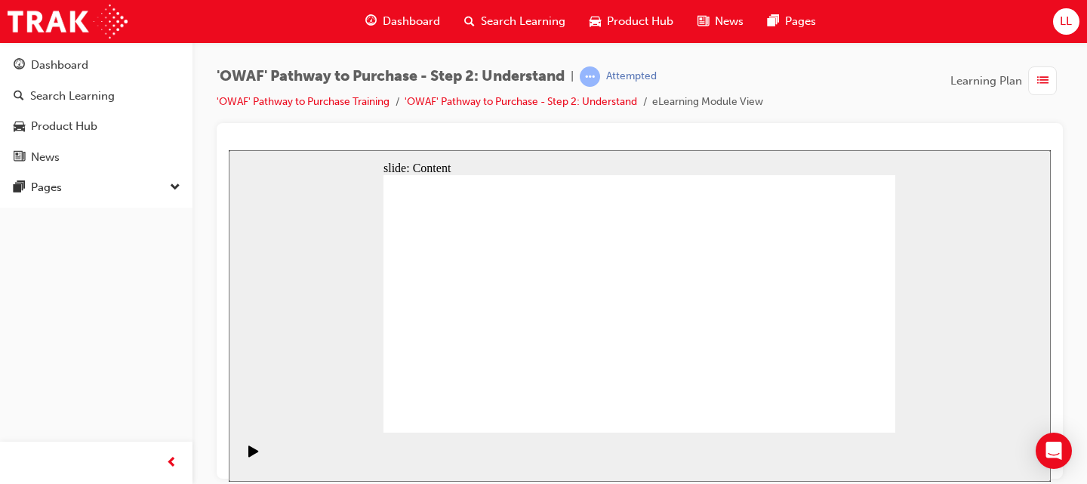
drag, startPoint x: 844, startPoint y: 421, endPoint x: 851, endPoint y: 411, distance: 13.0
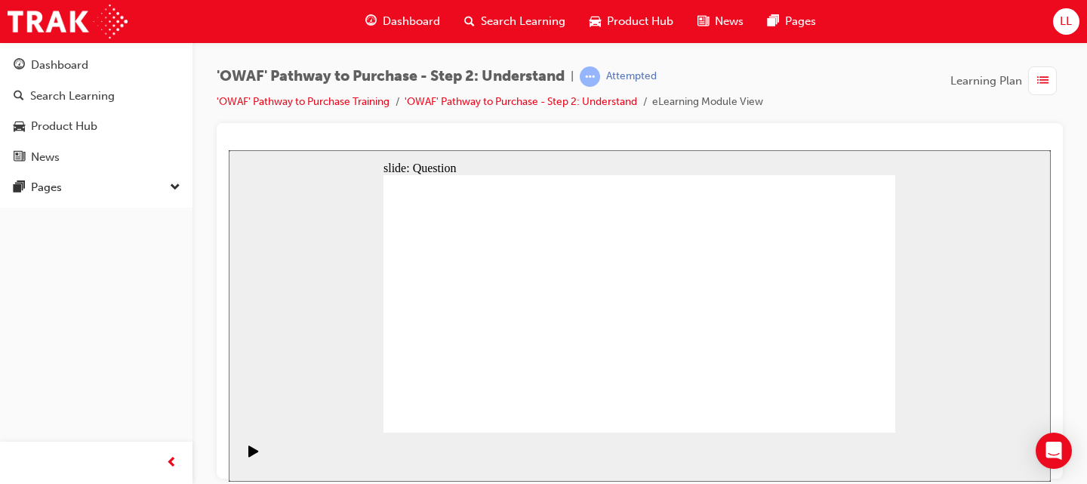
drag, startPoint x: 803, startPoint y: 334, endPoint x: 839, endPoint y: 318, distance: 39.5
drag, startPoint x: 826, startPoint y: 292, endPoint x: 667, endPoint y: 313, distance: 160.6
drag, startPoint x: 791, startPoint y: 341, endPoint x: 480, endPoint y: 344, distance: 311.0
drag, startPoint x: 808, startPoint y: 349, endPoint x: 502, endPoint y: 337, distance: 306.6
drag, startPoint x: 829, startPoint y: 343, endPoint x: 669, endPoint y: 344, distance: 160.0
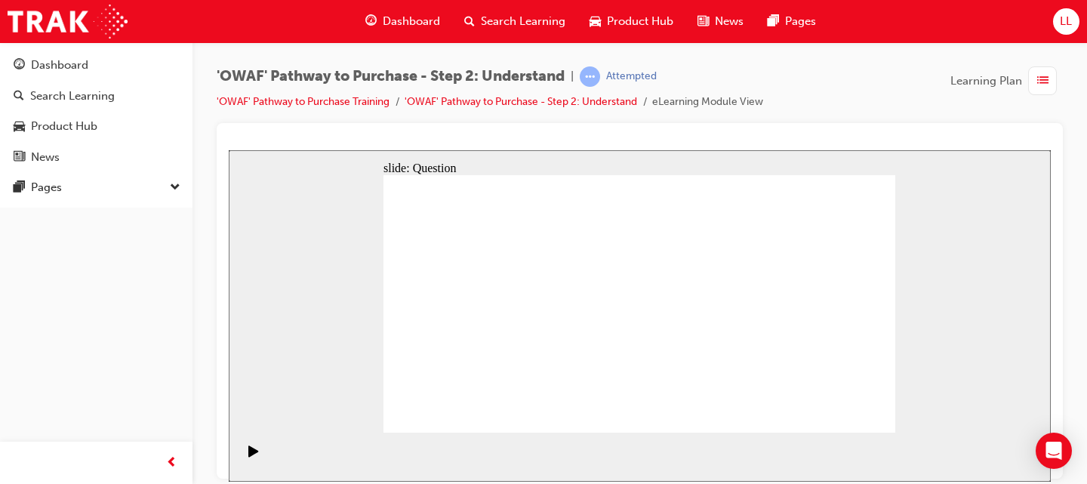
drag, startPoint x: 820, startPoint y: 340, endPoint x: 655, endPoint y: 350, distance: 165.6
drag, startPoint x: 822, startPoint y: 349, endPoint x: 501, endPoint y: 347, distance: 320.8
drag, startPoint x: 827, startPoint y: 354, endPoint x: 515, endPoint y: 355, distance: 311.7
drag, startPoint x: 795, startPoint y: 358, endPoint x: 482, endPoint y: 359, distance: 313.2
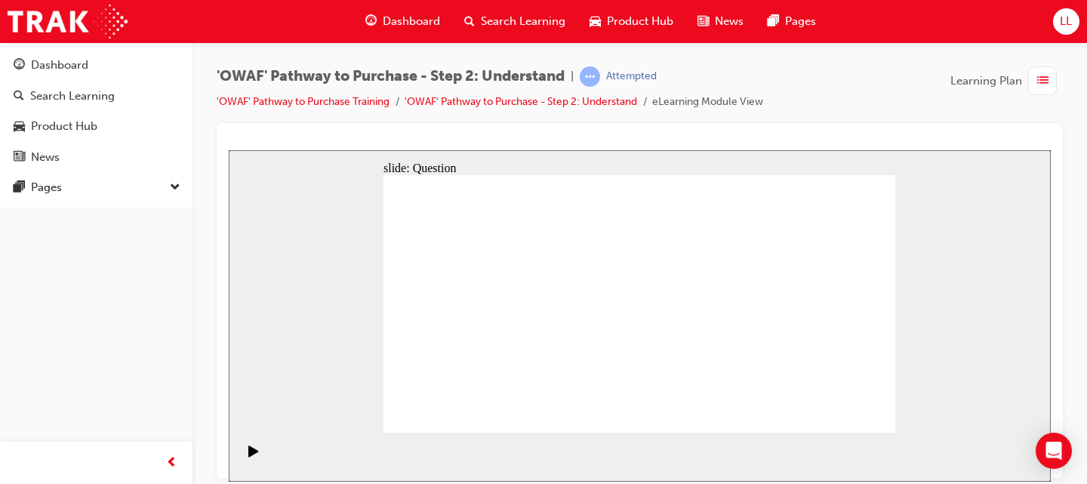
drag, startPoint x: 799, startPoint y: 334, endPoint x: 635, endPoint y: 340, distance: 164.6
drag, startPoint x: 786, startPoint y: 332, endPoint x: 626, endPoint y: 331, distance: 160.8
drag, startPoint x: 786, startPoint y: 347, endPoint x: 510, endPoint y: 357, distance: 276.4
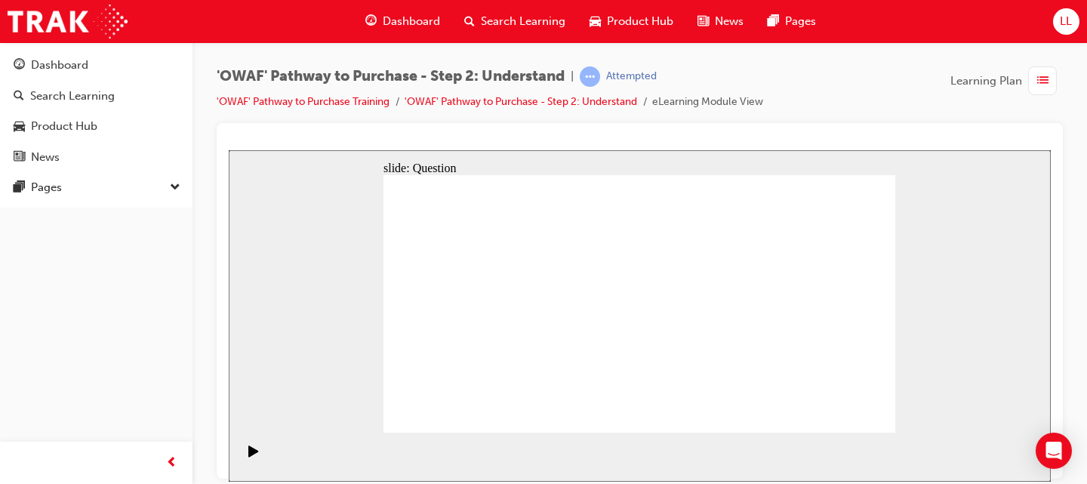
drag, startPoint x: 786, startPoint y: 343, endPoint x: 643, endPoint y: 353, distance: 143.0
drag, startPoint x: 789, startPoint y: 340, endPoint x: 631, endPoint y: 344, distance: 157.8
drag, startPoint x: 785, startPoint y: 355, endPoint x: 499, endPoint y: 353, distance: 286.0
drag, startPoint x: 784, startPoint y: 361, endPoint x: 469, endPoint y: 354, distance: 315.5
drag, startPoint x: 783, startPoint y: 352, endPoint x: 490, endPoint y: 360, distance: 292.9
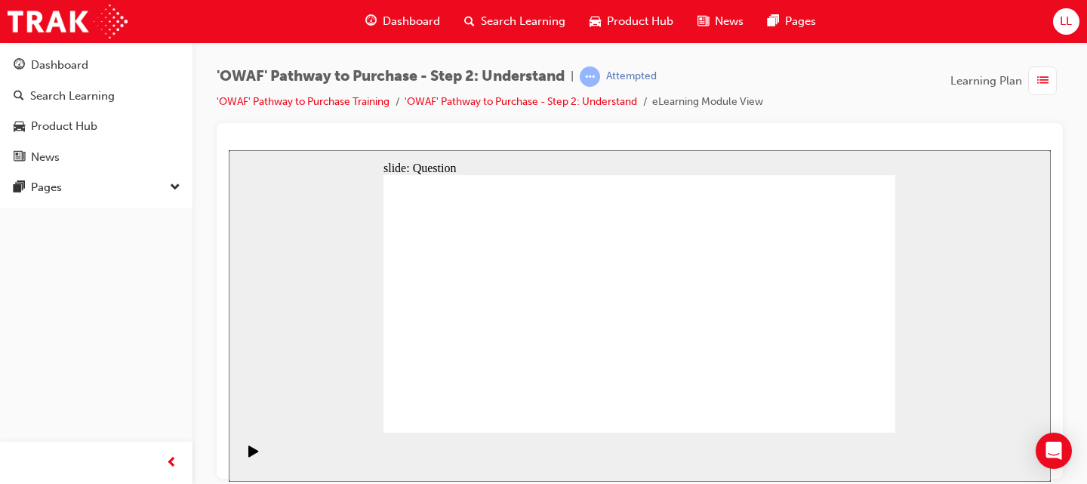
drag, startPoint x: 488, startPoint y: 348, endPoint x: 518, endPoint y: 267, distance: 86.0
drag, startPoint x: 605, startPoint y: 357, endPoint x: 651, endPoint y: 276, distance: 92.6
click at [874, 69] on div "'OWAF' Pathway to Purchase - Step 2: Understand | Attempted 'OWAF' Pathway to P…" at bounding box center [640, 94] width 846 height 57
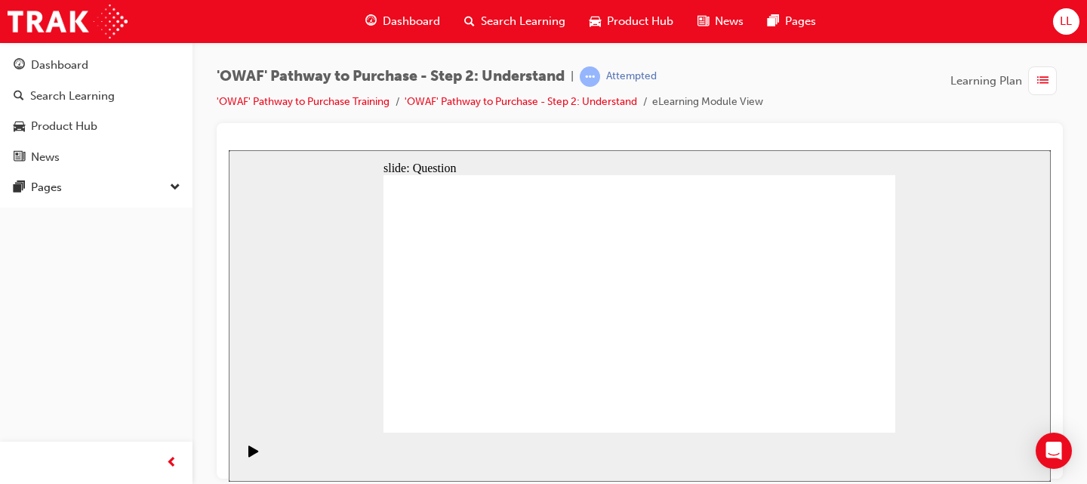
drag, startPoint x: 680, startPoint y: 360, endPoint x: 743, endPoint y: 279, distance: 102.7
drag, startPoint x: 622, startPoint y: 273, endPoint x: 642, endPoint y: 361, distance: 89.9
drag, startPoint x: 516, startPoint y: 294, endPoint x: 491, endPoint y: 345, distance: 57.0
drag, startPoint x: 480, startPoint y: 380, endPoint x: 516, endPoint y: 278, distance: 108.8
drag, startPoint x: 591, startPoint y: 414, endPoint x: 641, endPoint y: 282, distance: 141.2
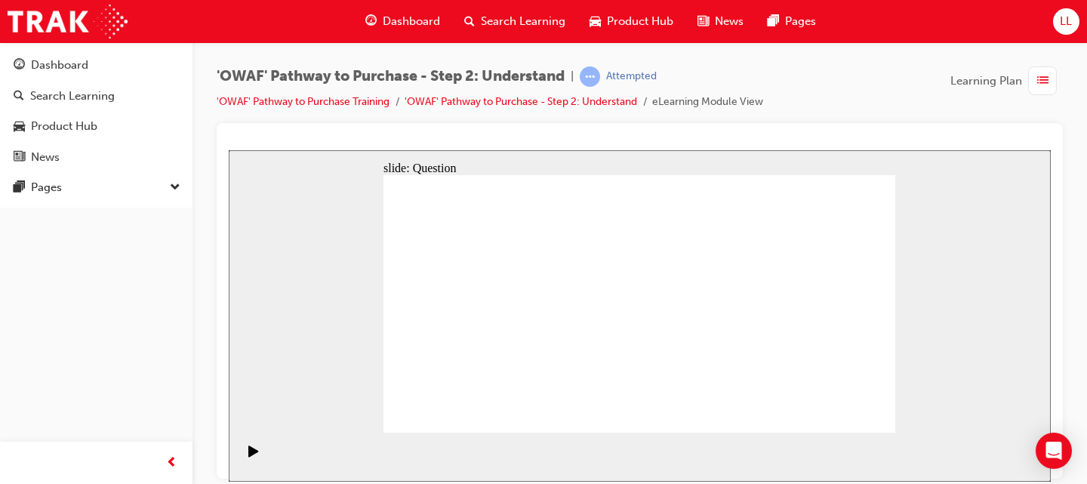
drag, startPoint x: 755, startPoint y: 407, endPoint x: 635, endPoint y: 310, distance: 153.5
checkbox input "true"
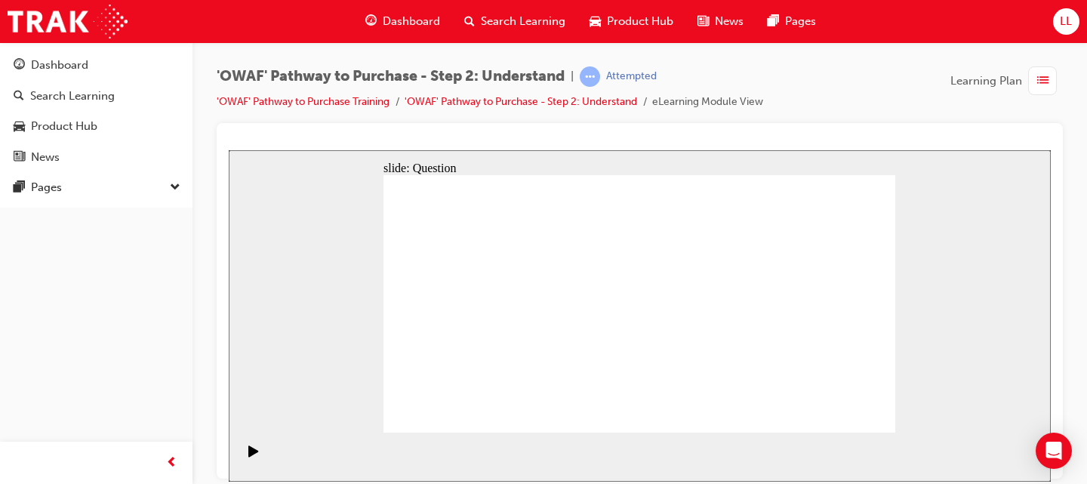
checkbox input "true"
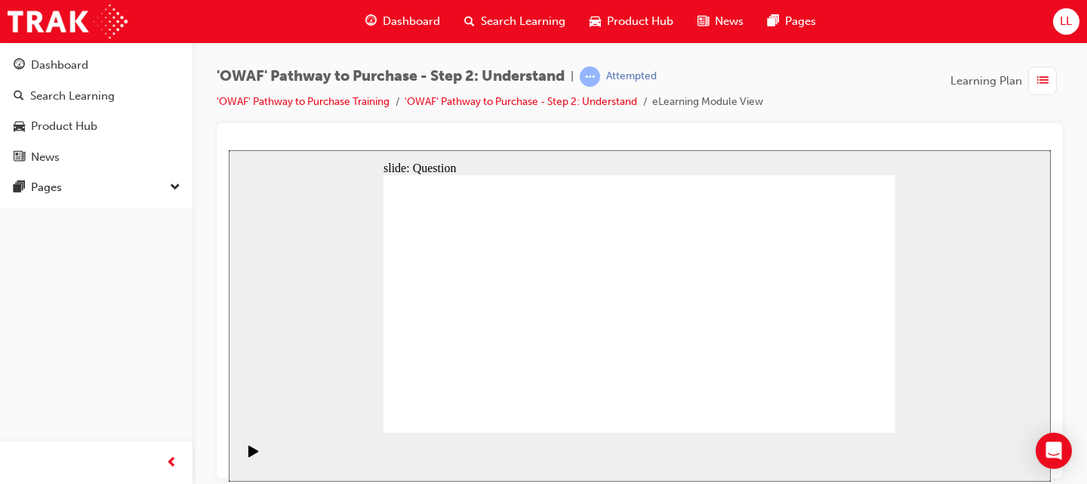
checkbox input "true"
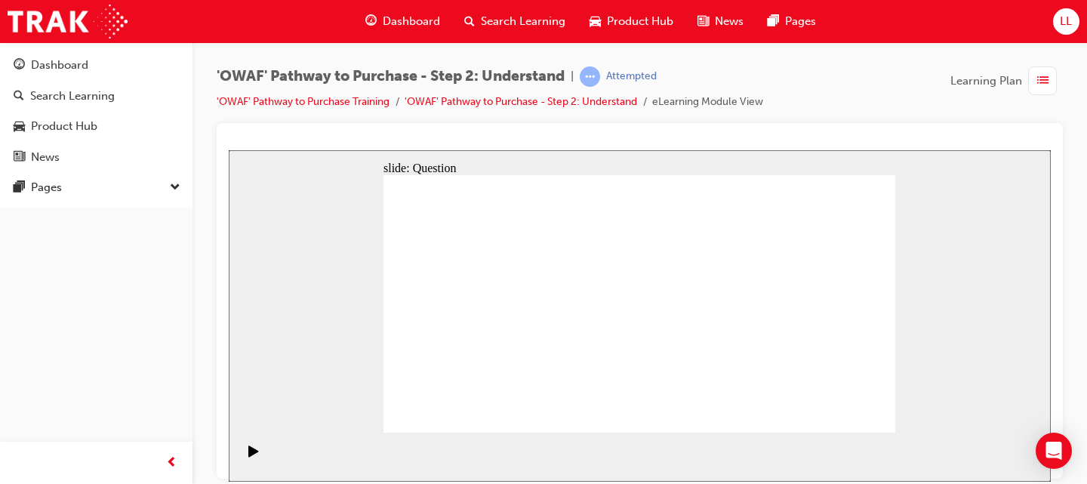
radio input "true"
drag, startPoint x: 841, startPoint y: 266, endPoint x: 581, endPoint y: 362, distance: 277.0
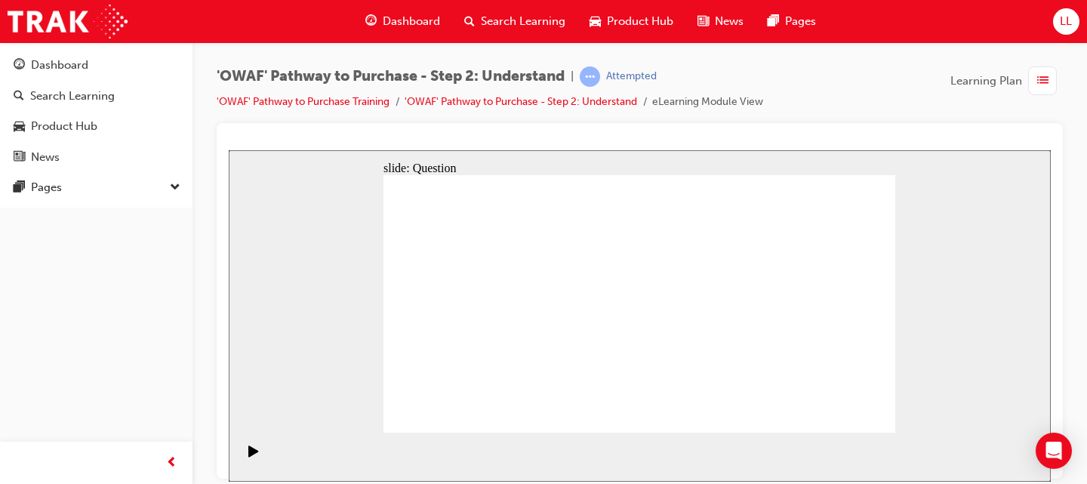
drag, startPoint x: 792, startPoint y: 276, endPoint x: 694, endPoint y: 362, distance: 130.0
drag, startPoint x: 638, startPoint y: 280, endPoint x: 623, endPoint y: 291, distance: 18.3
drag, startPoint x: 747, startPoint y: 272, endPoint x: 543, endPoint y: 373, distance: 228.2
drag, startPoint x: 430, startPoint y: 271, endPoint x: 728, endPoint y: 373, distance: 315.0
drag, startPoint x: 485, startPoint y: 270, endPoint x: 638, endPoint y: 374, distance: 184.6
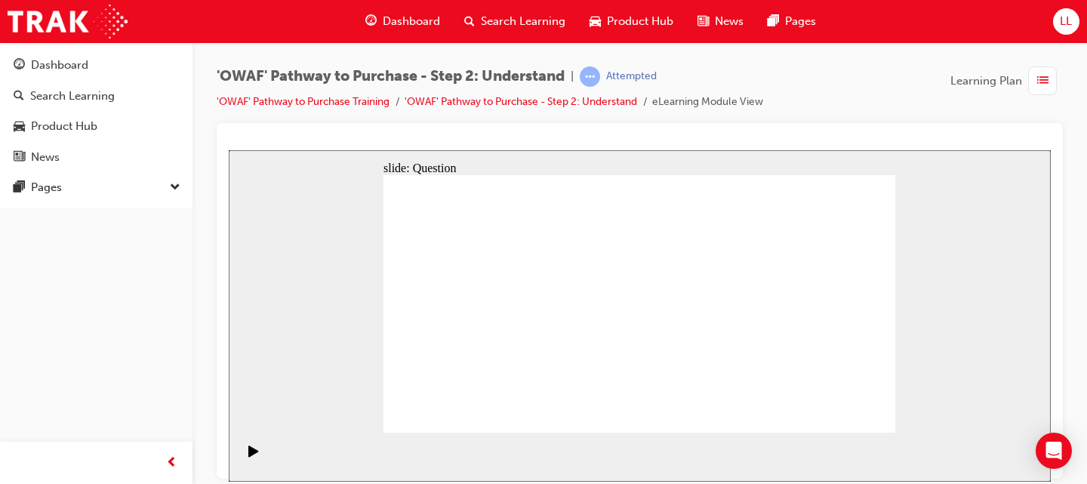
drag, startPoint x: 539, startPoint y: 270, endPoint x: 842, endPoint y: 371, distance: 319.6
drag, startPoint x: 574, startPoint y: 272, endPoint x: 779, endPoint y: 366, distance: 225.2
drag, startPoint x: 630, startPoint y: 271, endPoint x: 416, endPoint y: 374, distance: 238.0
drag, startPoint x: 690, startPoint y: 264, endPoint x: 492, endPoint y: 365, distance: 221.8
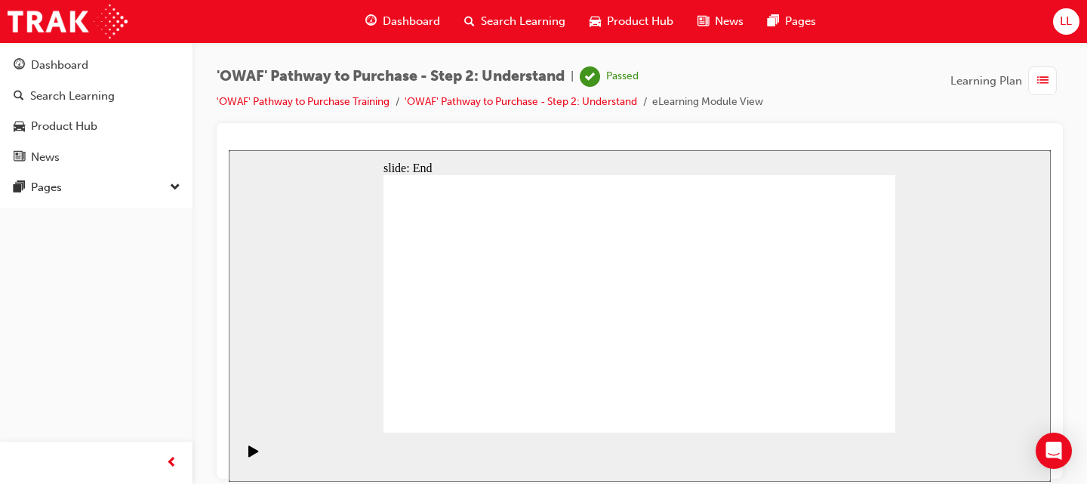
click at [794, 70] on div "'OWAF' Pathway to Purchase - Step 2: Understand | Passed 'OWAF' Pathway to Purc…" at bounding box center [640, 94] width 846 height 57
click at [1024, 100] on div "'OWAF' Pathway to Purchase - Step 2: Understand | Passed 'OWAF' Pathway to Purc…" at bounding box center [640, 94] width 846 height 57
click at [1038, 78] on span "list-icon" at bounding box center [1042, 81] width 11 height 19
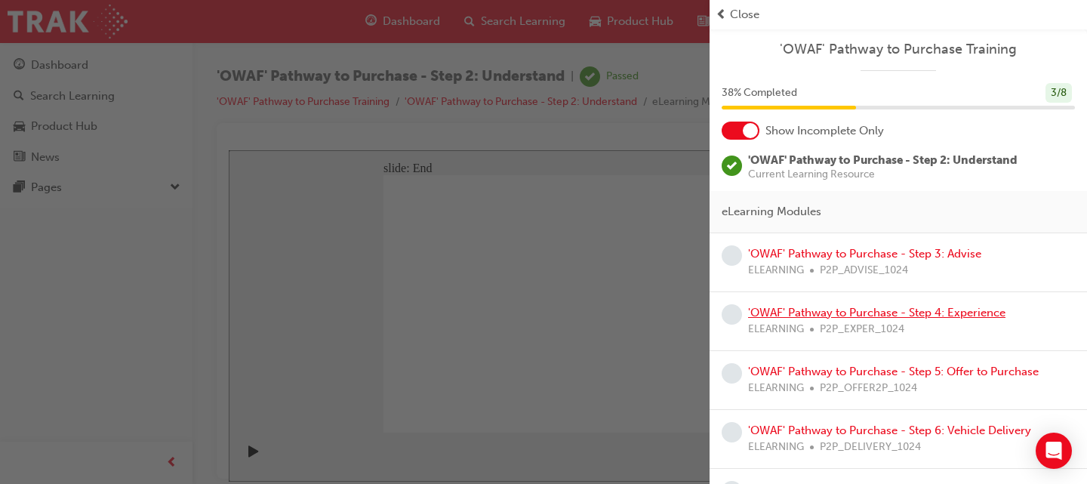
scroll to position [43, 0]
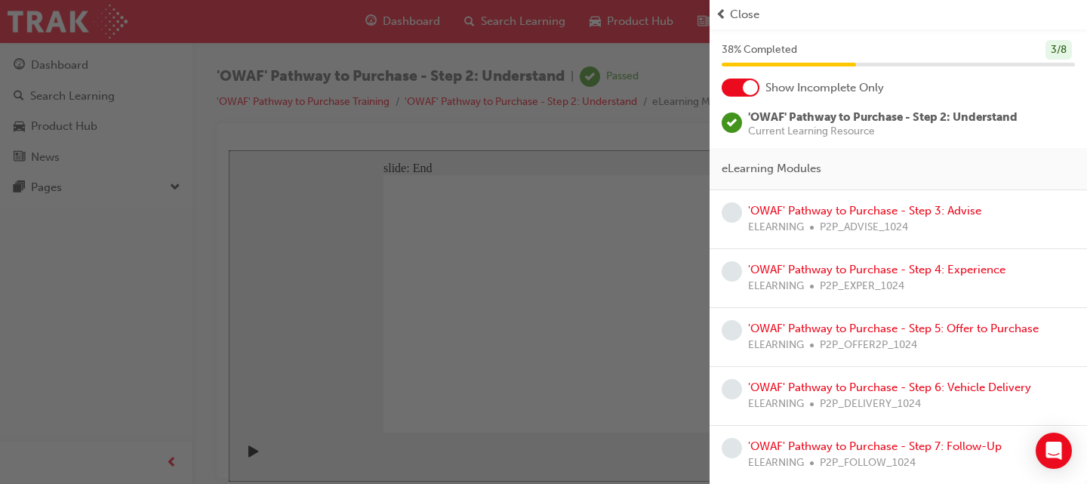
click at [416, 295] on div "button" at bounding box center [354, 242] width 709 height 484
